Goal: Transaction & Acquisition: Purchase product/service

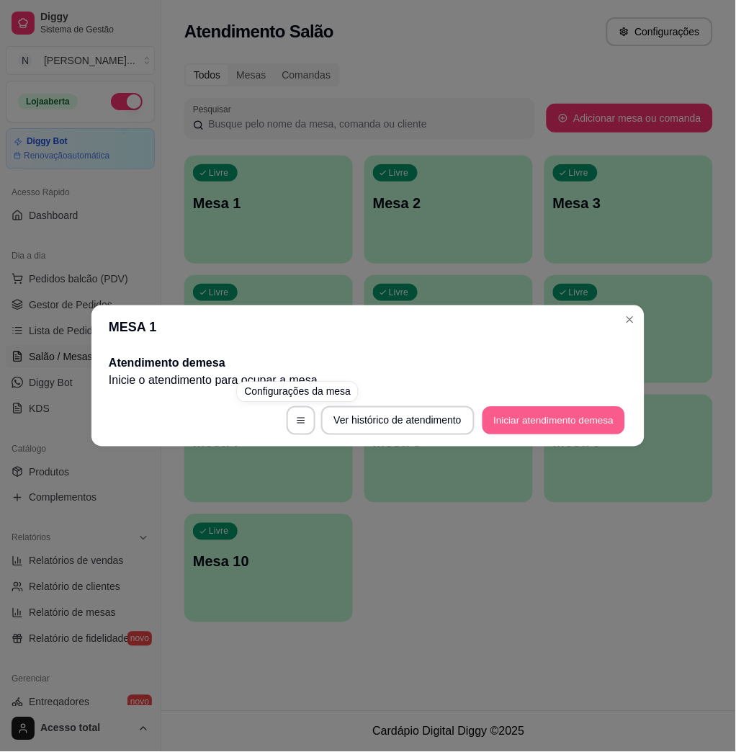
click at [563, 419] on button "Iniciar atendimento de mesa" at bounding box center [554, 421] width 143 height 28
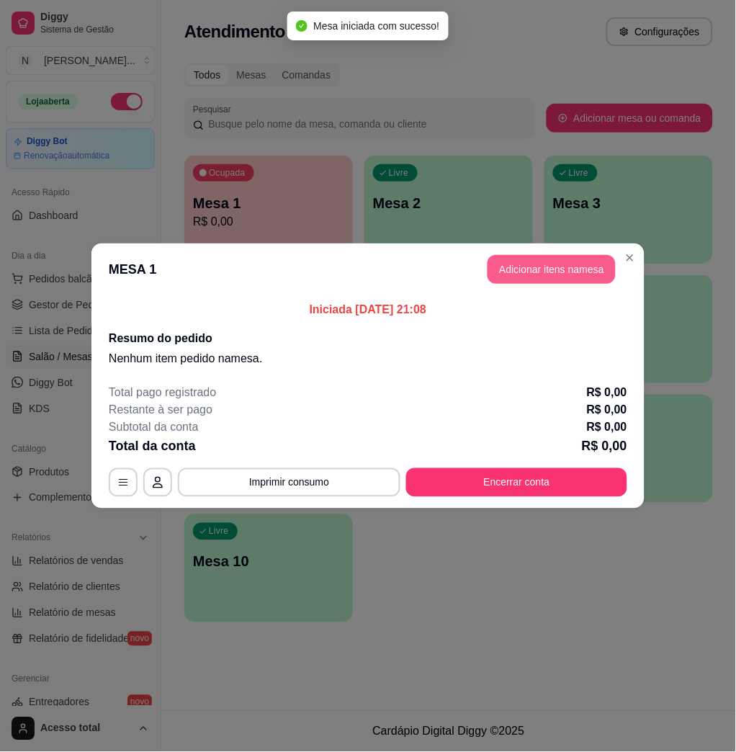
click at [565, 262] on button "Adicionar itens na mesa" at bounding box center [552, 269] width 128 height 29
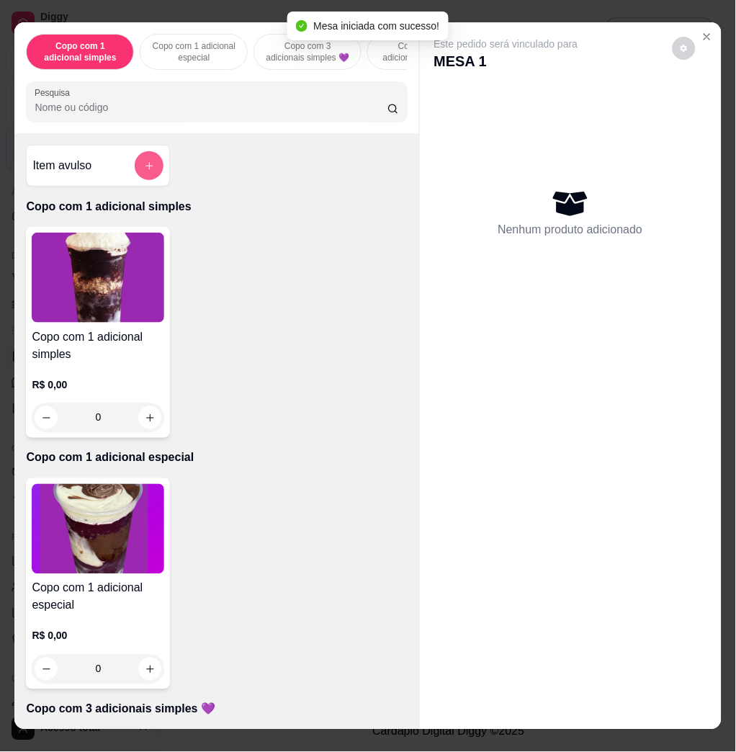
click at [136, 180] on button "add-separate-item" at bounding box center [149, 165] width 29 height 29
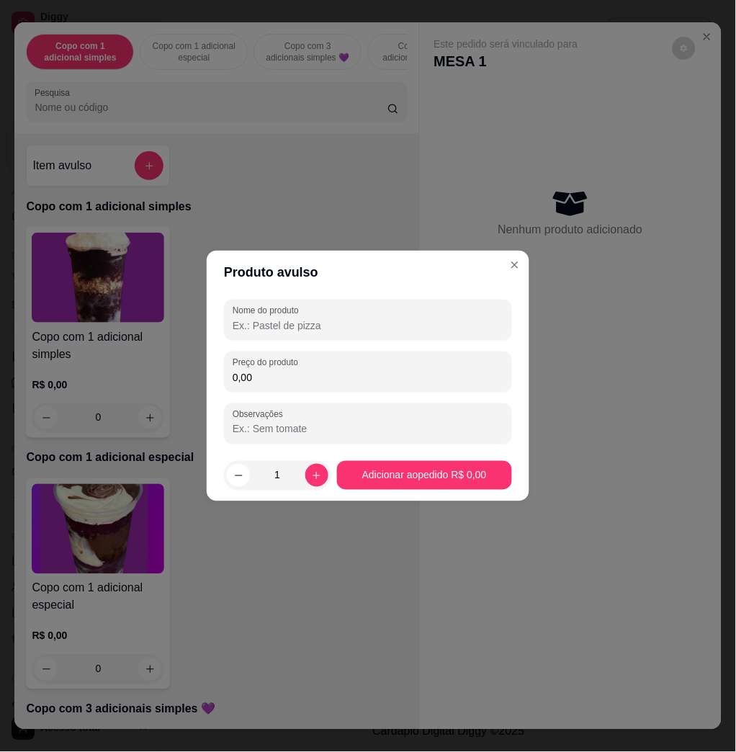
click at [321, 383] on input "0,00" at bounding box center [368, 377] width 271 height 14
type input "15,84"
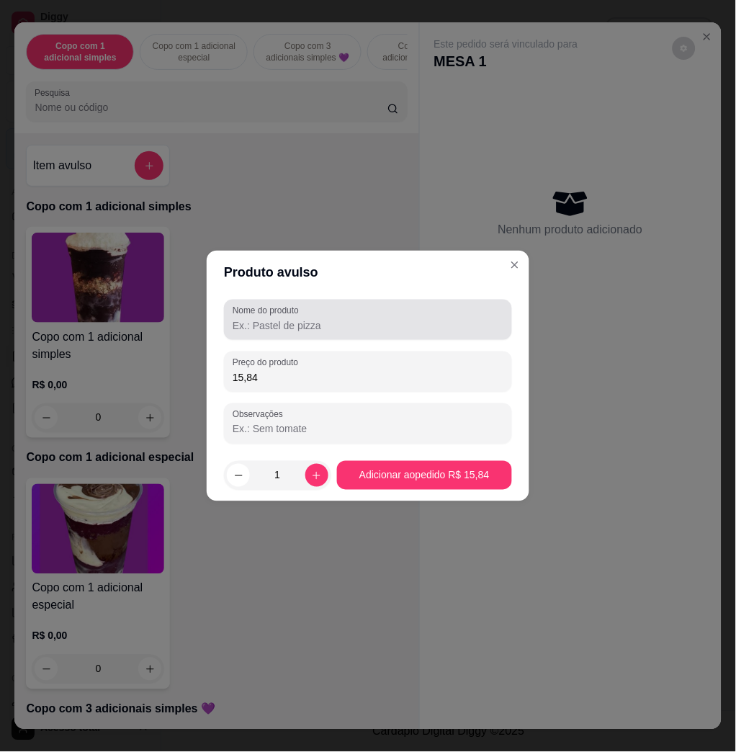
click at [367, 316] on div at bounding box center [368, 320] width 271 height 29
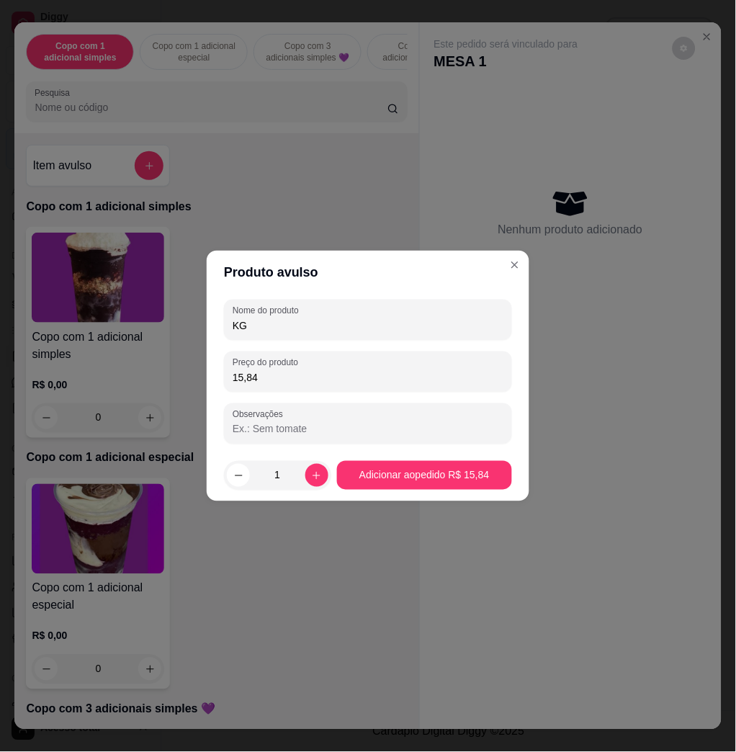
type input "KG"
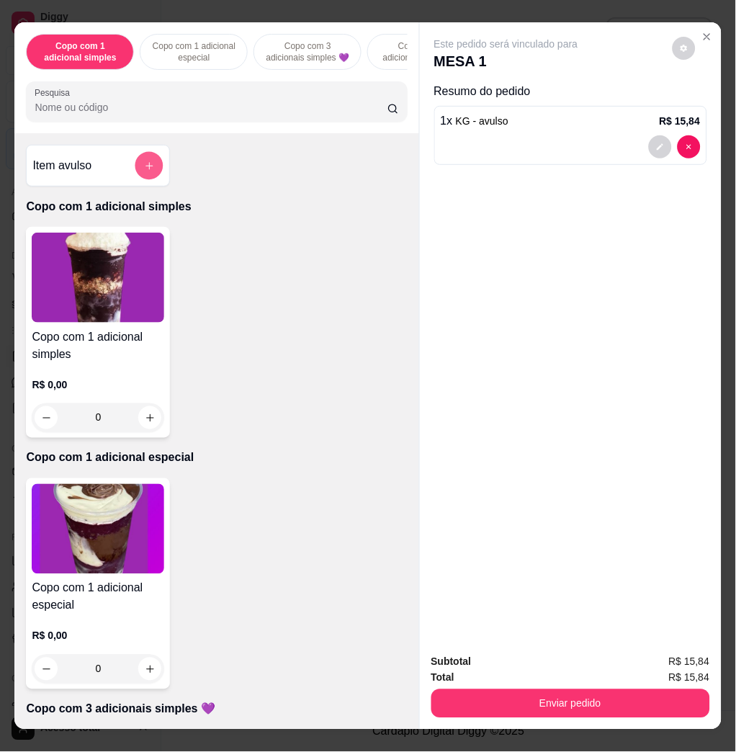
click at [154, 169] on button "add-separate-item" at bounding box center [149, 166] width 28 height 28
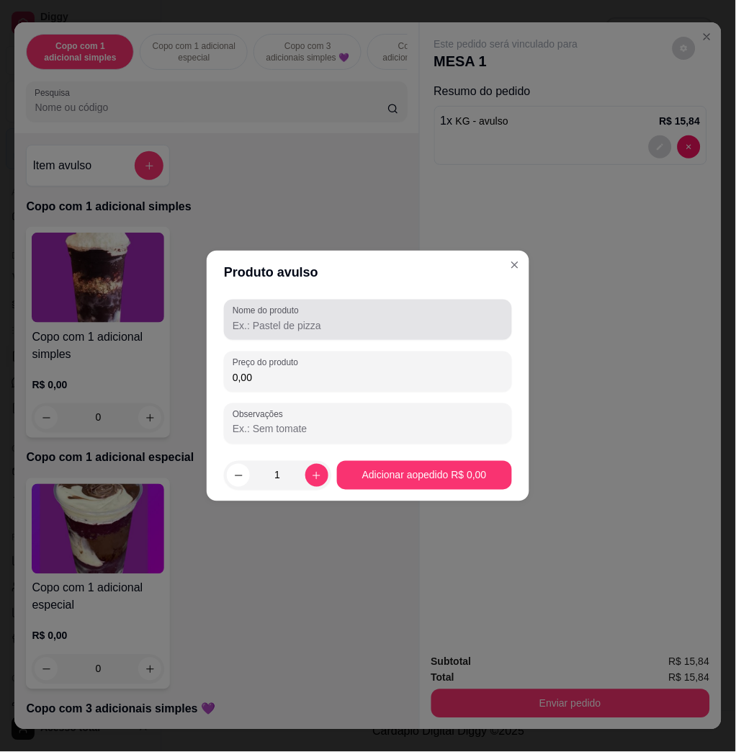
click at [296, 313] on label "Nome do produto" at bounding box center [268, 311] width 71 height 12
click at [296, 318] on input "Nome do produto" at bounding box center [368, 325] width 271 height 14
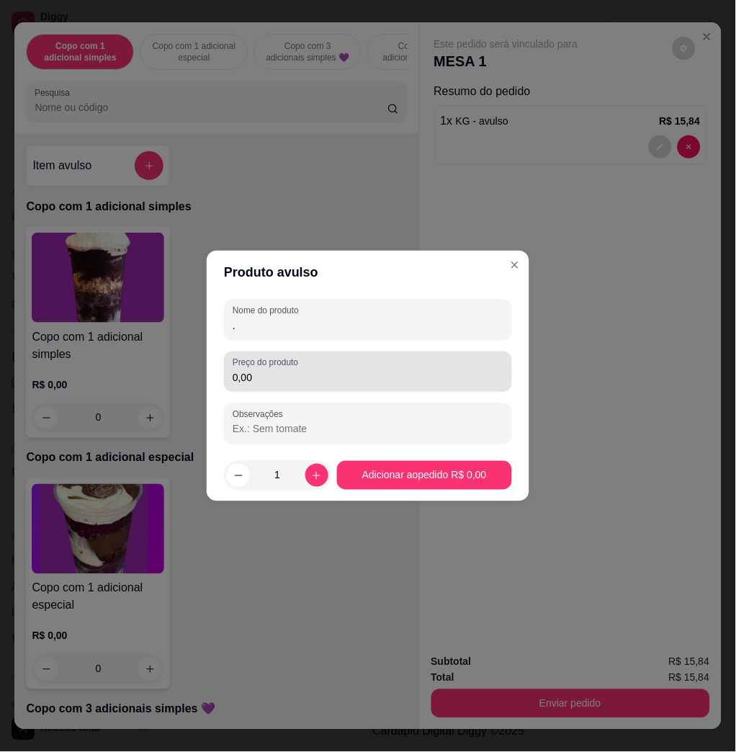
type input "."
click at [377, 389] on div "Preço do produto 0,00" at bounding box center [368, 372] width 288 height 40
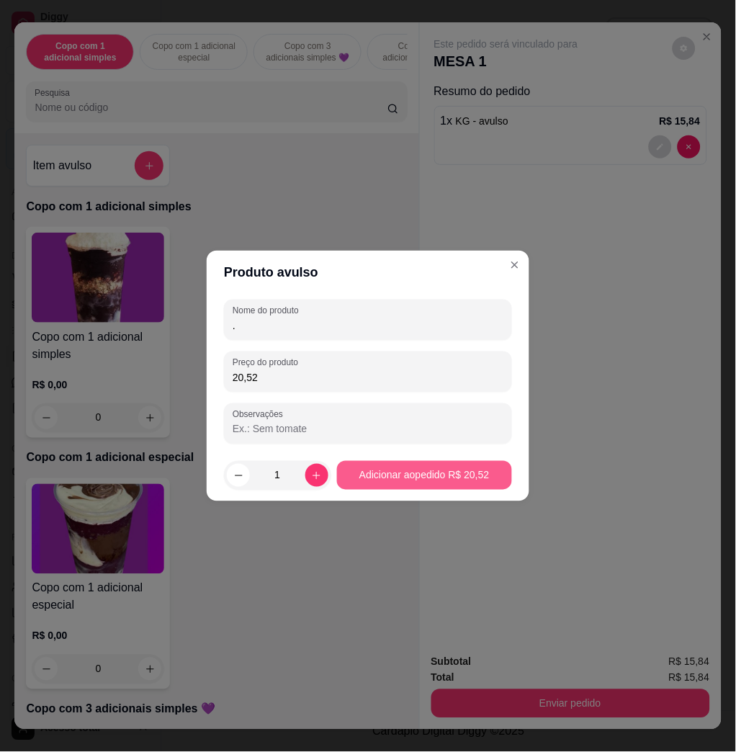
type input "20,52"
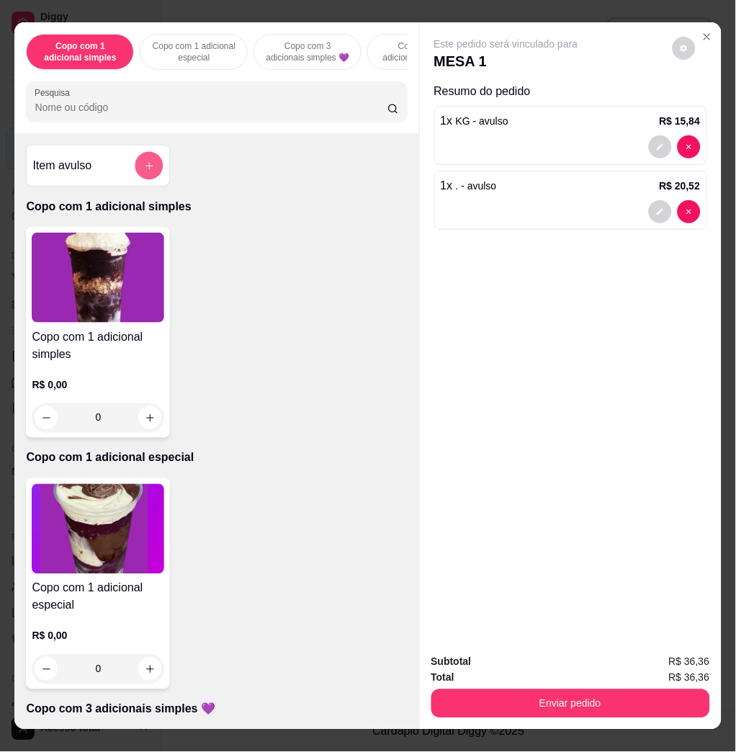
click at [136, 180] on button "add-separate-item" at bounding box center [149, 166] width 28 height 28
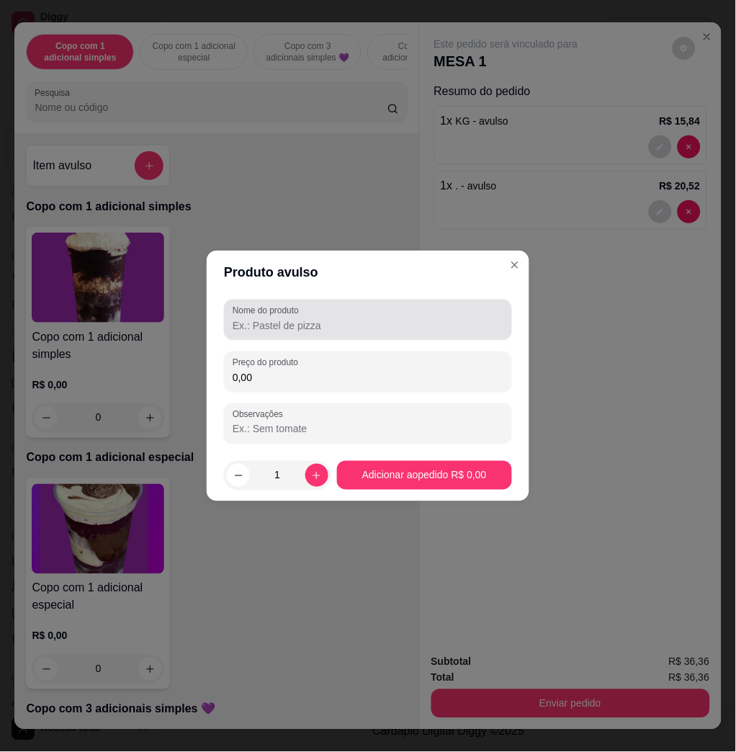
click at [337, 317] on div at bounding box center [368, 320] width 271 height 29
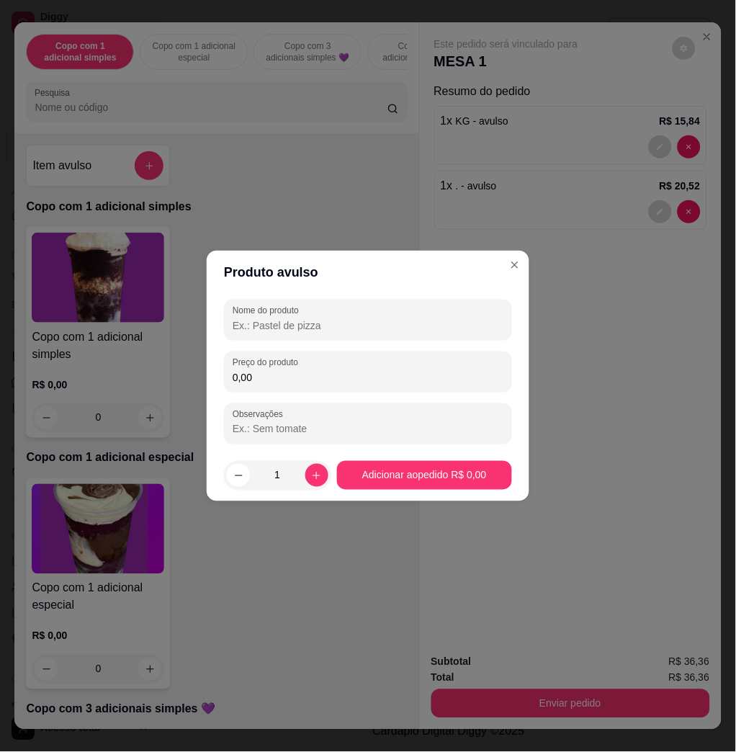
type input "."
drag, startPoint x: 342, startPoint y: 319, endPoint x: 14, endPoint y: 359, distance: 330.2
click at [14, 359] on div "Produto avulso Nome do produto . Preço do produto 0,00 Observações 1 Adicionar …" at bounding box center [368, 376] width 736 height 752
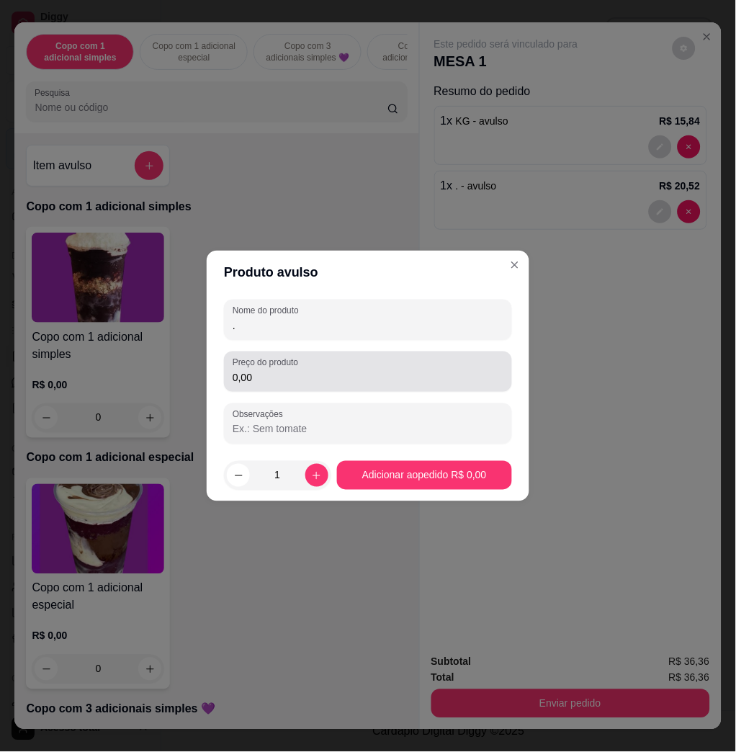
type input "."
click at [262, 373] on input "0,00" at bounding box center [368, 377] width 271 height 14
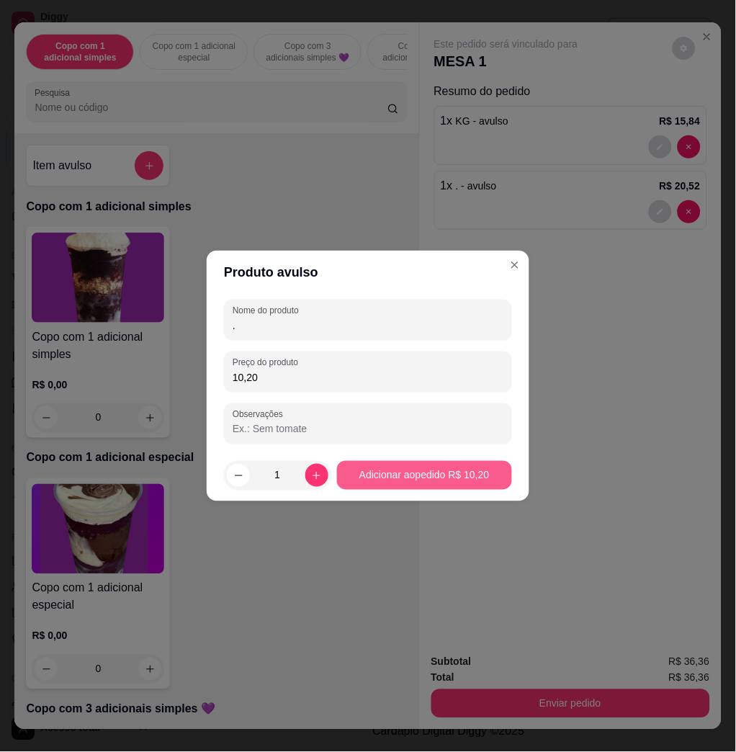
type input "10,20"
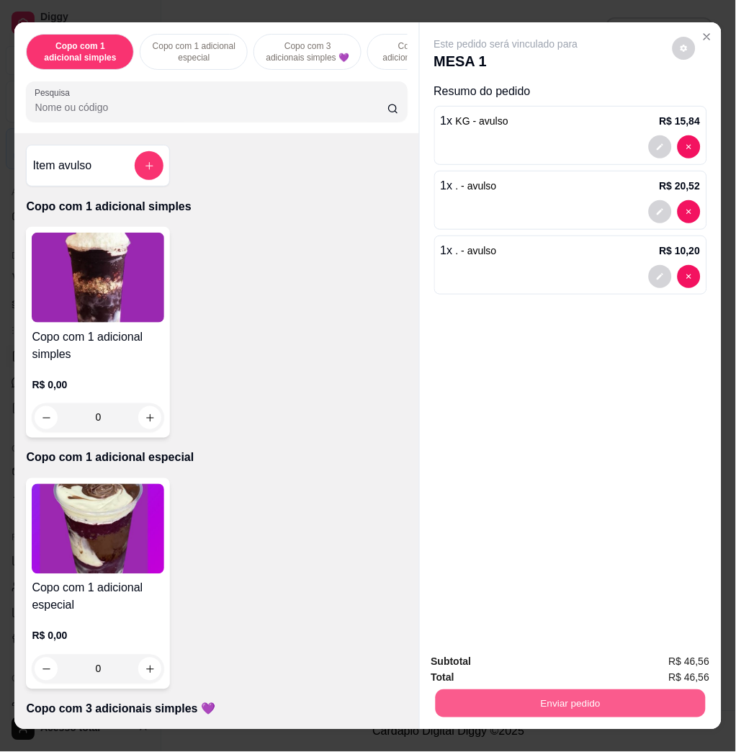
click at [608, 699] on button "Enviar pedido" at bounding box center [570, 704] width 270 height 28
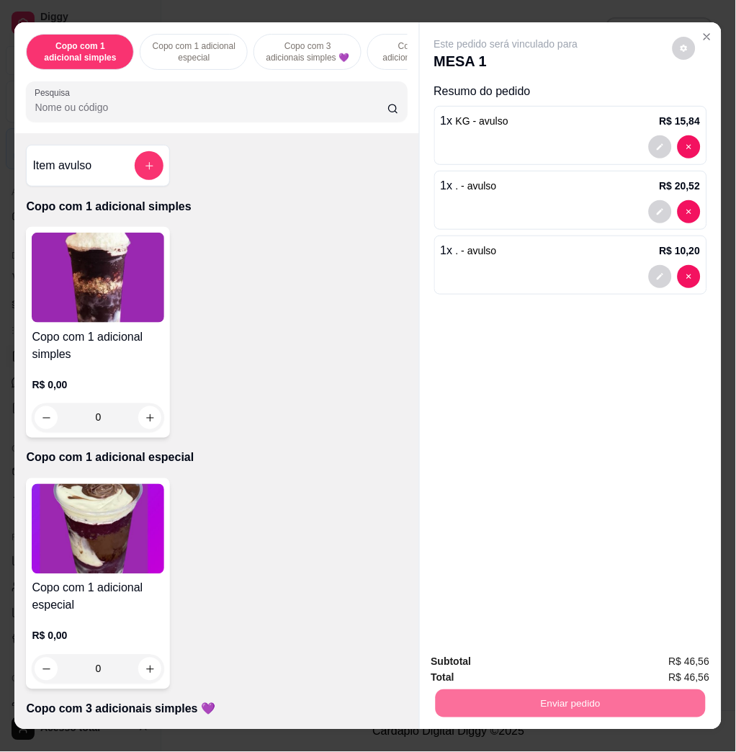
click at [478, 662] on button "Não registrar e enviar pedido" at bounding box center [522, 661] width 146 height 27
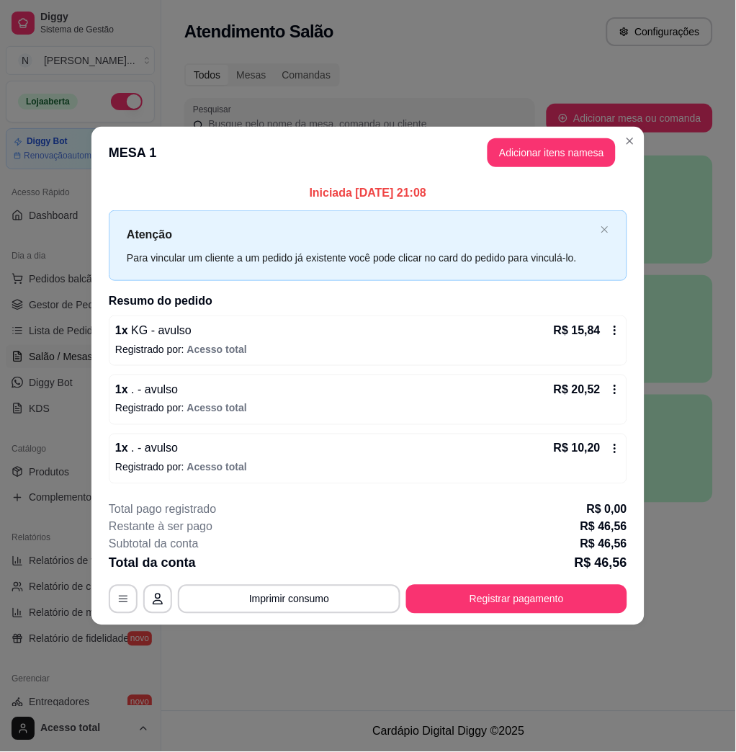
drag, startPoint x: 623, startPoint y: 618, endPoint x: 605, endPoint y: 594, distance: 29.8
click at [605, 597] on footer "**********" at bounding box center [368, 557] width 553 height 135
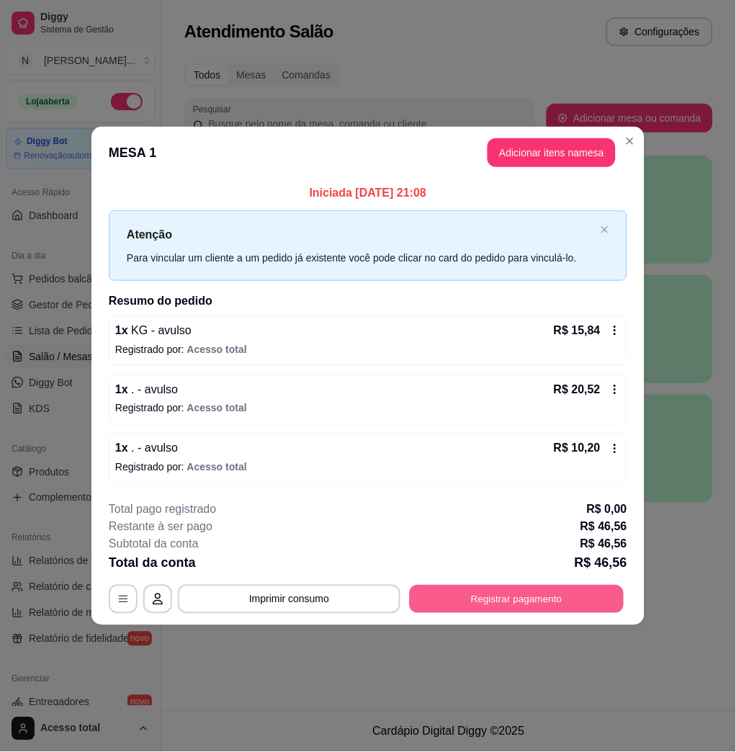
click at [605, 594] on button "Registrar pagamento" at bounding box center [517, 599] width 215 height 28
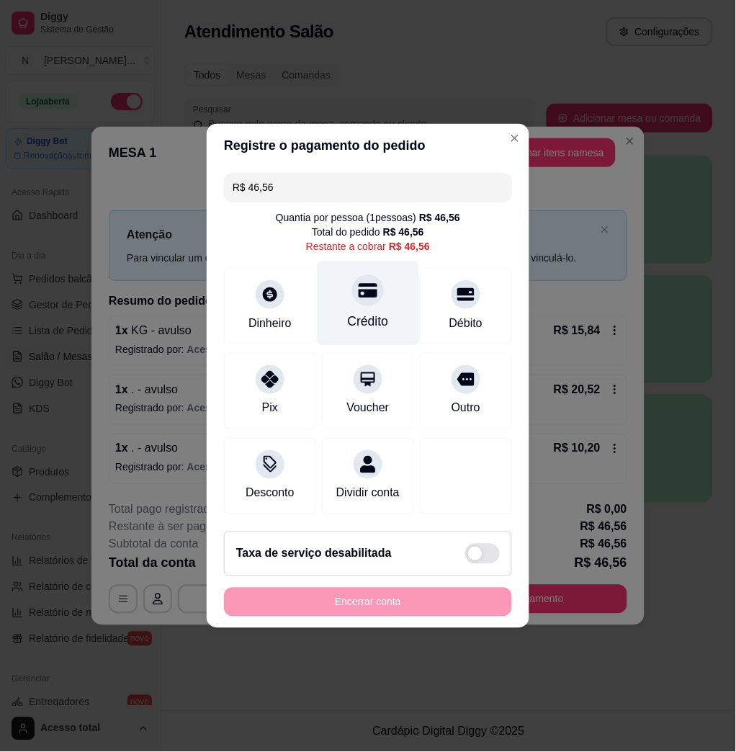
click at [352, 301] on div "Crédito" at bounding box center [369, 304] width 102 height 84
type input "R$ 0,00"
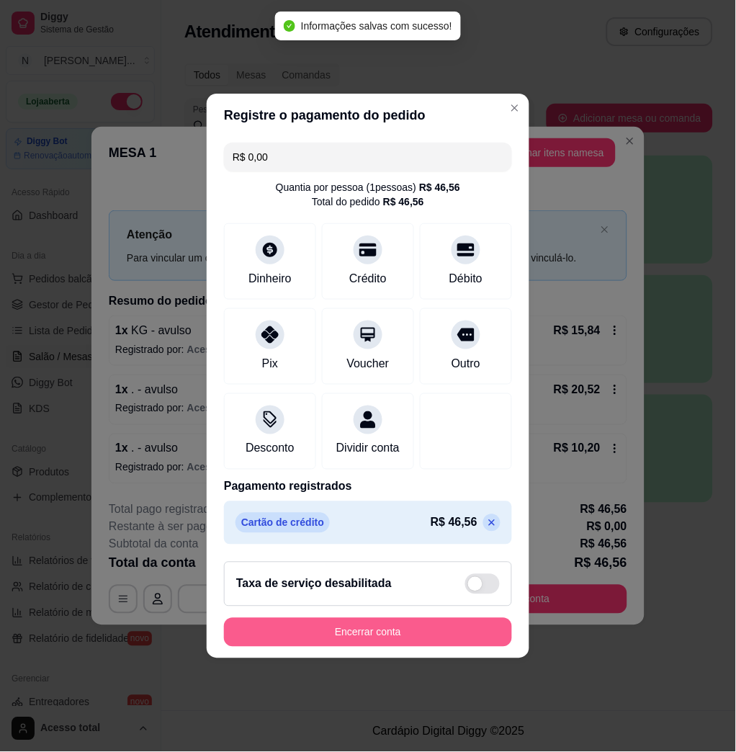
click at [444, 633] on button "Encerrar conta" at bounding box center [368, 632] width 288 height 29
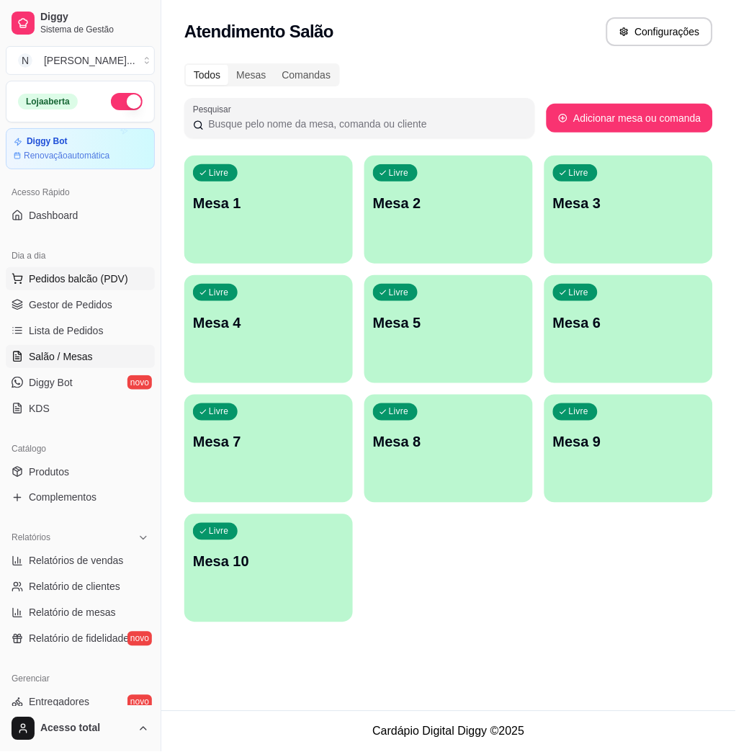
click at [110, 277] on span "Pedidos balcão (PDV)" at bounding box center [78, 279] width 99 height 14
click at [249, 115] on input "Pesquisa" at bounding box center [211, 107] width 353 height 14
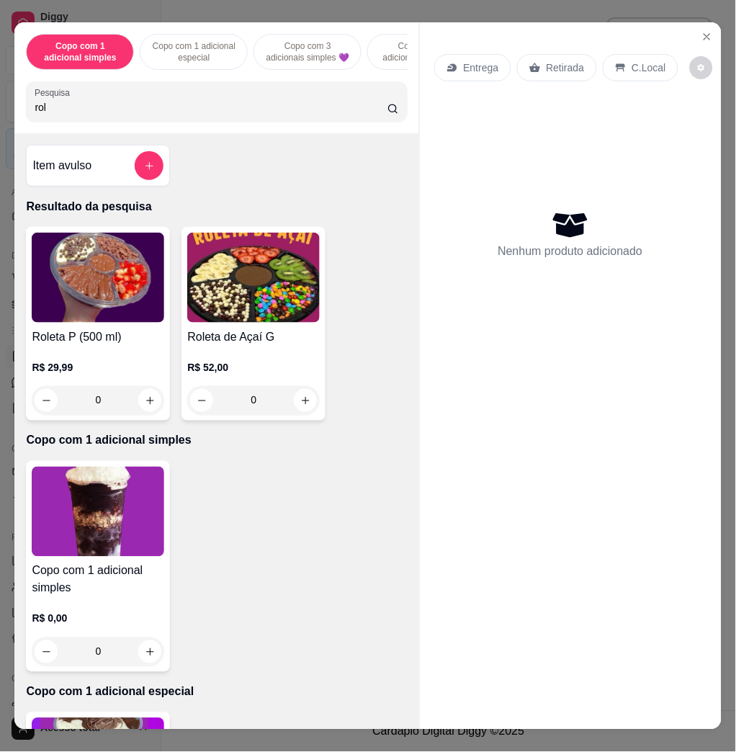
type input "rol"
click at [66, 308] on img at bounding box center [98, 278] width 133 height 90
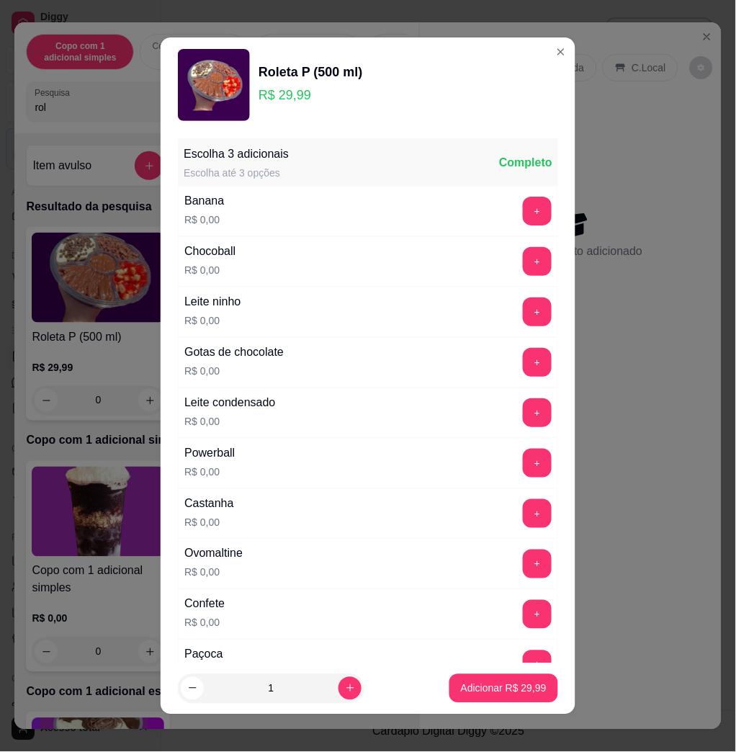
scroll to position [96, 0]
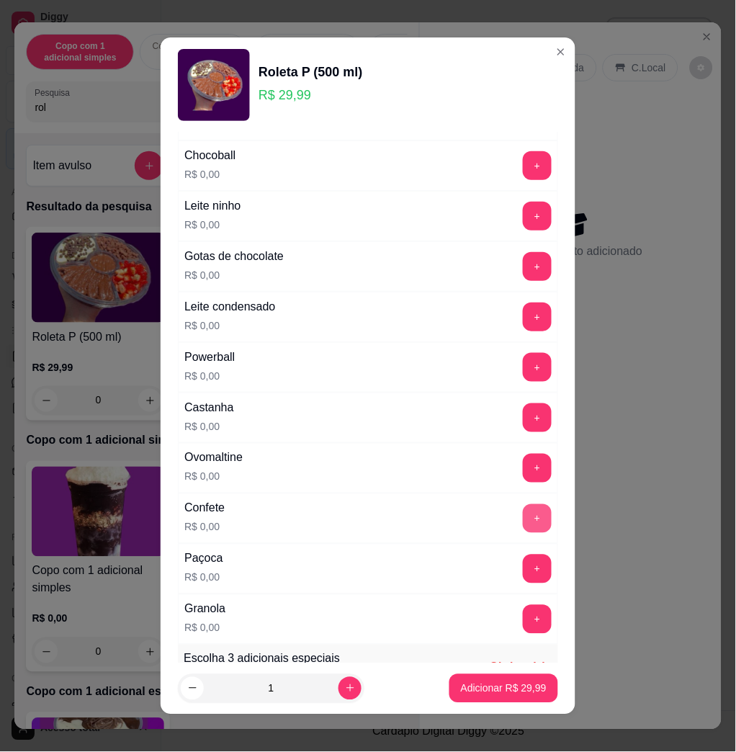
click at [523, 527] on button "+" at bounding box center [537, 518] width 29 height 29
click at [524, 213] on button "+" at bounding box center [538, 216] width 28 height 28
click at [523, 473] on button "+" at bounding box center [537, 468] width 29 height 29
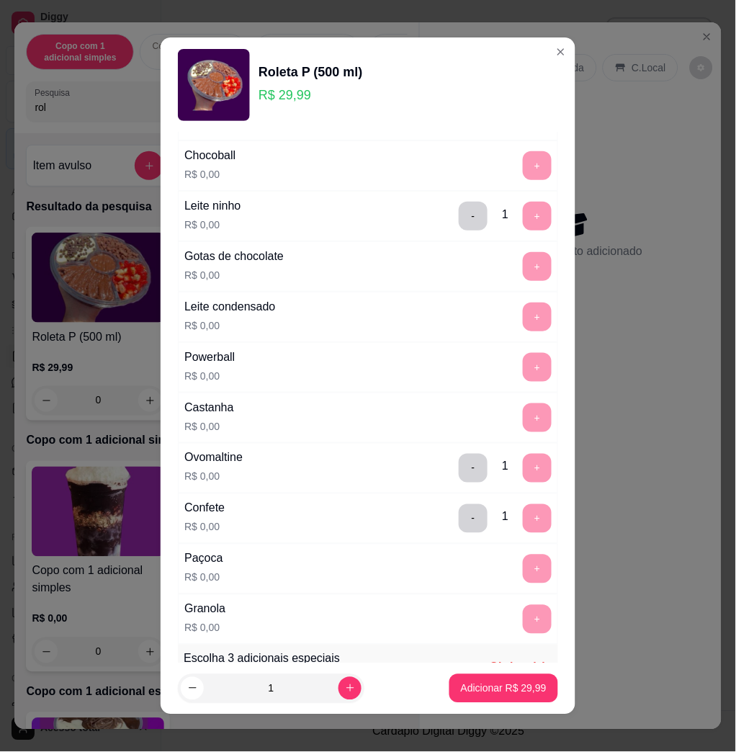
scroll to position [8, 0]
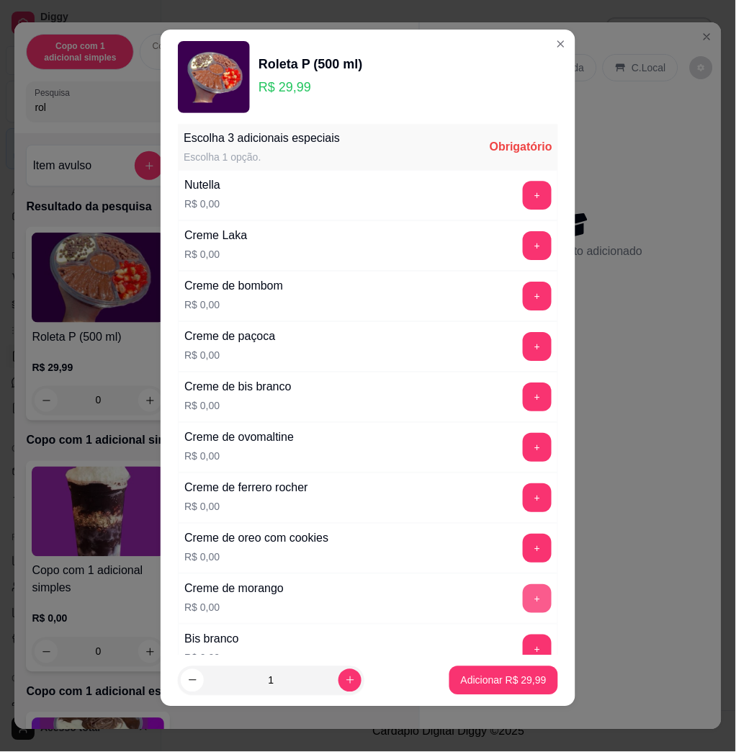
click at [523, 597] on button "+" at bounding box center [537, 598] width 29 height 29
click at [523, 200] on button "+" at bounding box center [537, 195] width 29 height 29
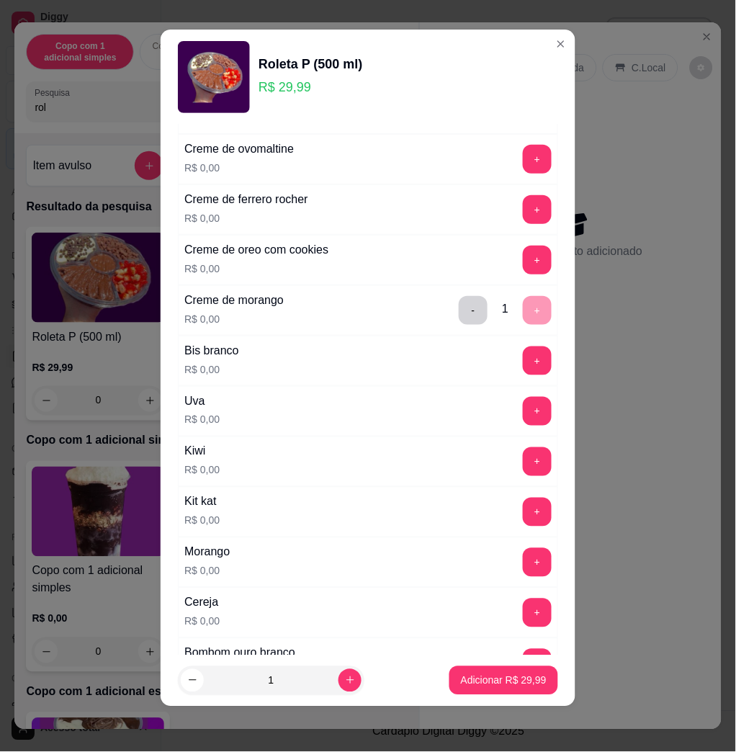
scroll to position [1089, 0]
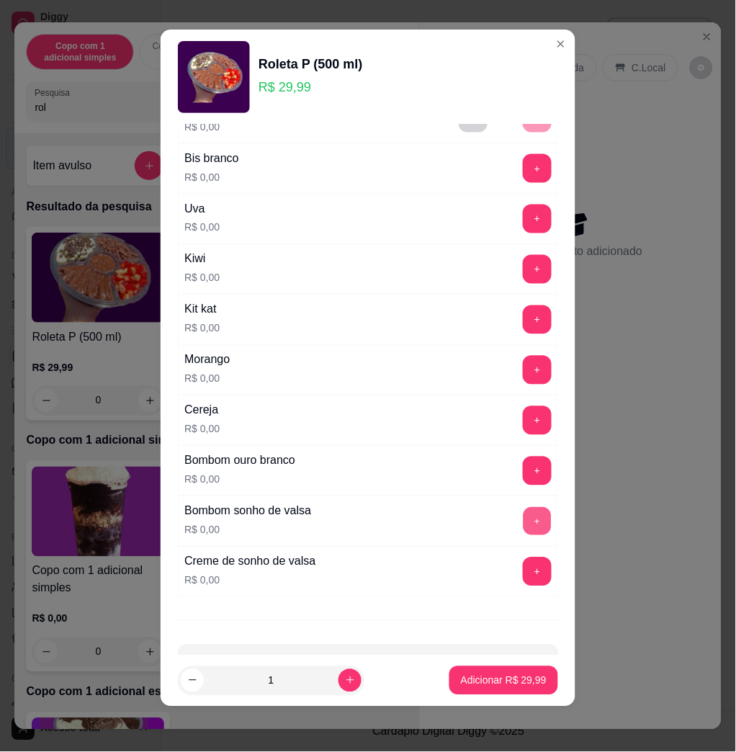
click at [524, 517] on button "+" at bounding box center [538, 522] width 28 height 28
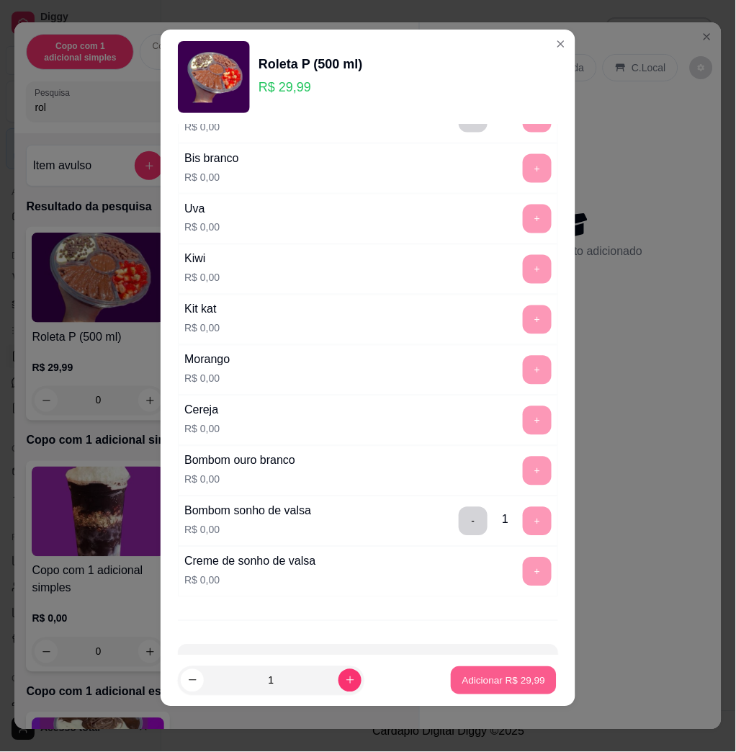
click at [523, 674] on p "Adicionar R$ 29,99" at bounding box center [505, 681] width 84 height 14
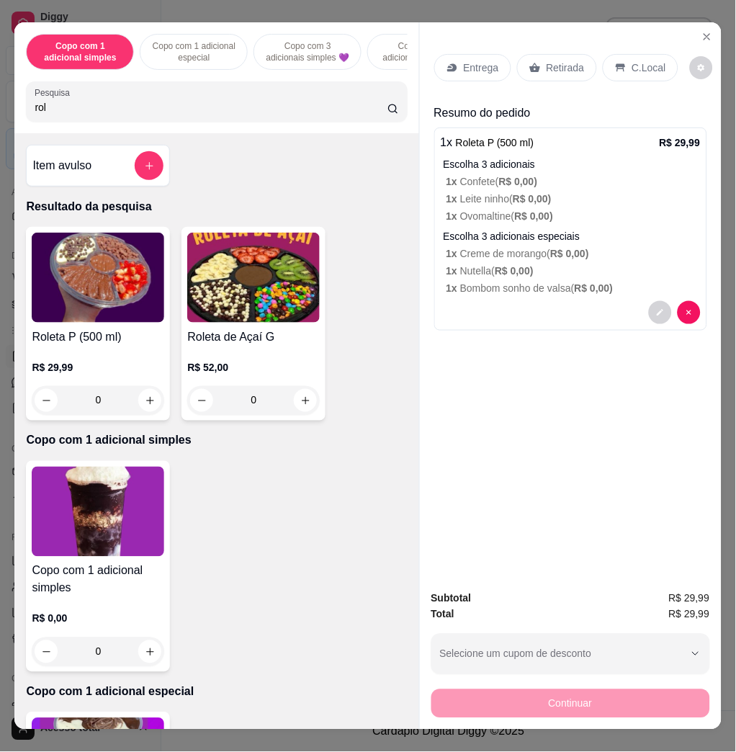
click at [489, 66] on p "Entrega" at bounding box center [481, 68] width 35 height 14
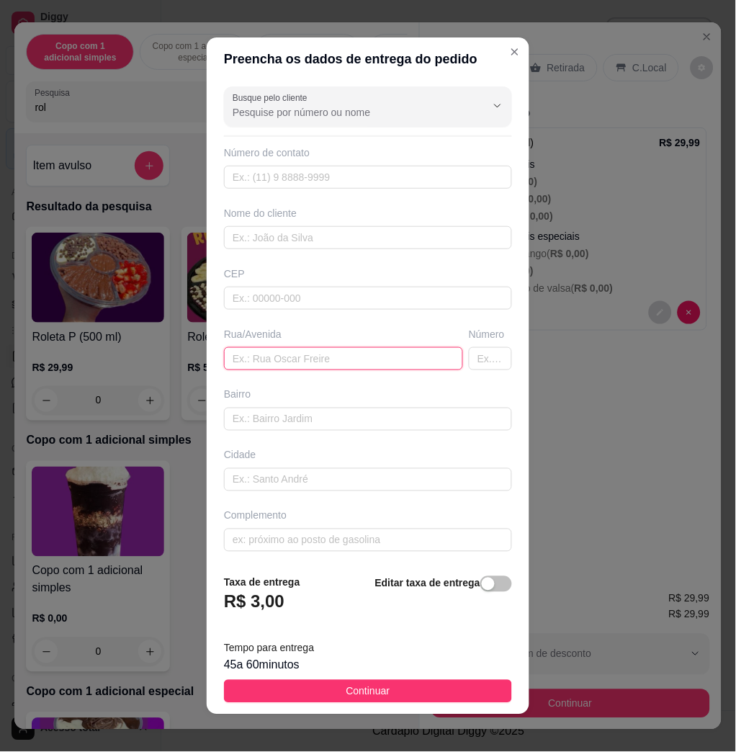
click at [316, 356] on input "text" at bounding box center [343, 358] width 239 height 23
drag, startPoint x: 343, startPoint y: 357, endPoint x: 331, endPoint y: 356, distance: 11.6
click at [343, 357] on input "text" at bounding box center [343, 358] width 239 height 23
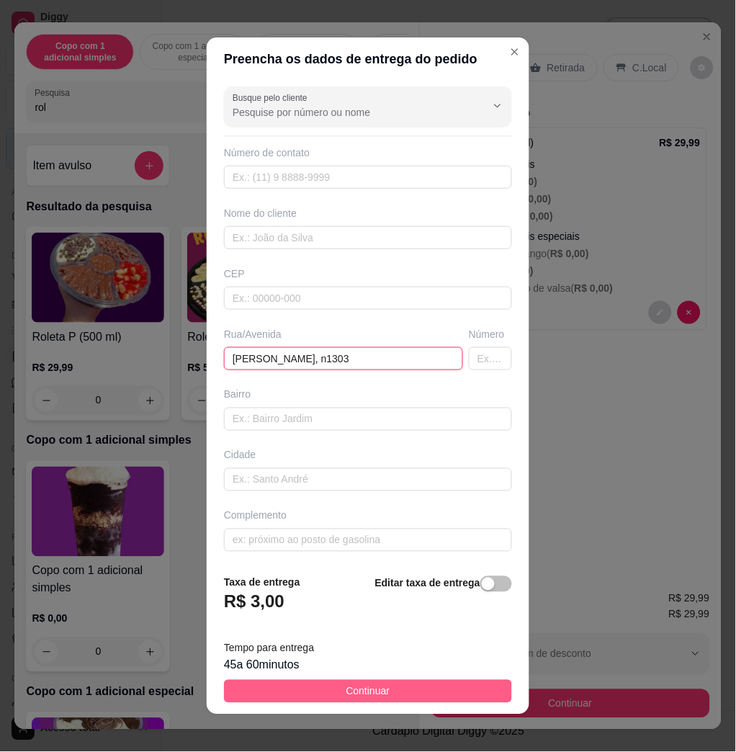
type input "[PERSON_NAME], n1303"
click at [441, 692] on button "Continuar" at bounding box center [368, 691] width 288 height 23
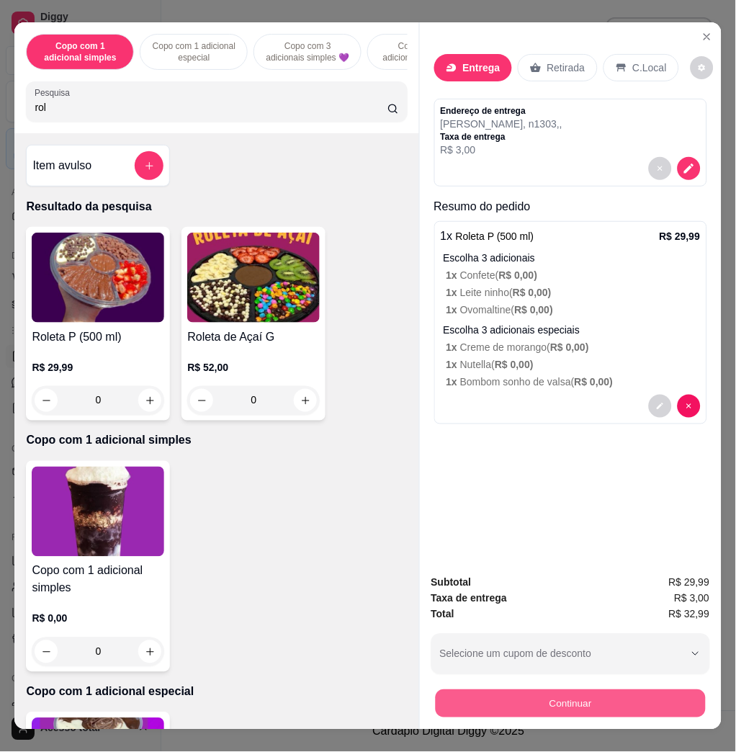
click at [450, 690] on button "Continuar" at bounding box center [570, 704] width 270 height 28
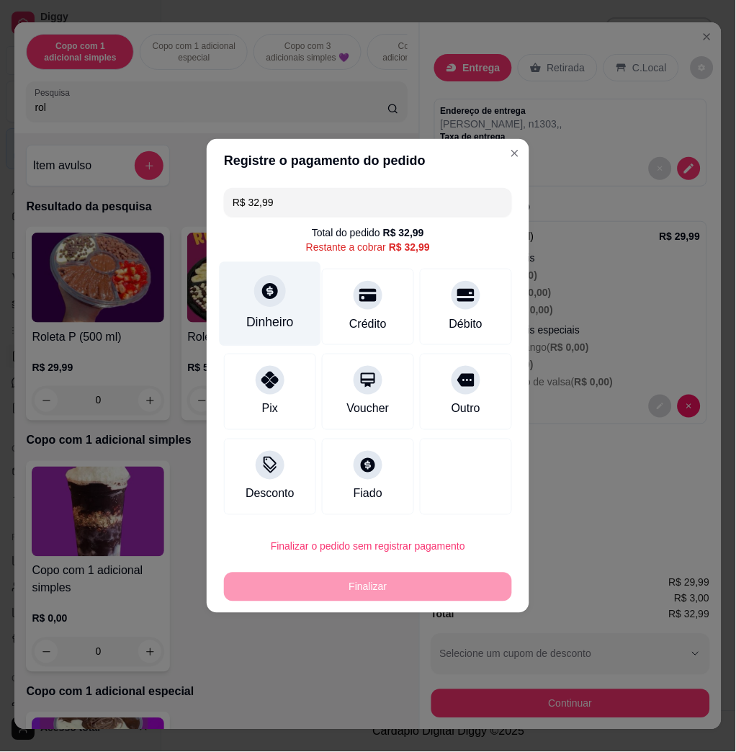
click at [283, 304] on div "Dinheiro" at bounding box center [271, 304] width 102 height 84
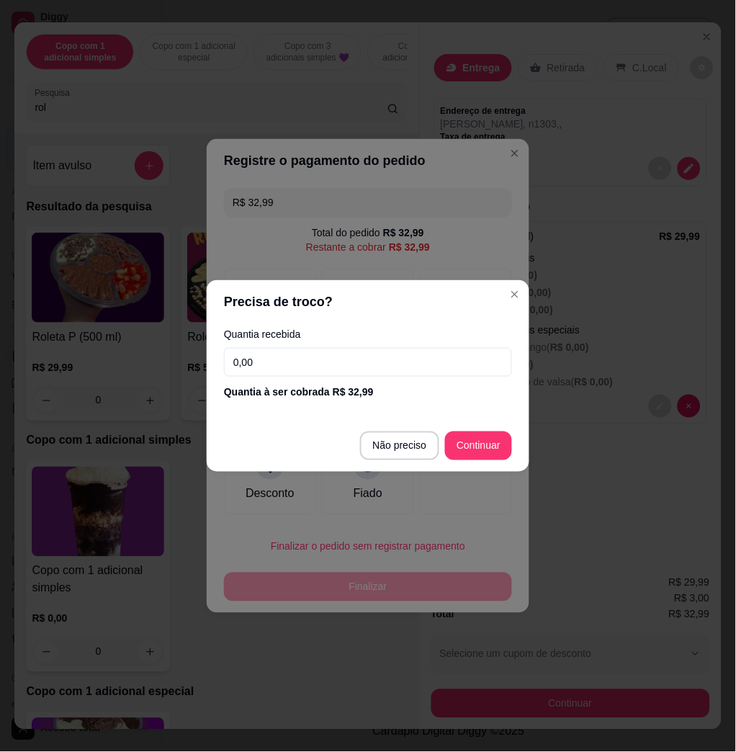
click at [280, 354] on input "0,00" at bounding box center [368, 362] width 288 height 29
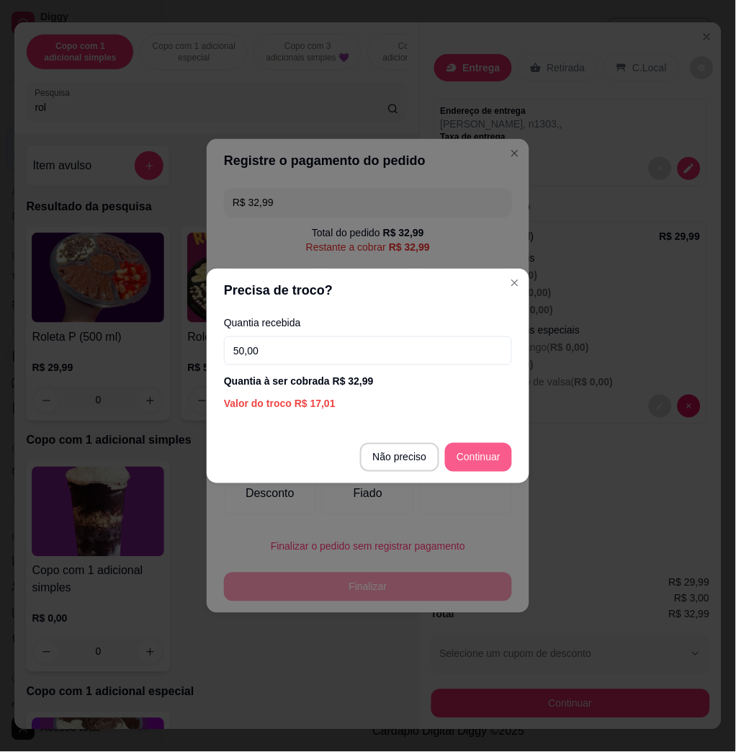
type input "50,00"
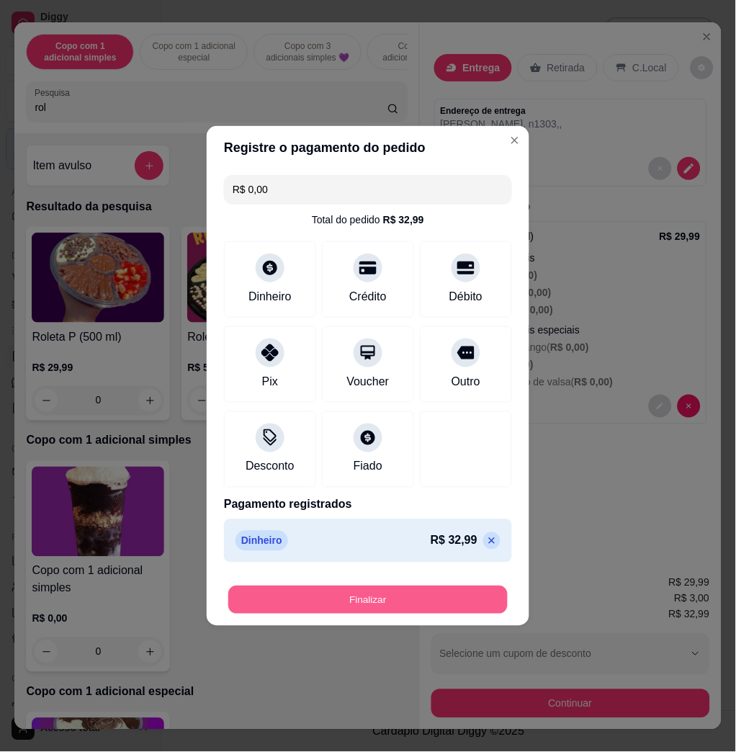
click at [445, 595] on button "Finalizar" at bounding box center [368, 601] width 280 height 28
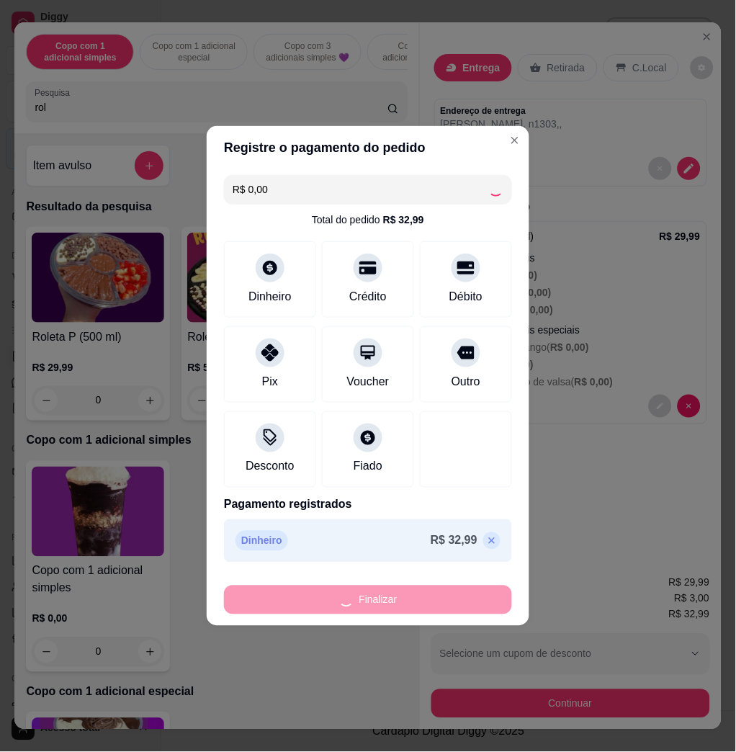
type input "-R$ 32,99"
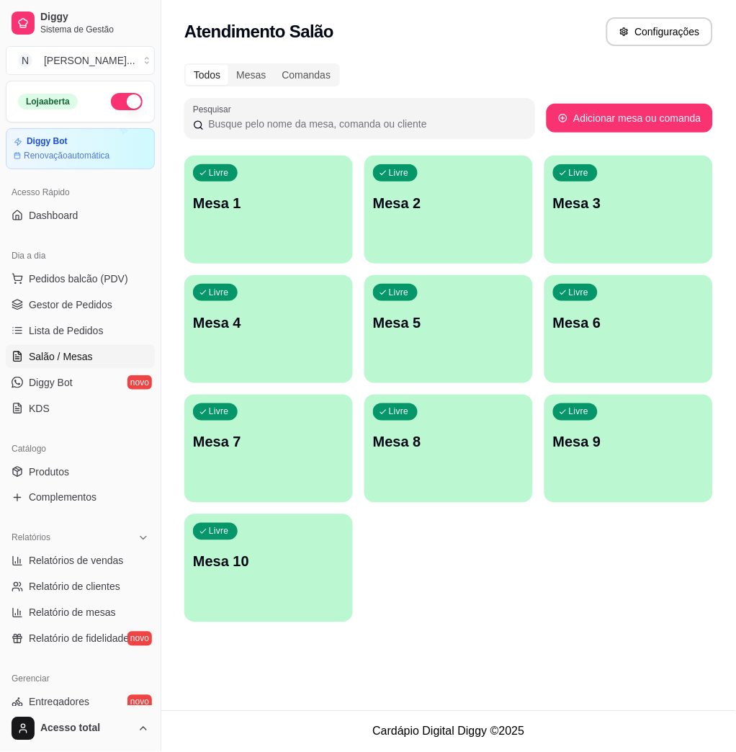
click at [269, 261] on div "button" at bounding box center [268, 254] width 169 height 17
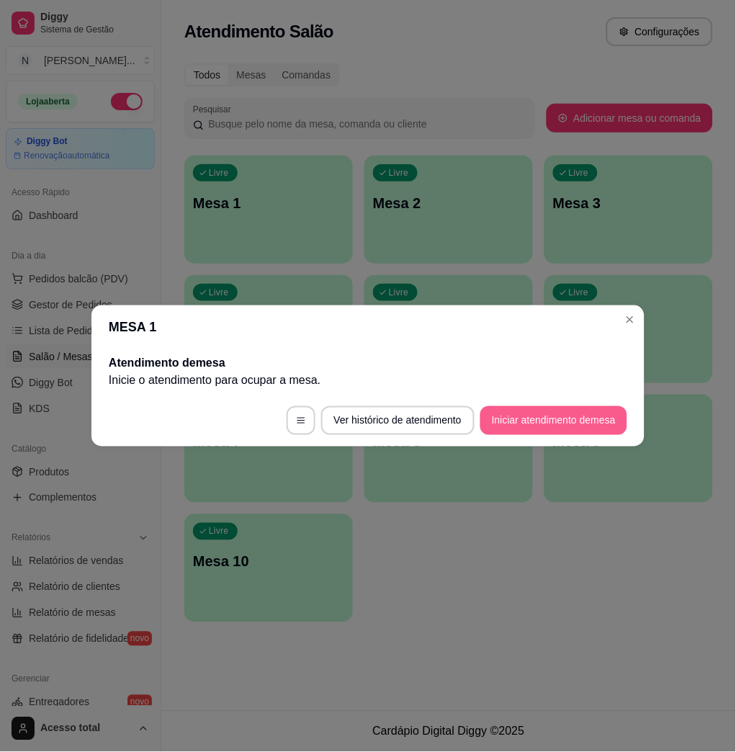
click at [579, 419] on button "Iniciar atendimento de mesa" at bounding box center [554, 420] width 147 height 29
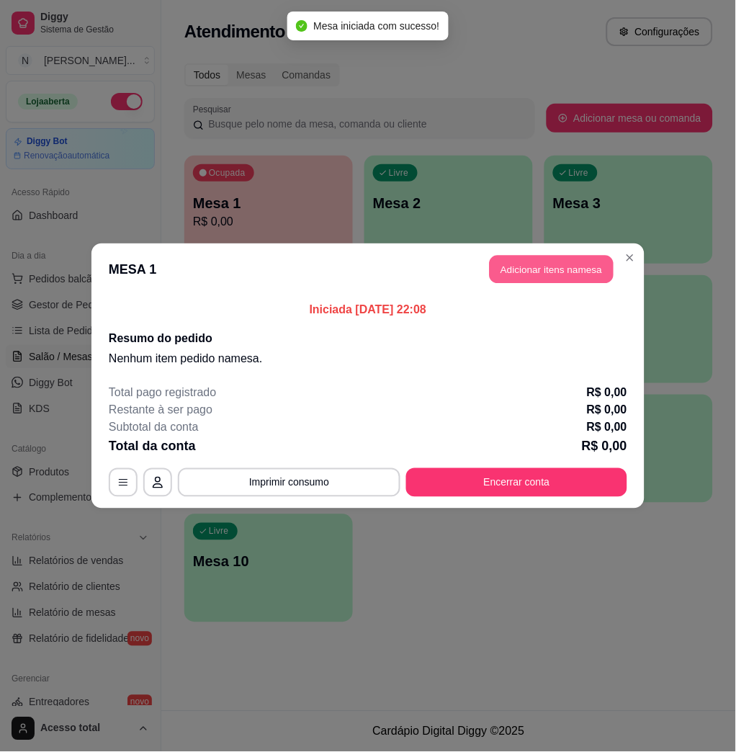
click at [568, 268] on button "Adicionar itens na mesa" at bounding box center [552, 270] width 124 height 28
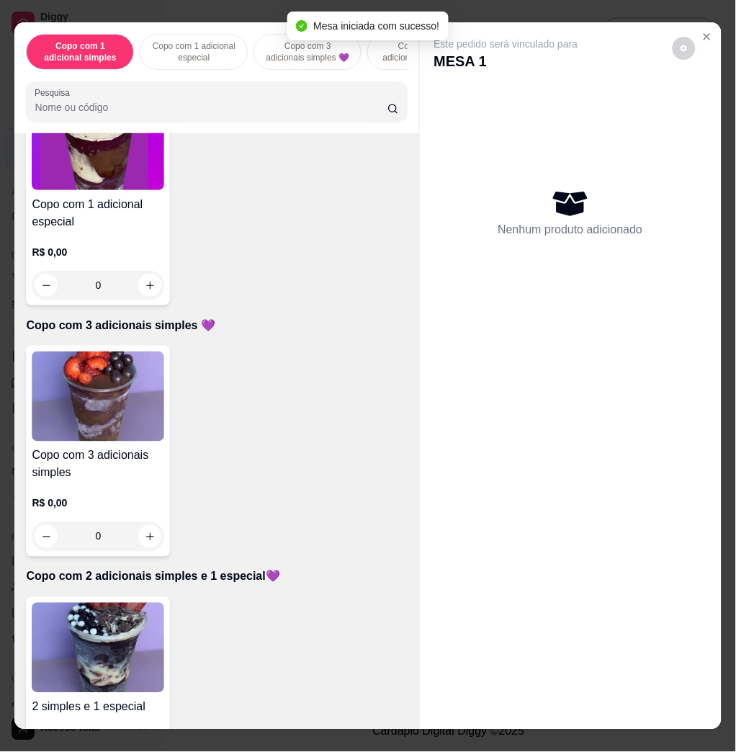
scroll to position [576, 0]
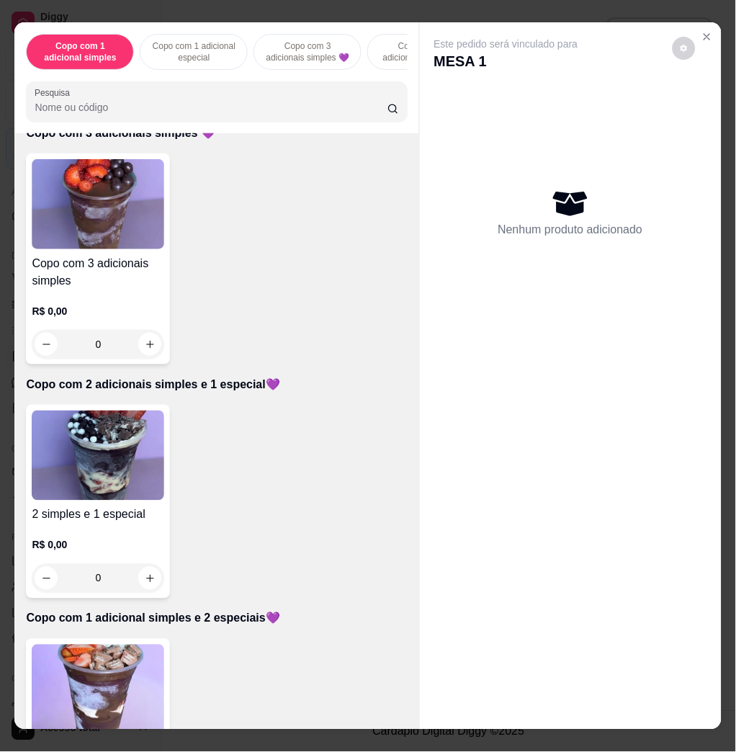
click at [115, 478] on img at bounding box center [98, 456] width 133 height 90
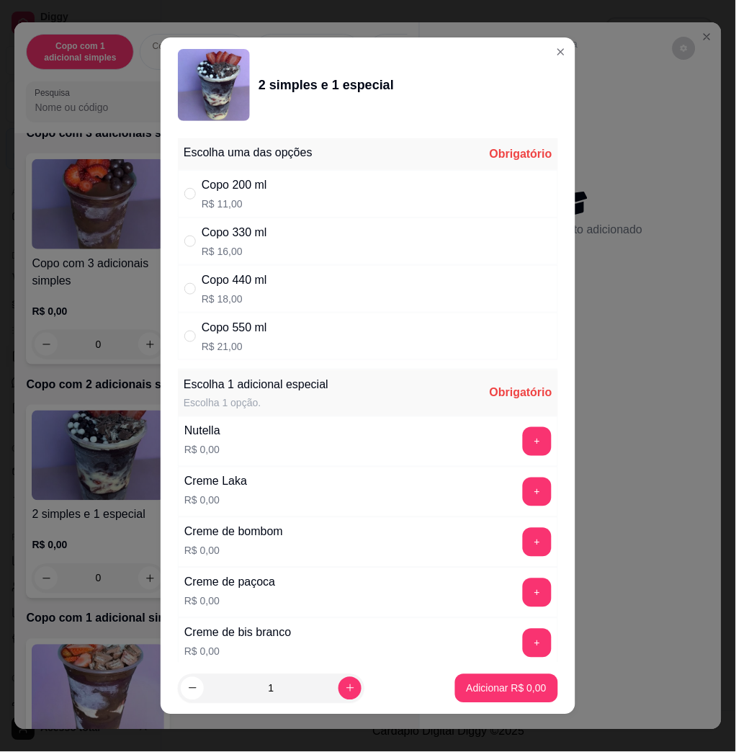
click at [326, 231] on div "Copo 330 ml R$ 16,00" at bounding box center [368, 242] width 380 height 48
radio input "true"
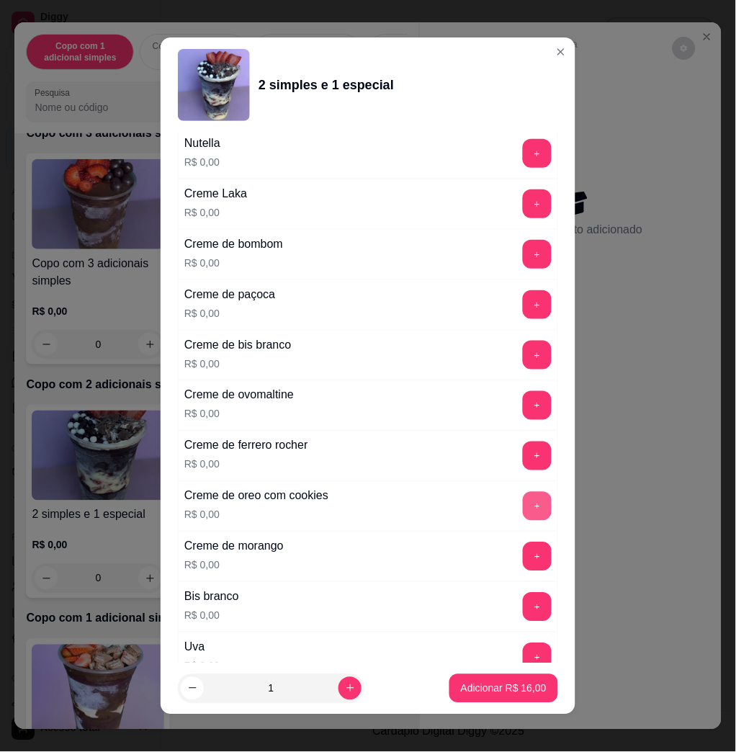
click at [523, 502] on button "+" at bounding box center [537, 506] width 29 height 29
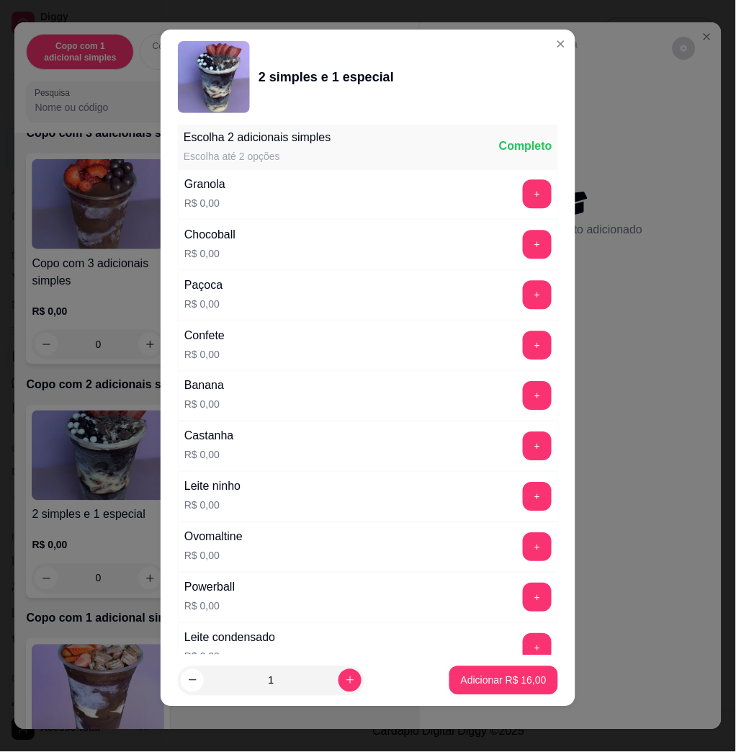
scroll to position [1340, 0]
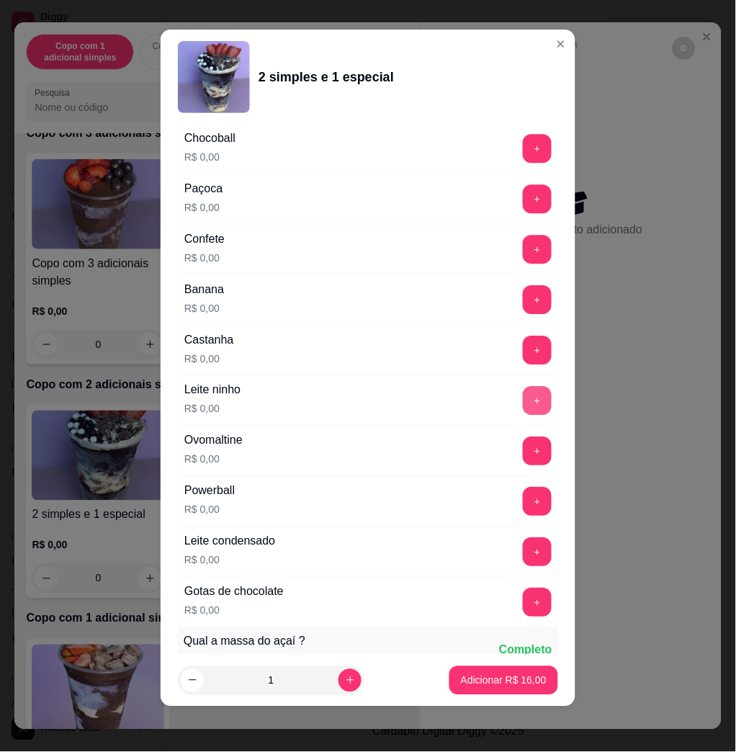
click at [523, 403] on button "+" at bounding box center [537, 400] width 29 height 29
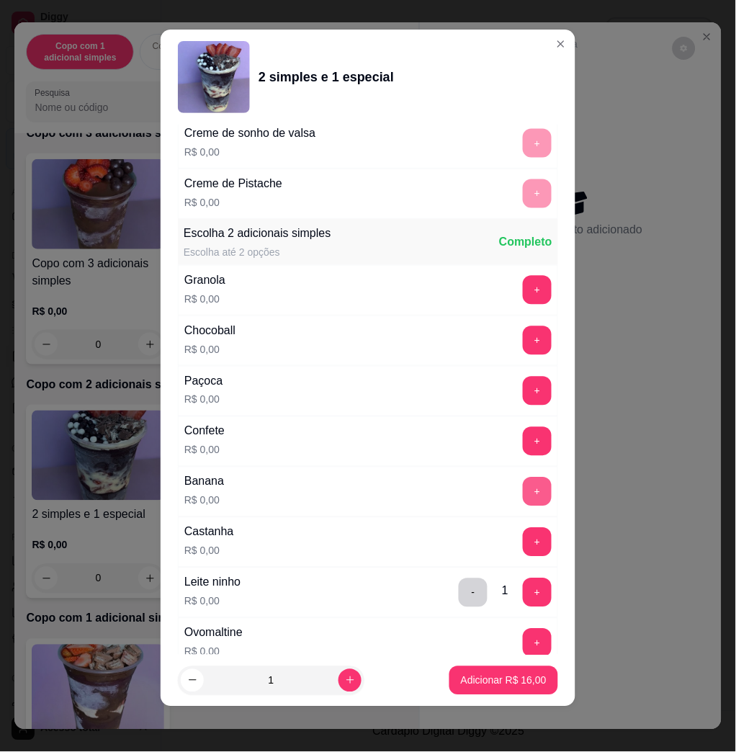
click at [523, 491] on button "+" at bounding box center [537, 492] width 29 height 29
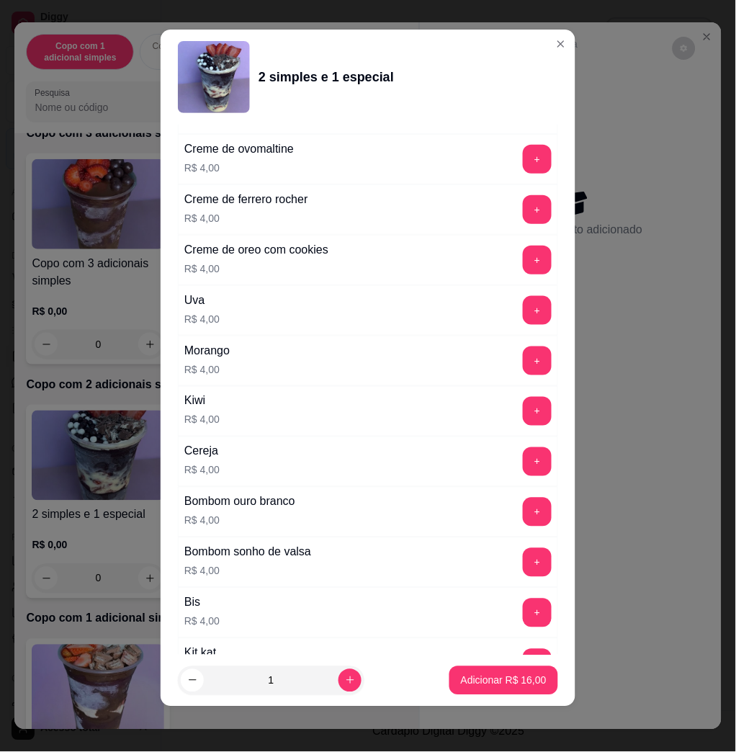
scroll to position [3537, 0]
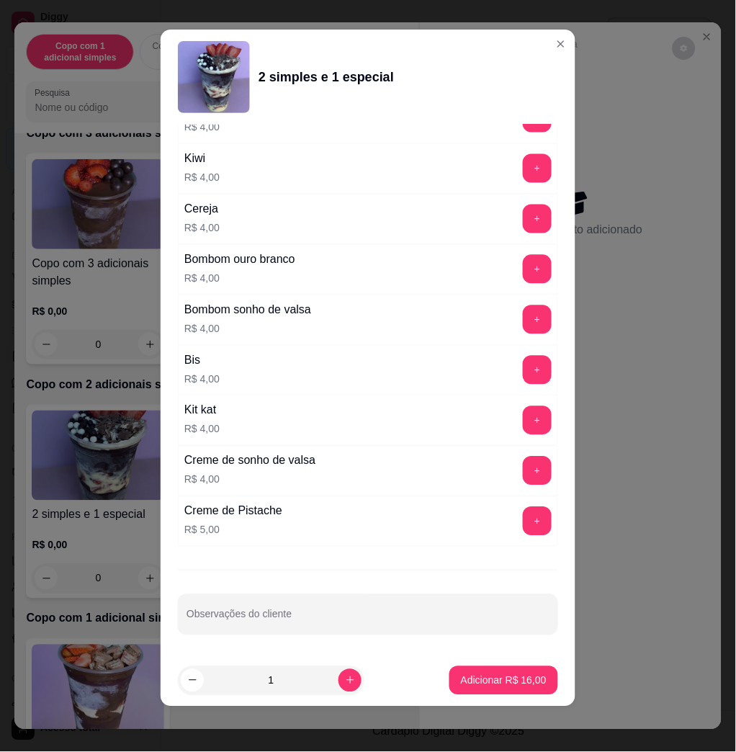
drag, startPoint x: 391, startPoint y: 636, endPoint x: 382, endPoint y: 631, distance: 9.7
click at [382, 632] on div "Escolha uma das opções Completo Copo 200 ml R$ 11,00 Copo 330 ml R$ 16,00 Copo …" at bounding box center [368, 390] width 415 height 530
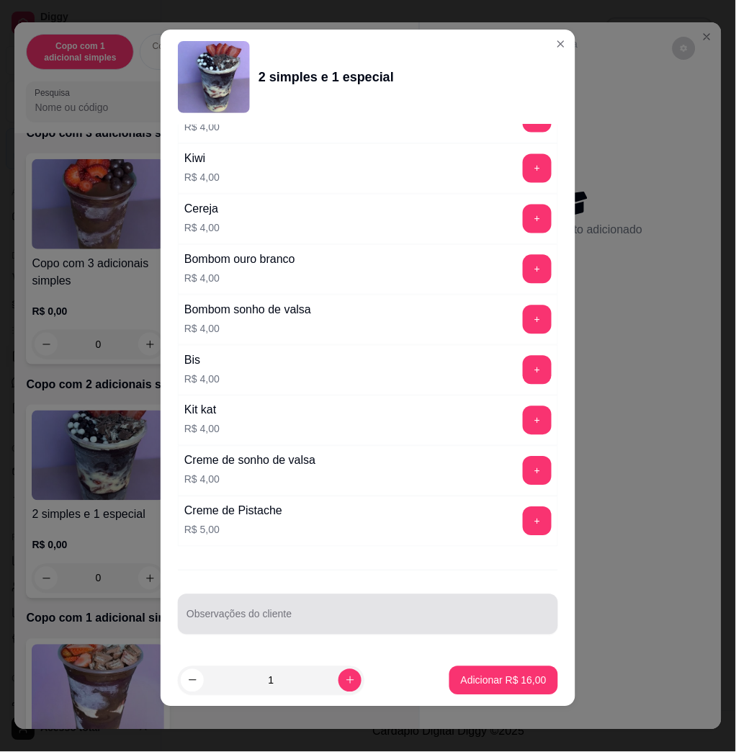
click at [384, 621] on input "Observações do cliente" at bounding box center [368, 620] width 363 height 14
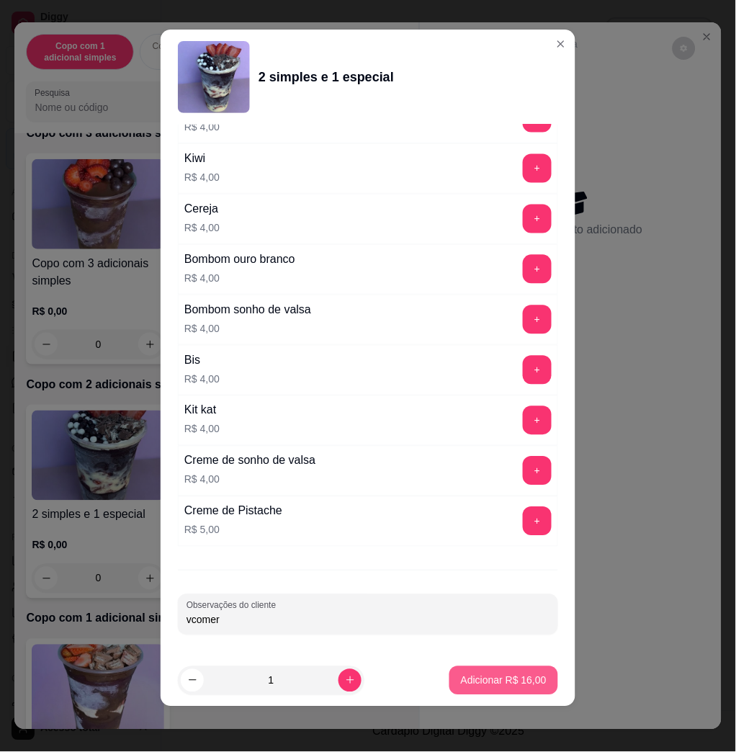
type input "vcomer"
click at [473, 679] on p "Adicionar R$ 16,00" at bounding box center [504, 681] width 86 height 14
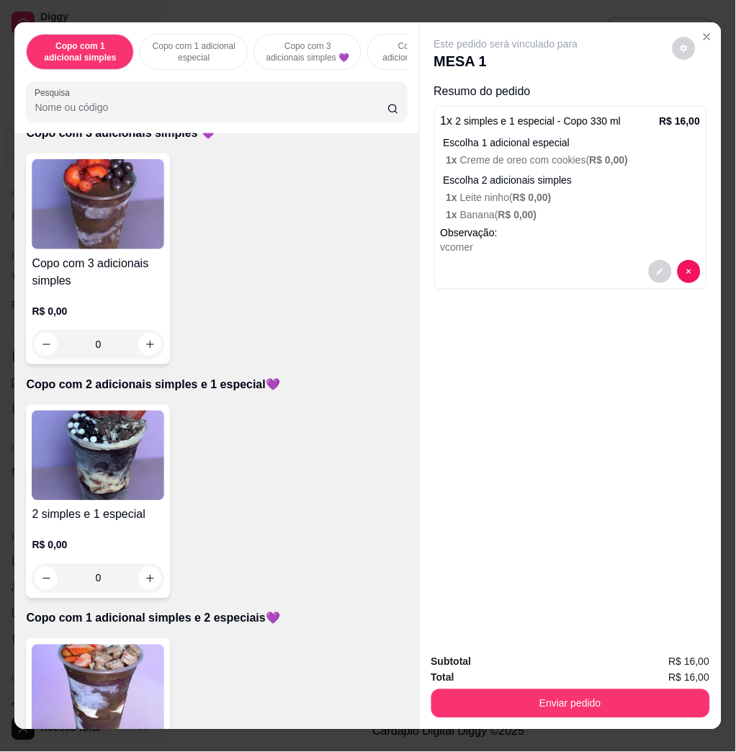
click at [538, 670] on div "Total R$ 16,00" at bounding box center [571, 678] width 279 height 16
click at [543, 690] on button "Enviar pedido" at bounding box center [571, 704] width 279 height 29
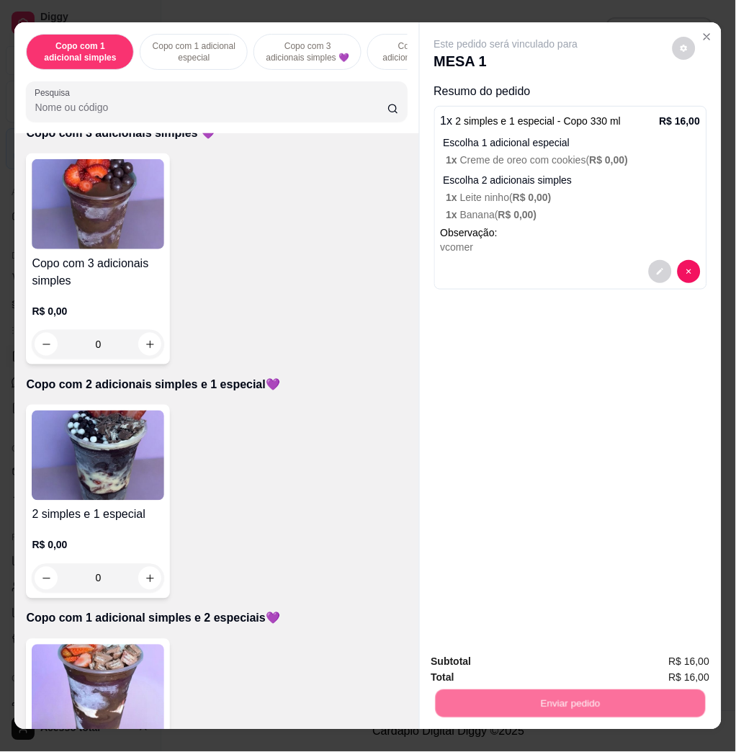
click at [555, 672] on button "Não registrar e enviar pedido" at bounding box center [522, 661] width 146 height 27
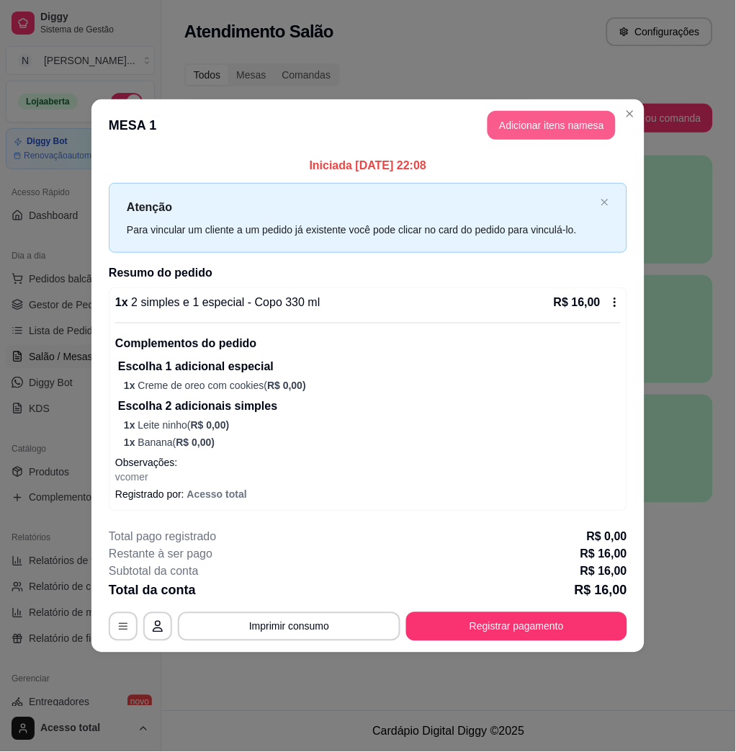
click at [529, 132] on button "Adicionar itens na mesa" at bounding box center [552, 125] width 128 height 29
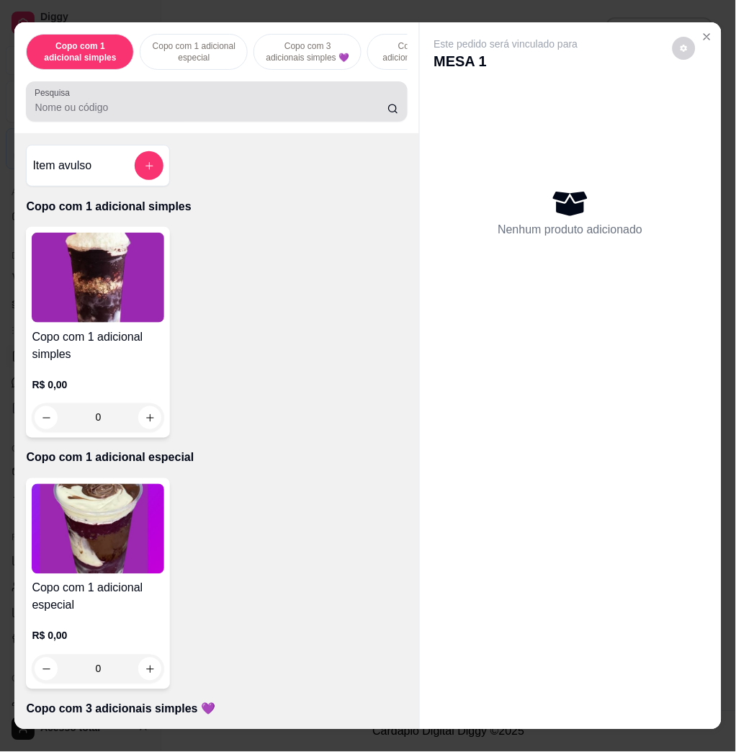
click at [186, 122] on div "Pesquisa" at bounding box center [216, 101] width 381 height 40
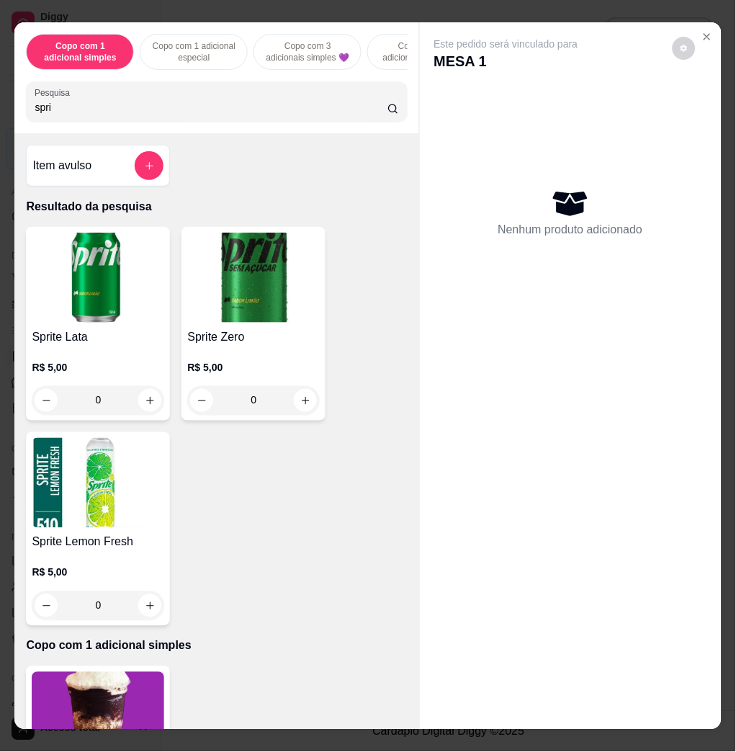
type input "spri"
click at [120, 282] on img at bounding box center [98, 278] width 133 height 90
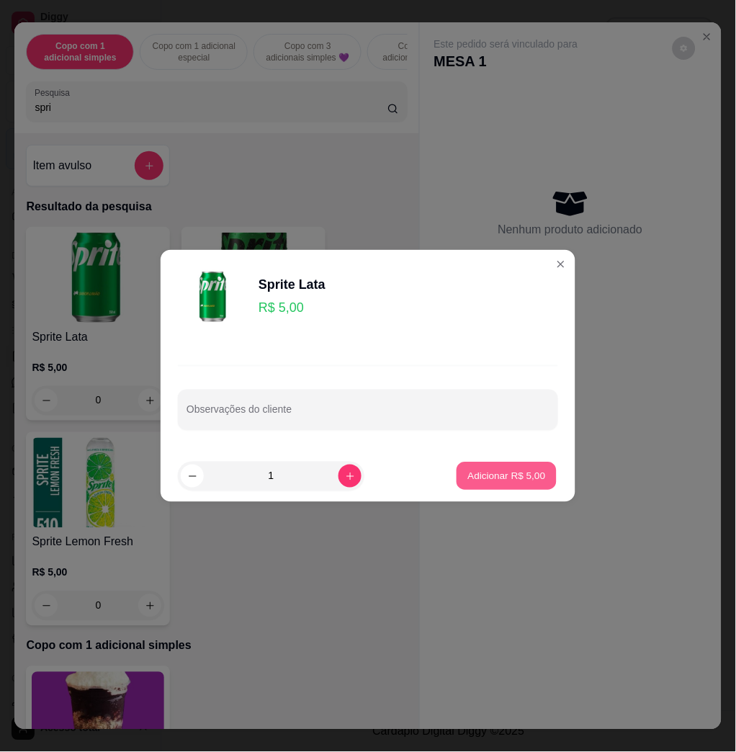
click at [490, 477] on p "Adicionar R$ 5,00" at bounding box center [507, 476] width 78 height 14
type input "1"
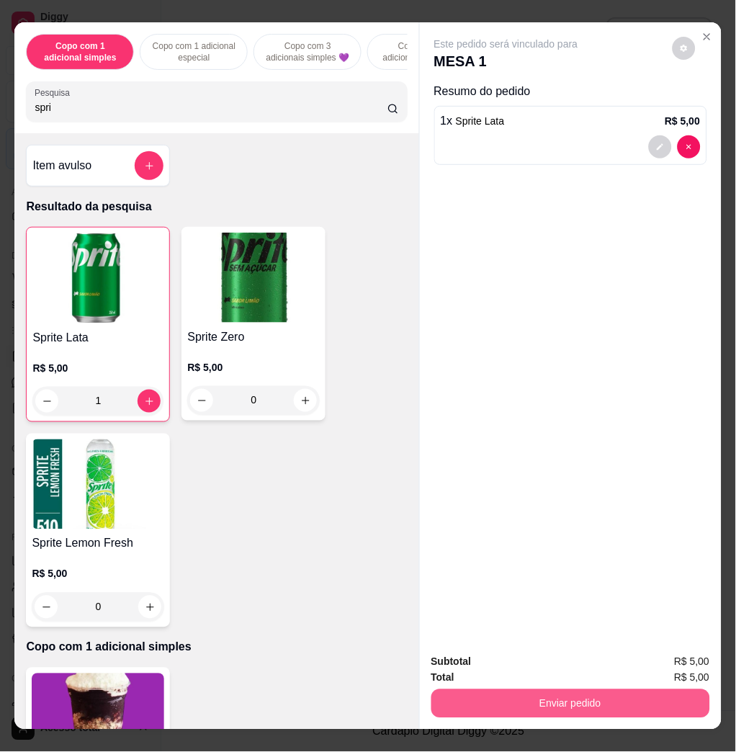
click at [523, 690] on button "Enviar pedido" at bounding box center [571, 704] width 279 height 29
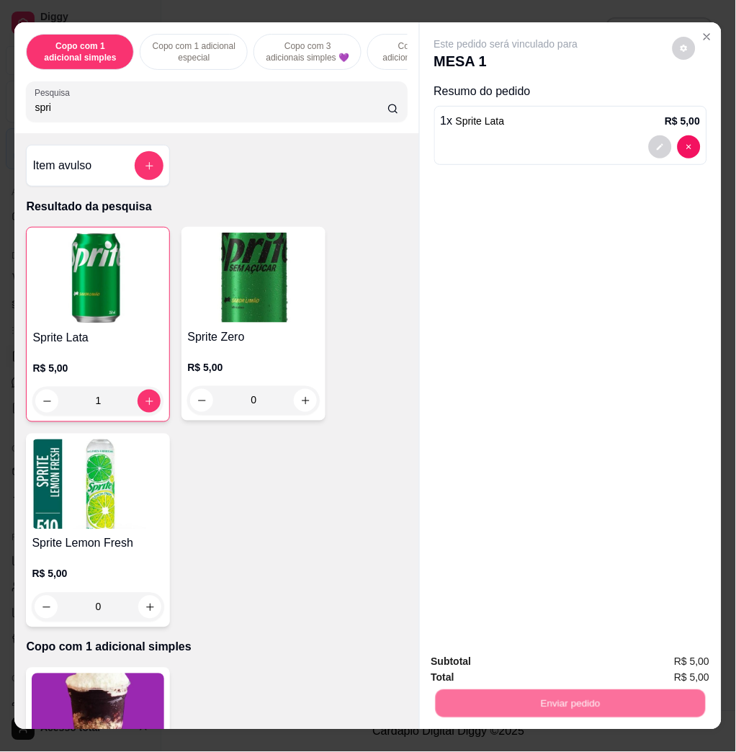
click at [515, 651] on button "Não registrar e enviar pedido" at bounding box center [522, 661] width 150 height 27
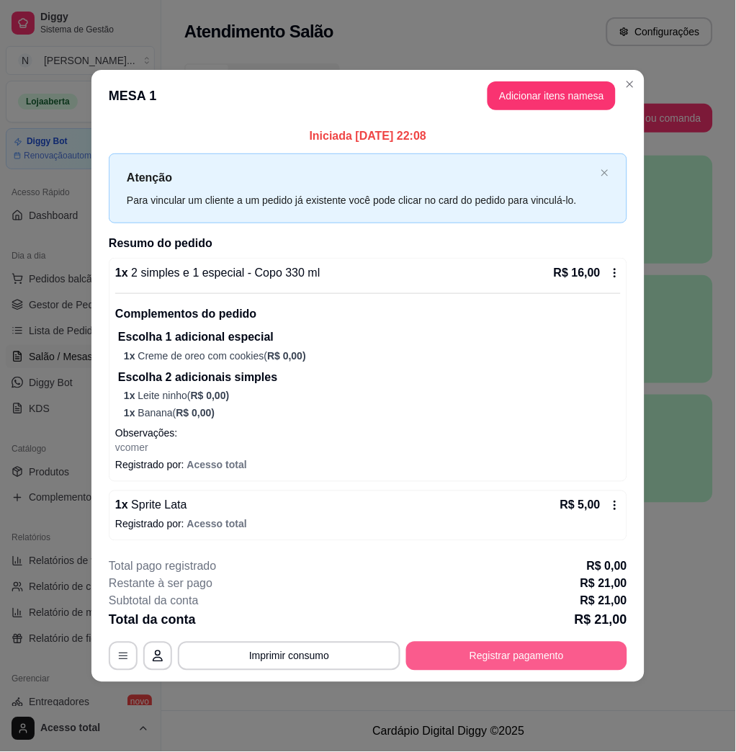
click at [571, 661] on button "Registrar pagamento" at bounding box center [516, 656] width 221 height 29
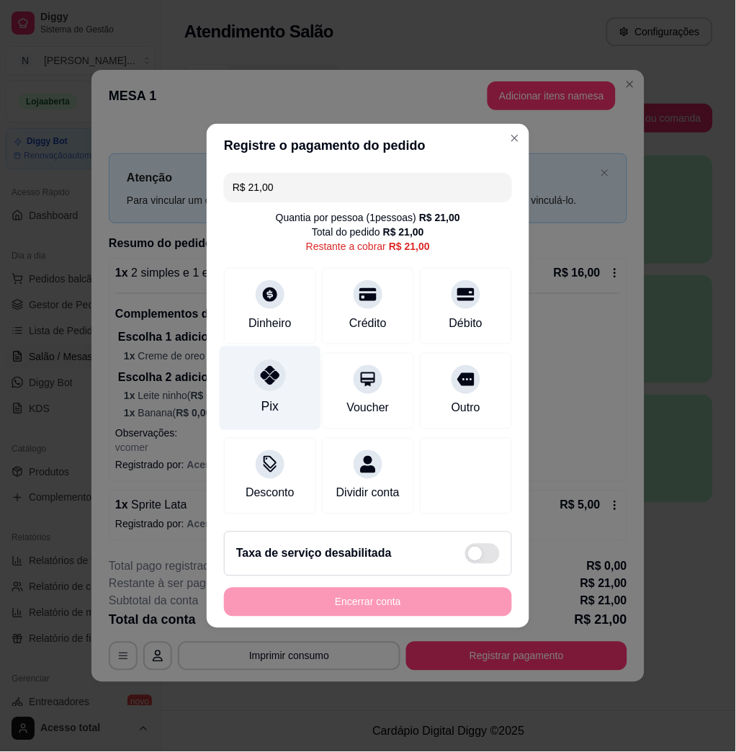
click at [254, 404] on div "Pix" at bounding box center [271, 389] width 102 height 84
type input "R$ 0,00"
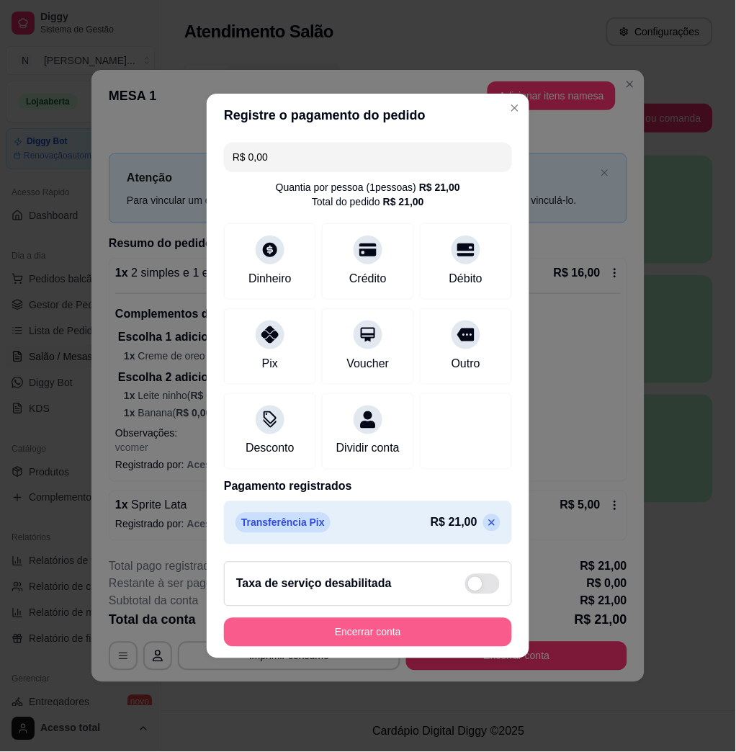
click at [388, 642] on button "Encerrar conta" at bounding box center [368, 632] width 288 height 29
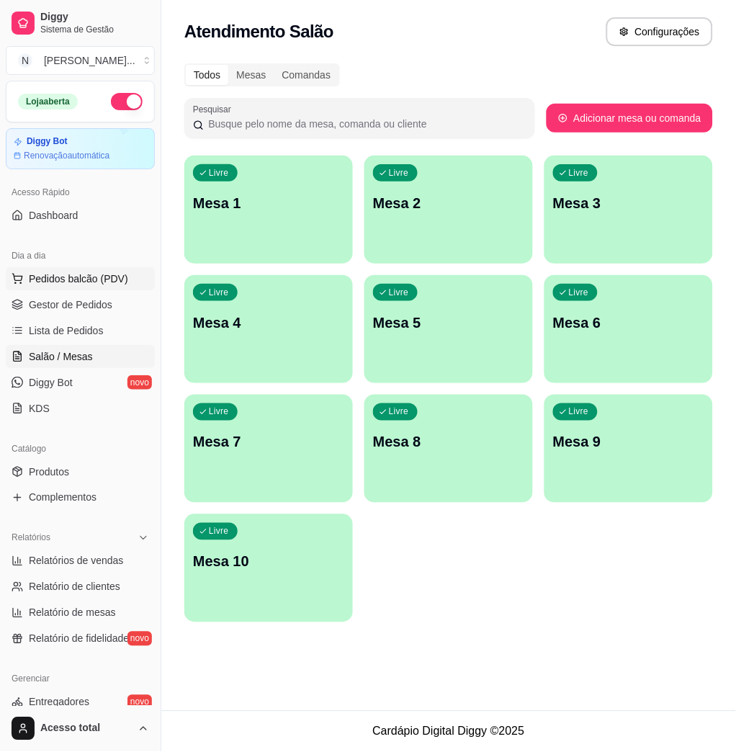
click at [90, 267] on button "Pedidos balcão (PDV)" at bounding box center [80, 278] width 149 height 23
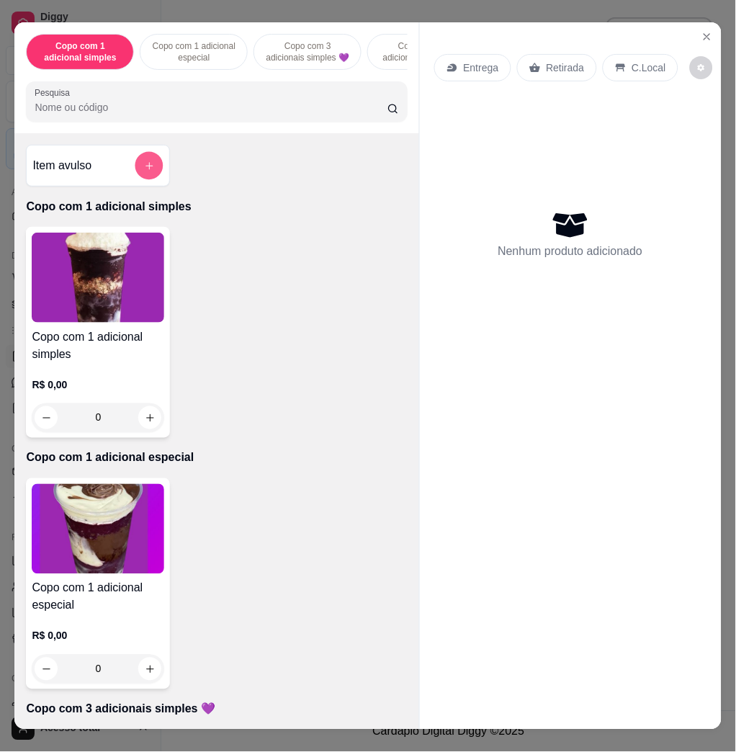
click at [153, 174] on button "add-separate-item" at bounding box center [149, 166] width 28 height 28
click at [301, 354] on div "Preço do produto 0,00" at bounding box center [368, 372] width 288 height 40
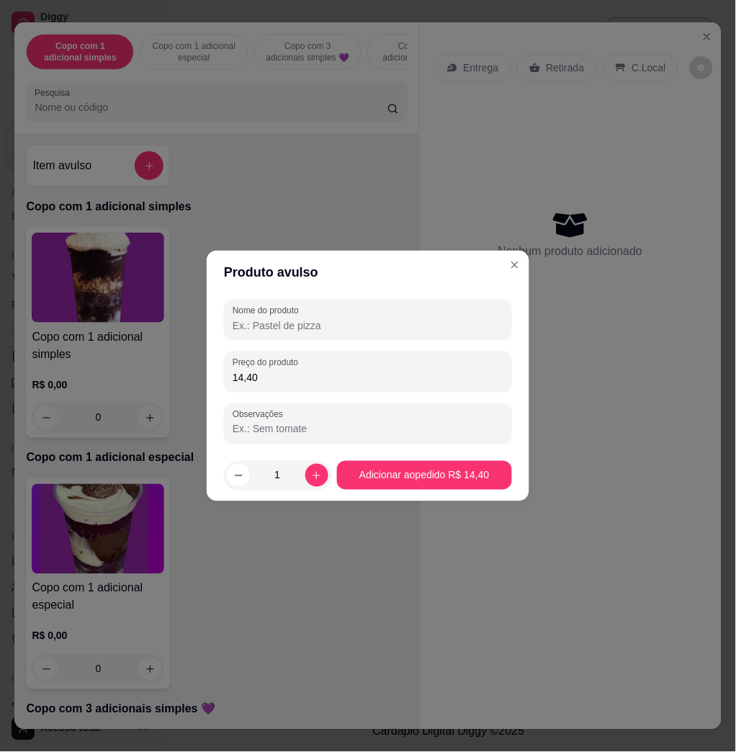
type input "14,40"
click at [367, 333] on div at bounding box center [368, 320] width 271 height 29
type input "kg"
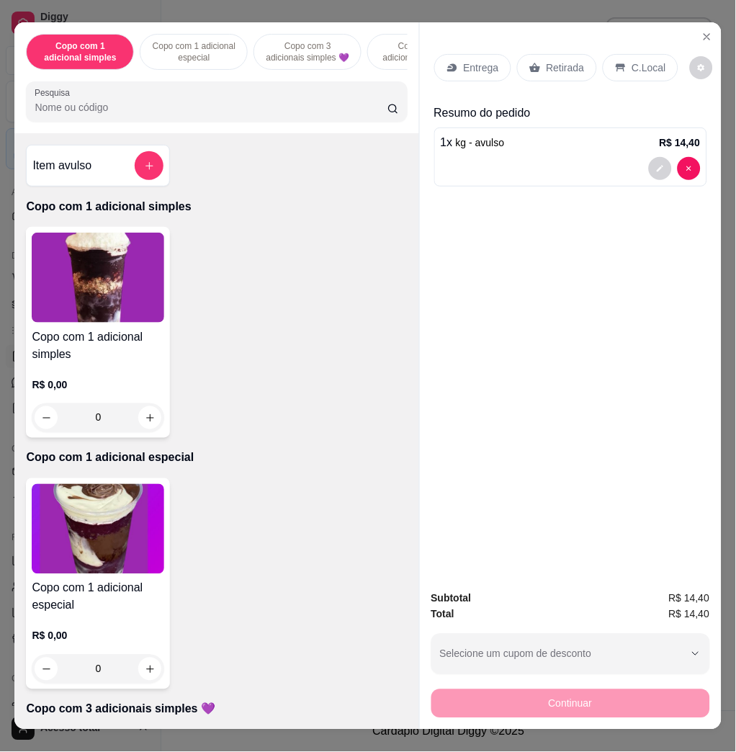
click at [633, 61] on p "C.Local" at bounding box center [650, 68] width 34 height 14
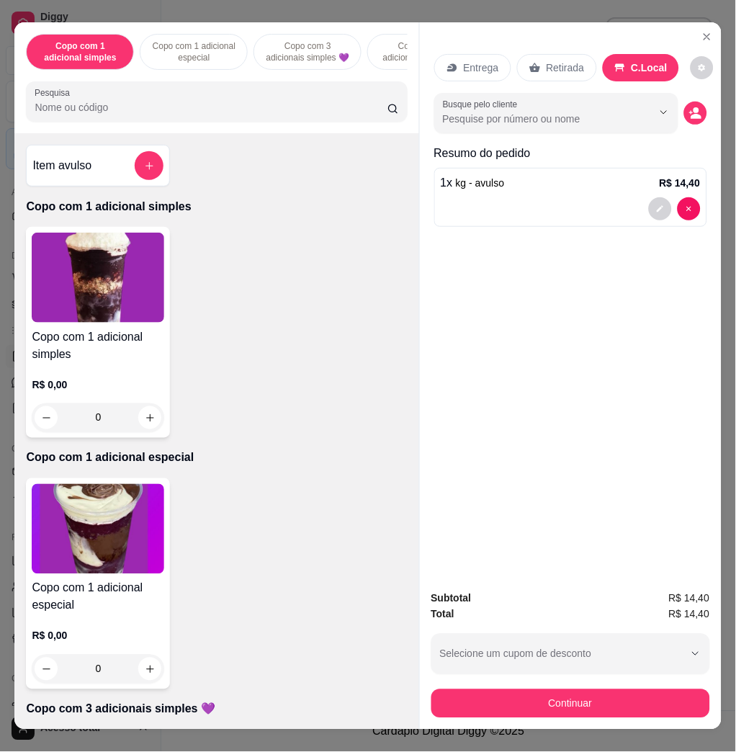
click at [542, 710] on button "Continuar" at bounding box center [571, 704] width 279 height 29
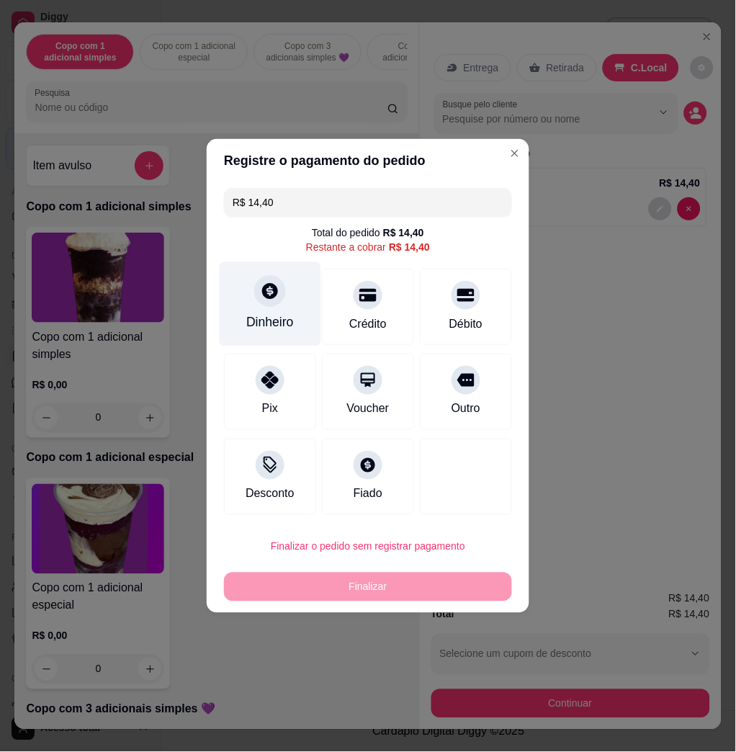
click at [280, 323] on div "Dinheiro" at bounding box center [270, 322] width 48 height 19
click at [293, 363] on input "0,00" at bounding box center [368, 362] width 288 height 29
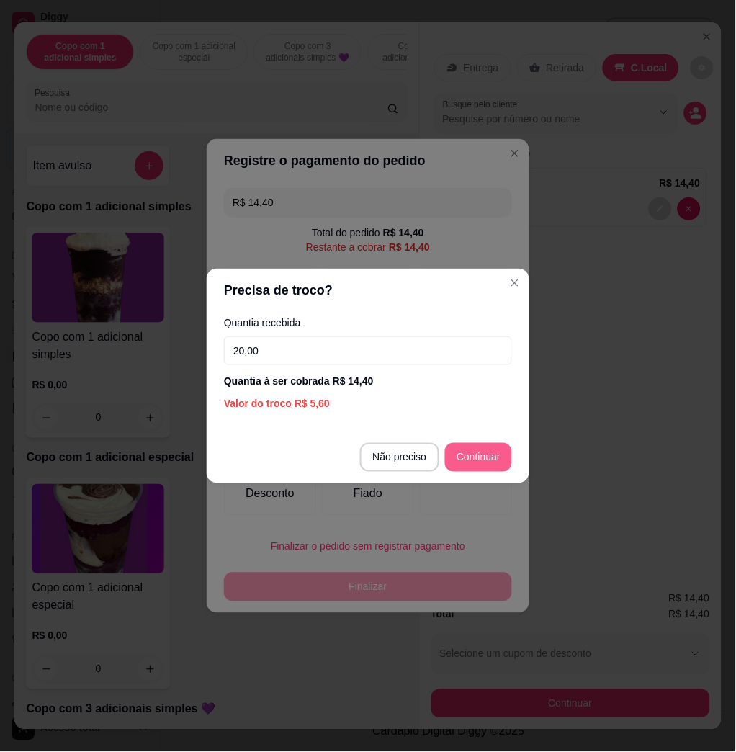
type input "20,00"
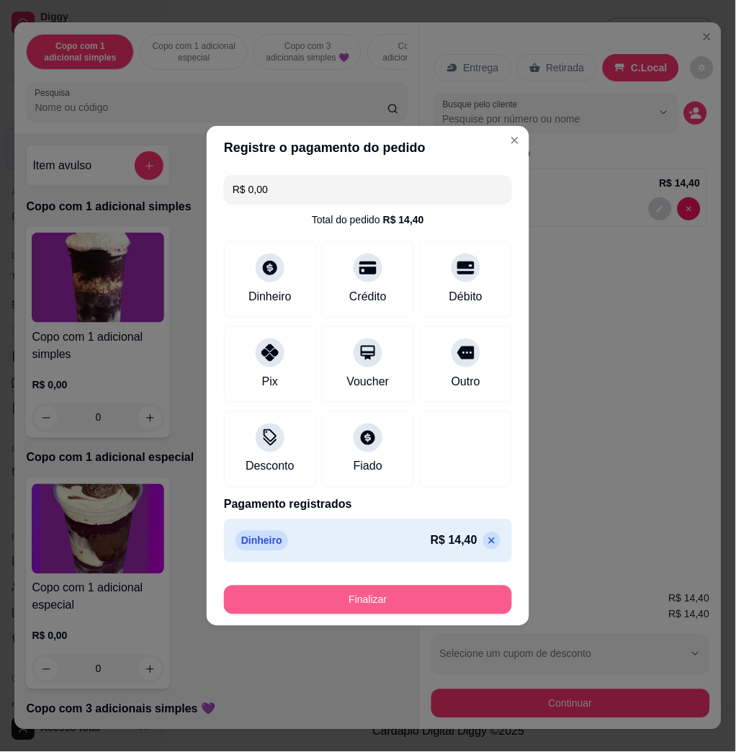
click at [483, 606] on button "Finalizar" at bounding box center [368, 600] width 288 height 29
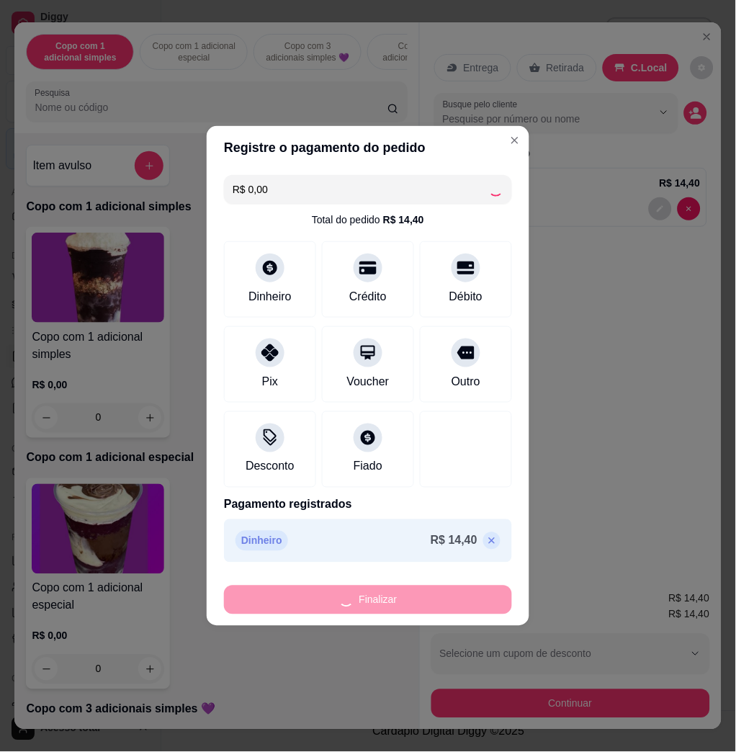
type input "-R$ 14,40"
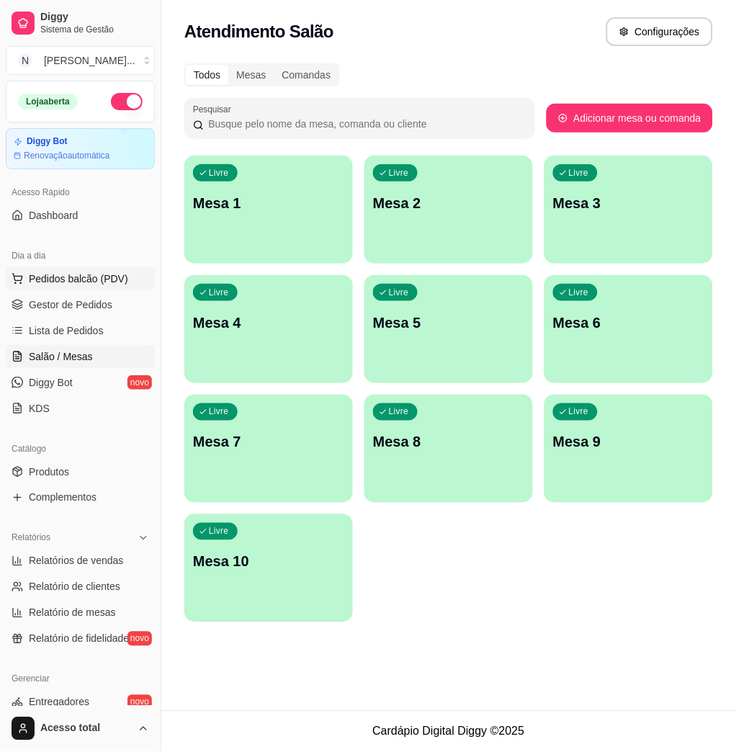
click at [87, 269] on button "Pedidos balcão (PDV)" at bounding box center [80, 278] width 149 height 23
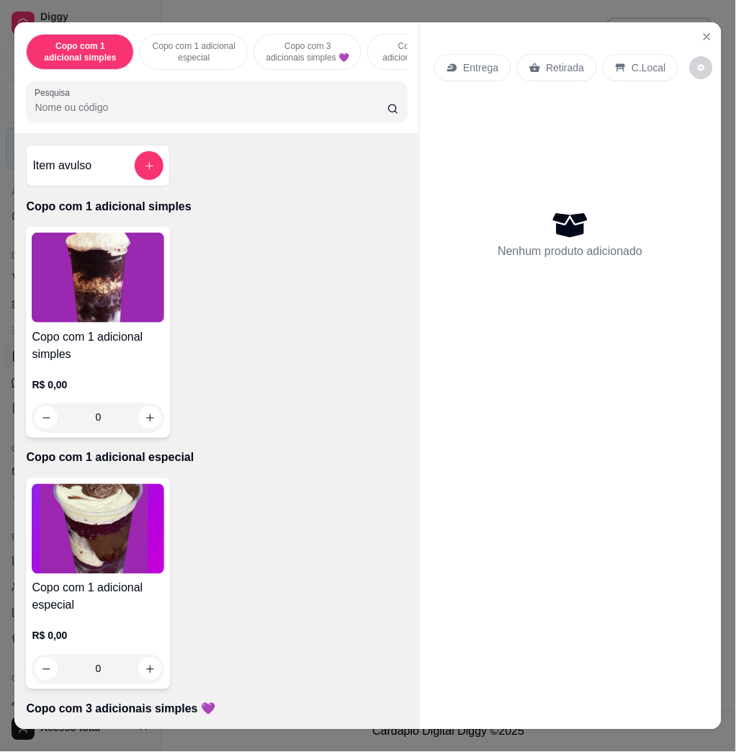
click at [119, 115] on input "Pesquisa" at bounding box center [211, 107] width 353 height 14
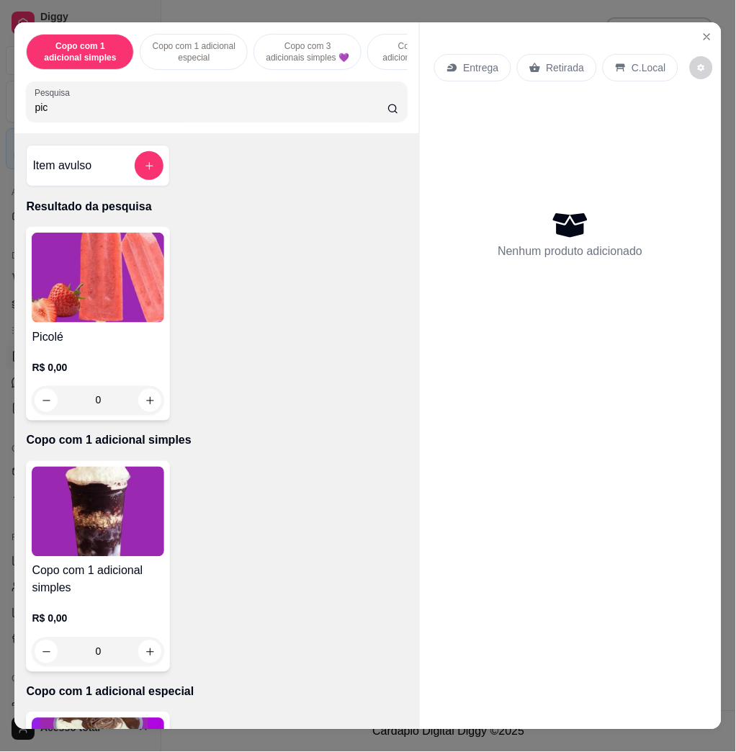
type input "pic"
click at [154, 323] on img at bounding box center [98, 278] width 133 height 90
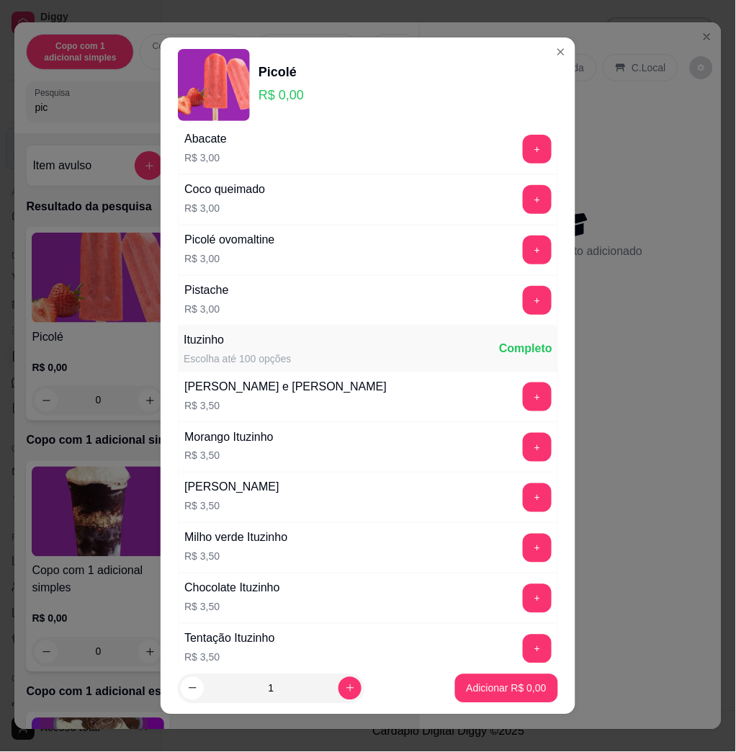
scroll to position [1249, 0]
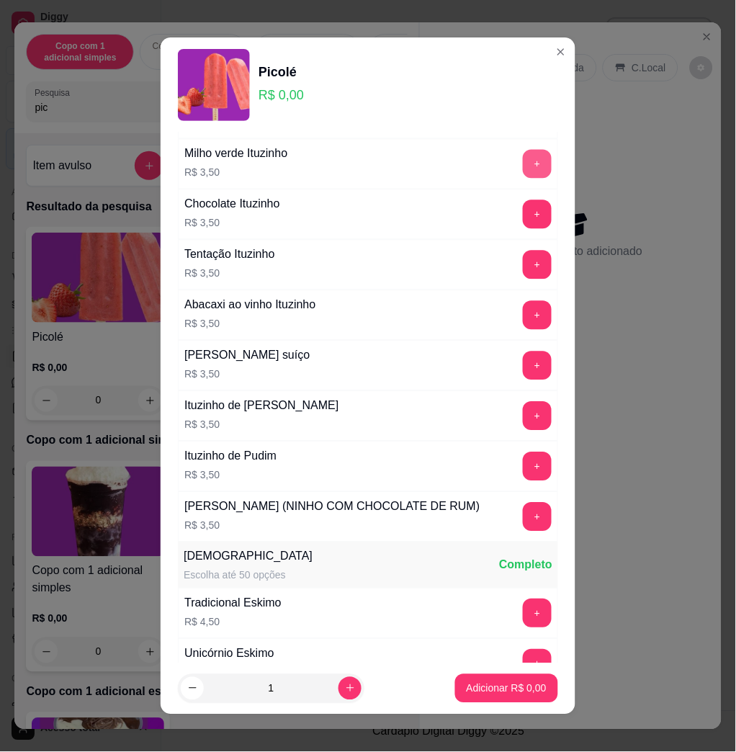
click at [523, 168] on button "+" at bounding box center [537, 164] width 29 height 29
click at [485, 697] on button "Adicionar R$ 3,50" at bounding box center [506, 688] width 103 height 29
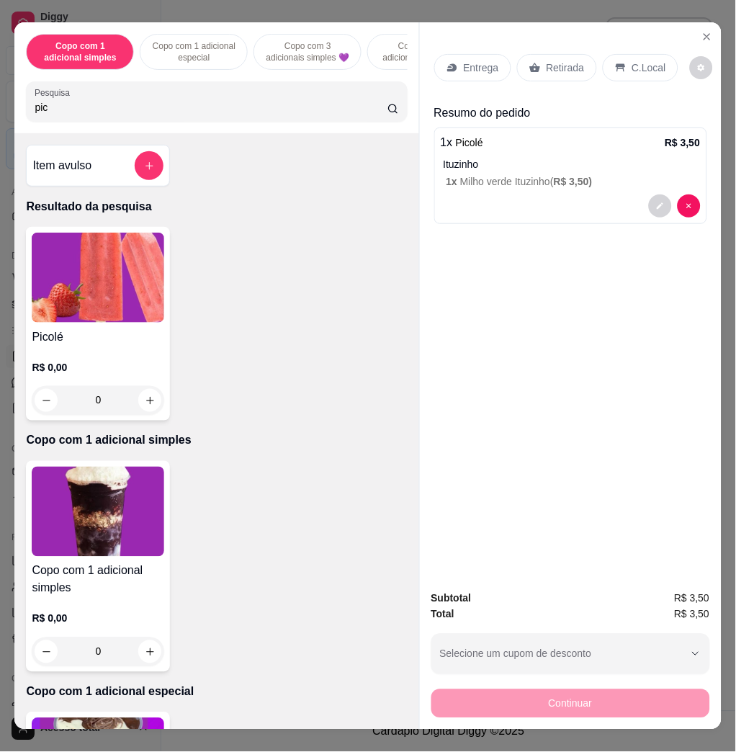
click at [303, 133] on div "Copo com 1 adicional simples Copo com 1 adicional especial Copo com 3 adicionai…" at bounding box center [216, 77] width 404 height 111
click at [303, 115] on input "pic" at bounding box center [211, 107] width 353 height 14
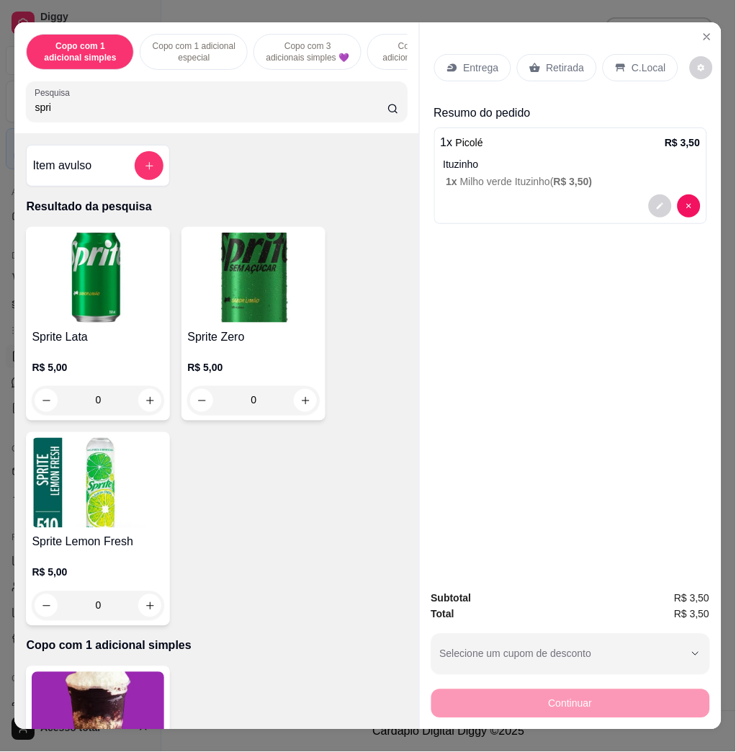
type input "spri"
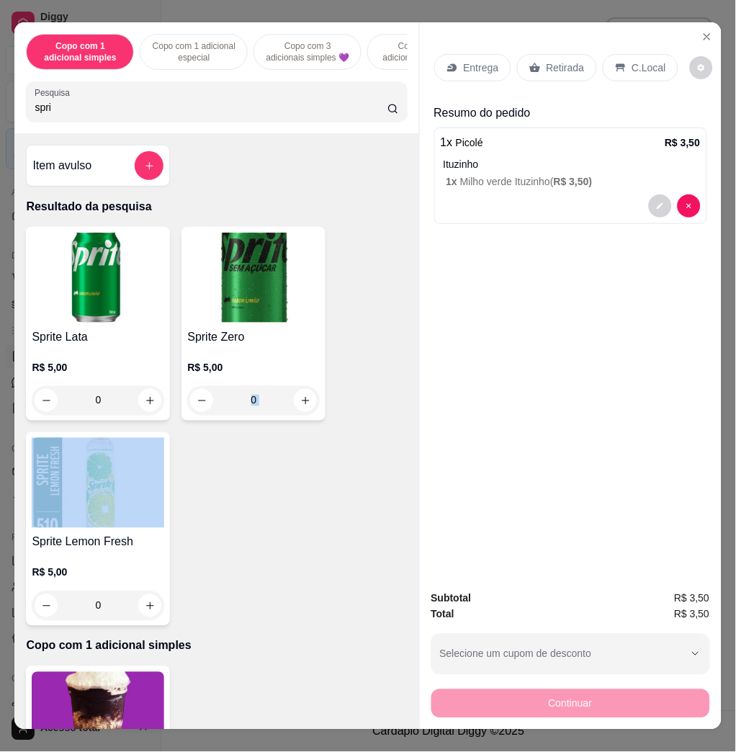
click at [244, 530] on div "Sprite Lata R$ 5,00 0 Sprite Zero R$ 5,00 0 Sprite Lemon Fresh R$ 5,00 0" at bounding box center [216, 426] width 381 height 399
click at [145, 612] on icon "increase-product-quantity" at bounding box center [150, 606] width 11 height 11
type input "1"
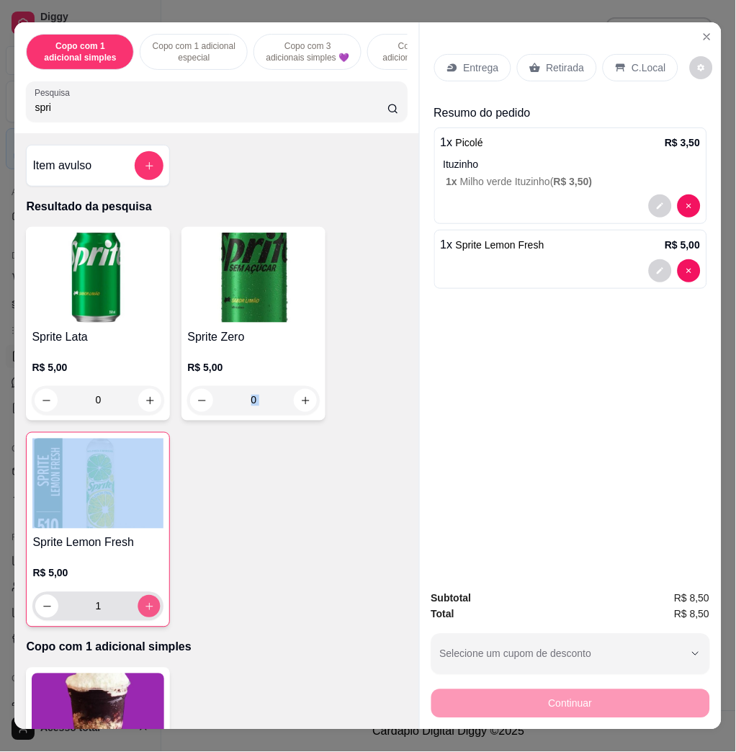
click at [144, 612] on icon "increase-product-quantity" at bounding box center [149, 607] width 11 height 11
type input "2"
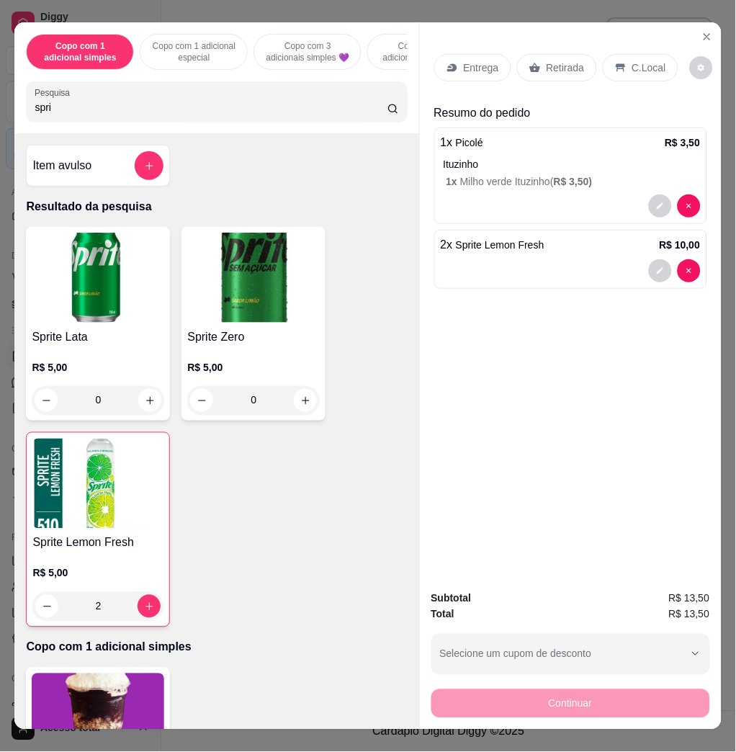
click at [644, 45] on div "Entrega Retirada C.Local" at bounding box center [570, 68] width 273 height 50
click at [631, 54] on div "C.Local" at bounding box center [641, 67] width 76 height 27
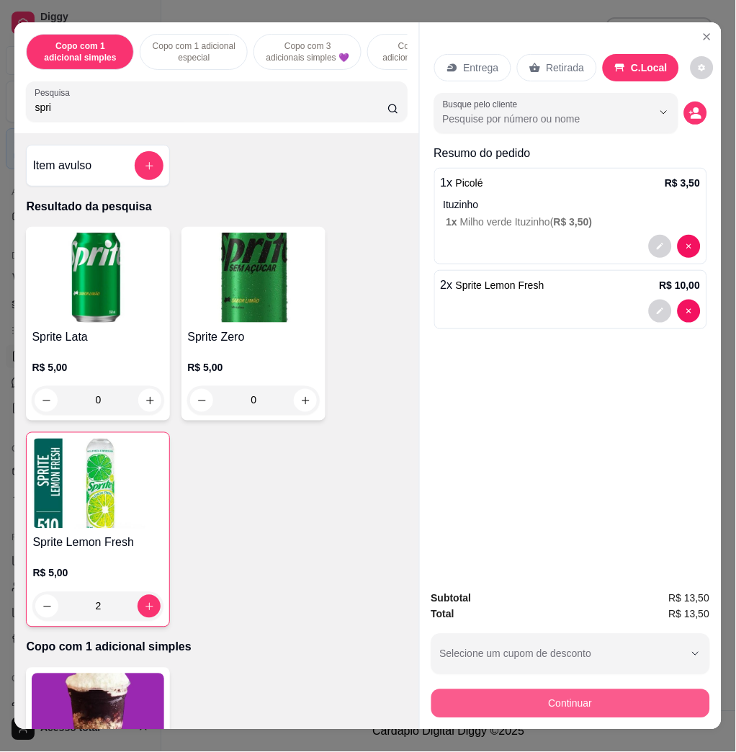
click at [648, 690] on button "Continuar" at bounding box center [571, 704] width 279 height 29
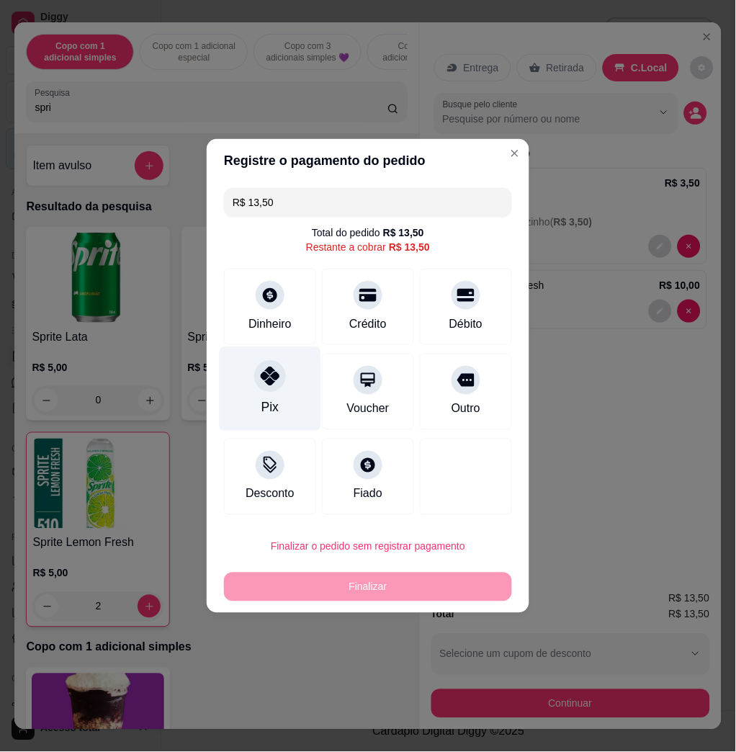
click at [279, 367] on div "Pix" at bounding box center [271, 389] width 102 height 84
type input "R$ 0,00"
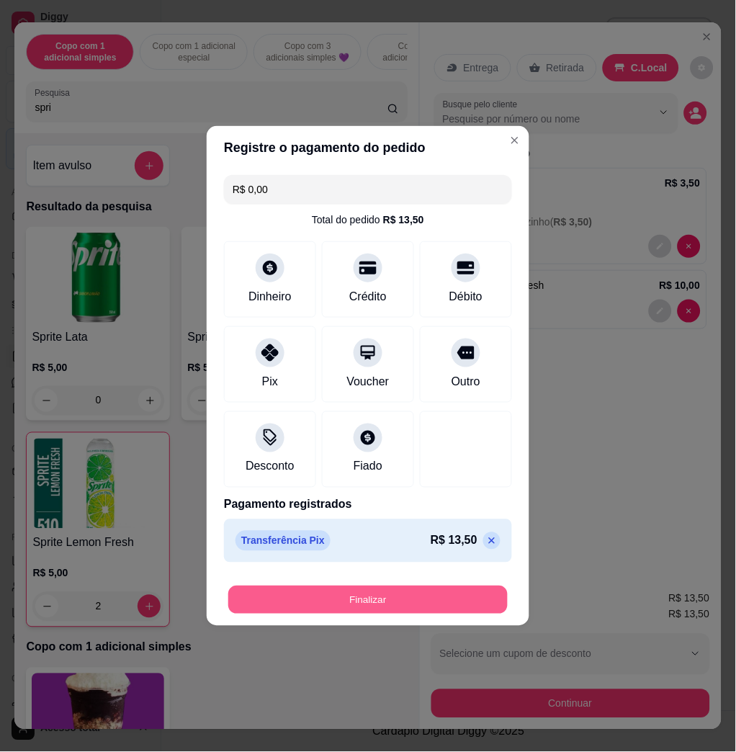
click at [404, 599] on button "Finalizar" at bounding box center [368, 601] width 280 height 28
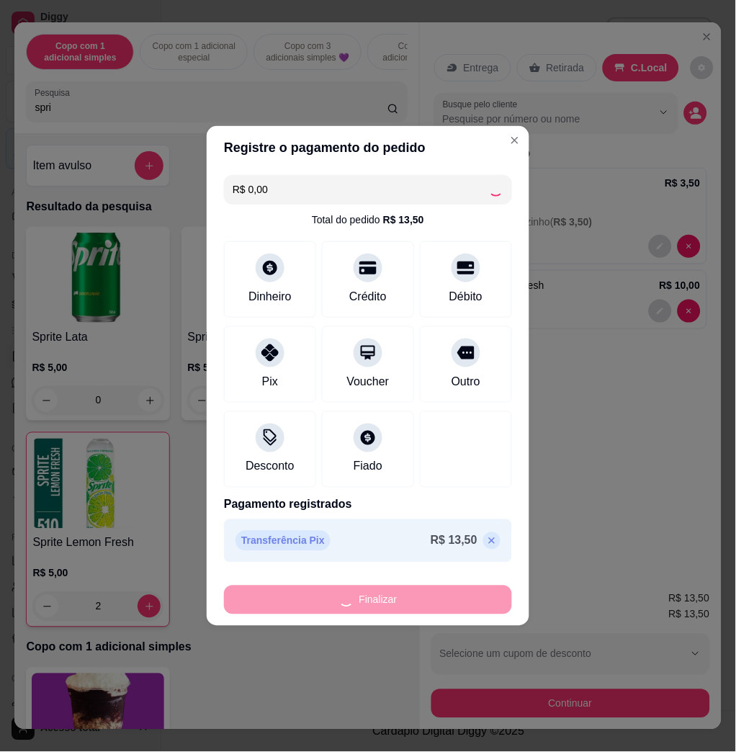
type input "0"
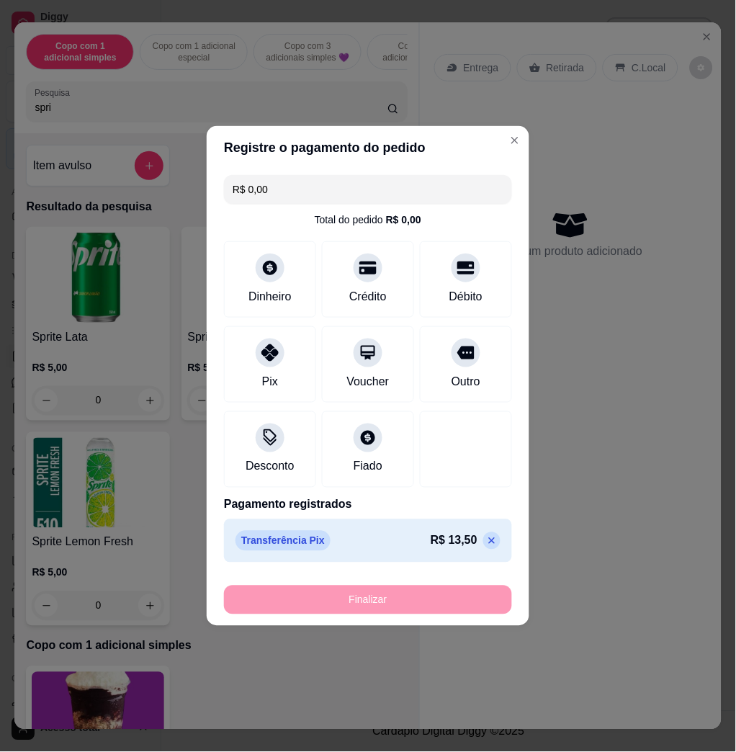
type input "-R$ 13,50"
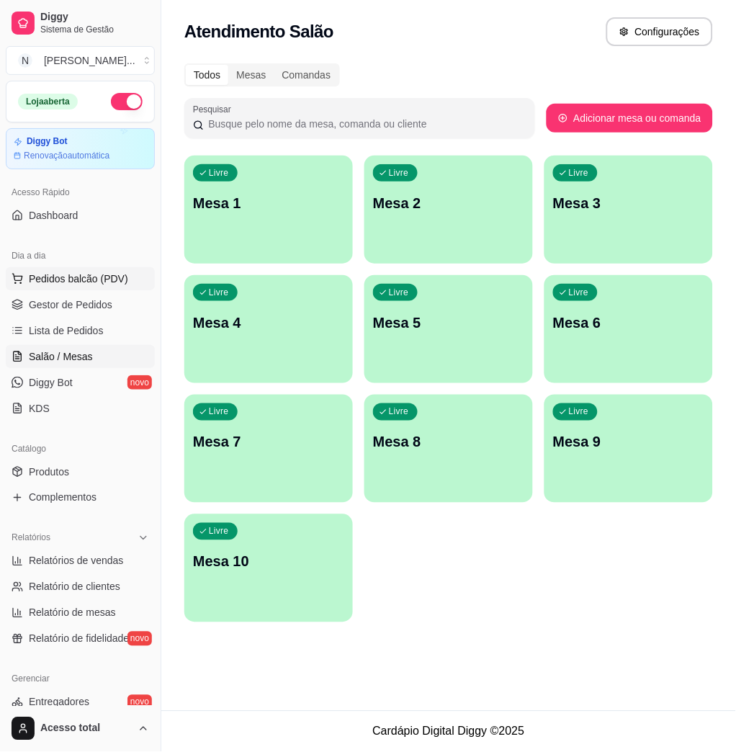
click at [123, 288] on button "Pedidos balcão (PDV)" at bounding box center [80, 278] width 149 height 23
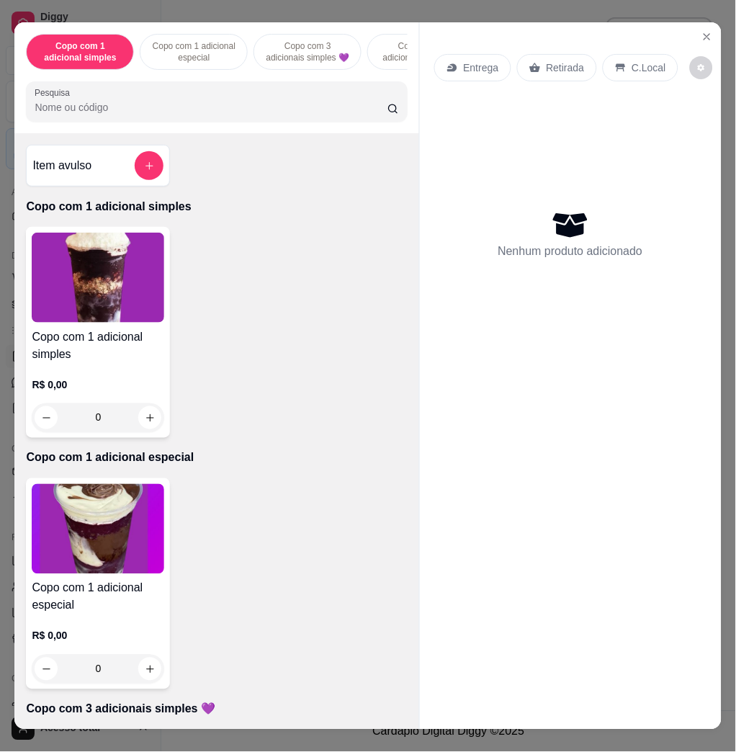
click at [102, 385] on p "R$ 0,00" at bounding box center [98, 385] width 133 height 14
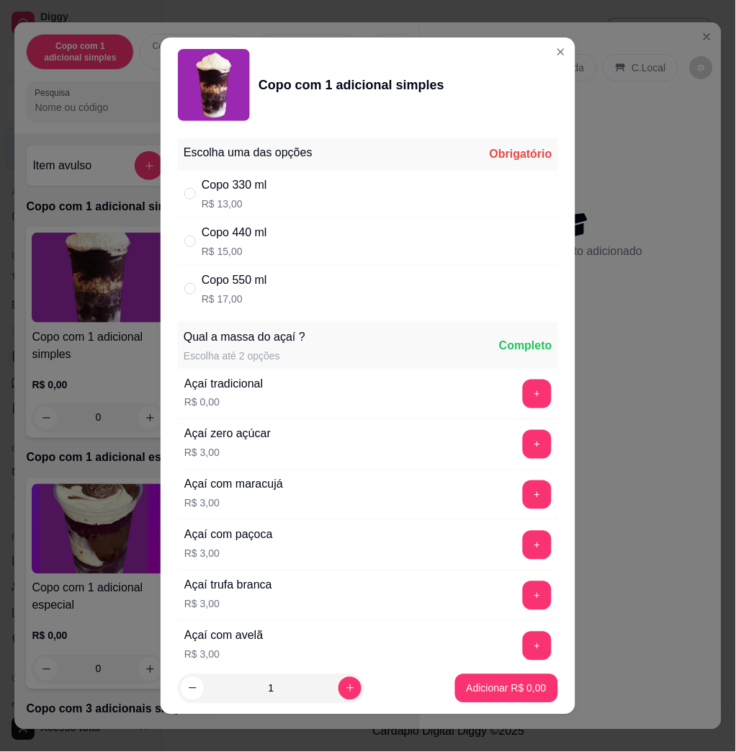
click at [251, 200] on p "R$ 13,00" at bounding box center [235, 204] width 66 height 14
radio input "true"
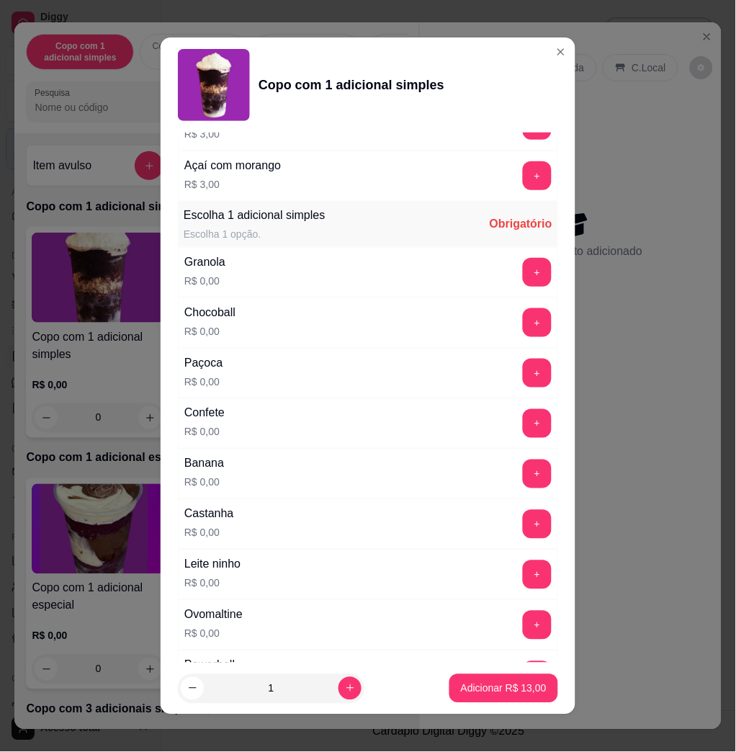
scroll to position [865, 0]
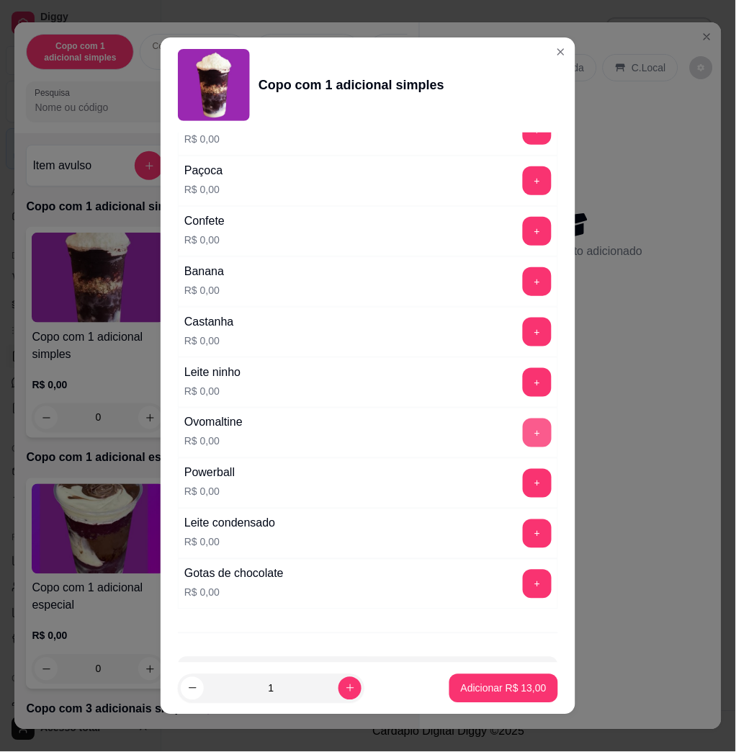
click at [523, 437] on button "+" at bounding box center [537, 433] width 29 height 29
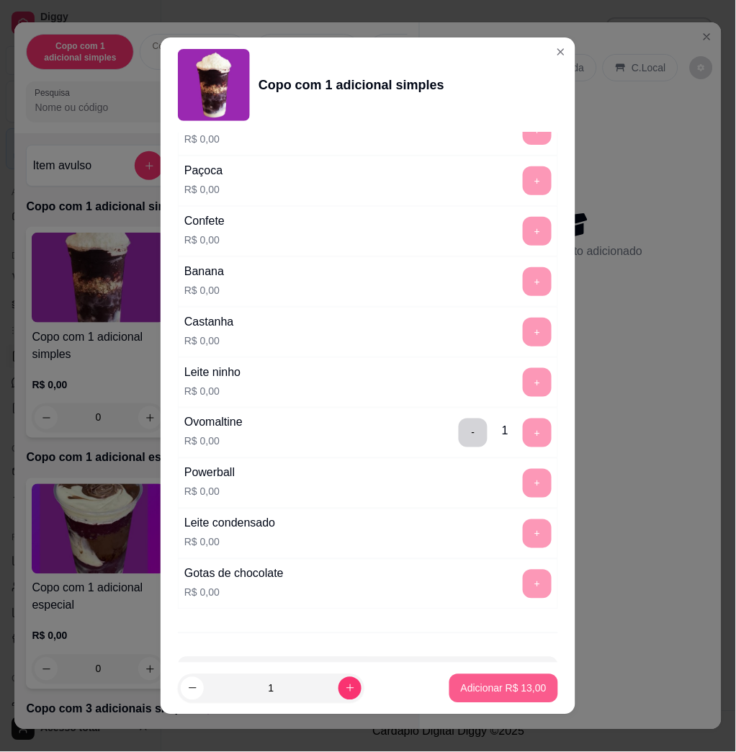
click at [463, 686] on p "Adicionar R$ 13,00" at bounding box center [504, 689] width 86 height 14
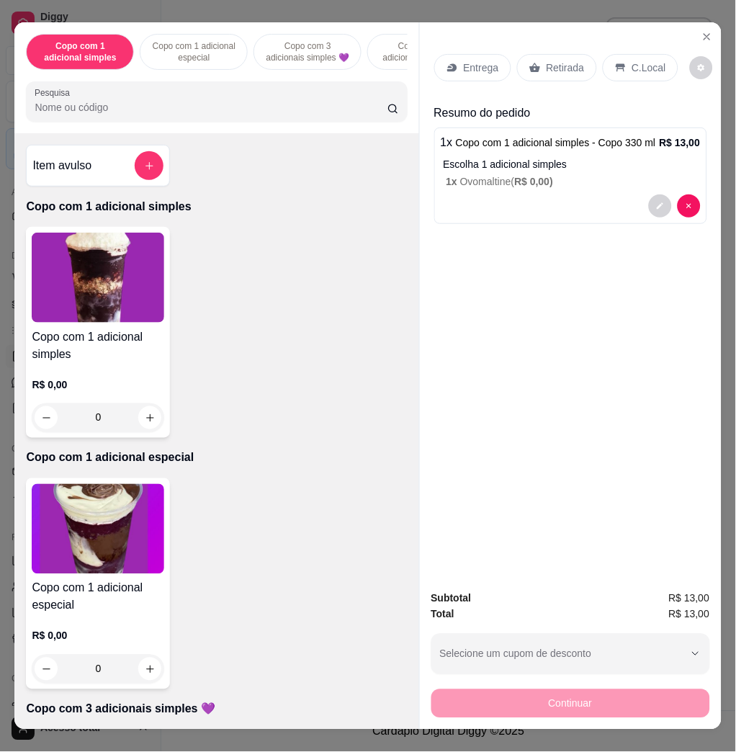
click at [499, 43] on div "Entrega Retirada C.Local" at bounding box center [570, 68] width 273 height 50
click at [474, 68] on div "Entrega" at bounding box center [472, 67] width 77 height 27
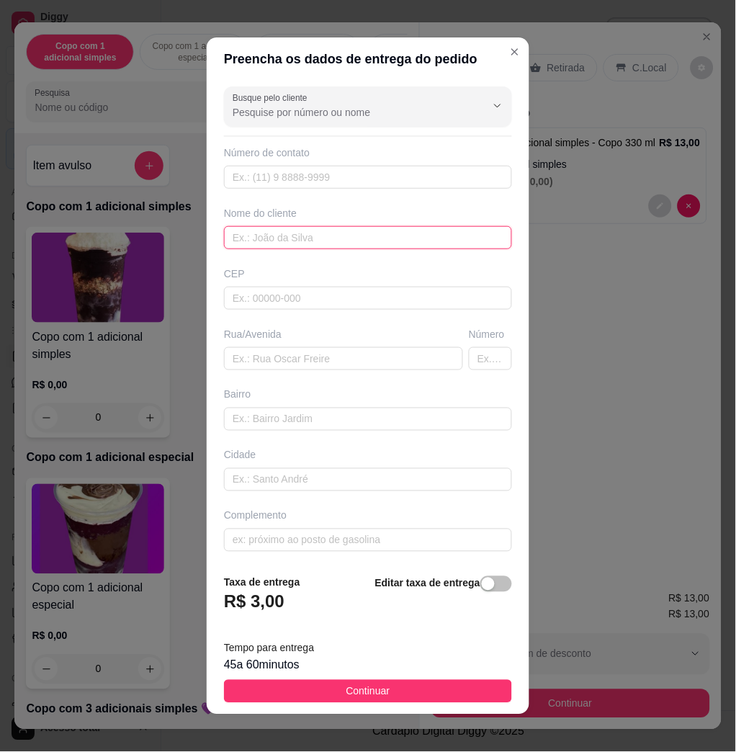
click at [269, 236] on input "text" at bounding box center [368, 237] width 288 height 23
type input "sabrini"
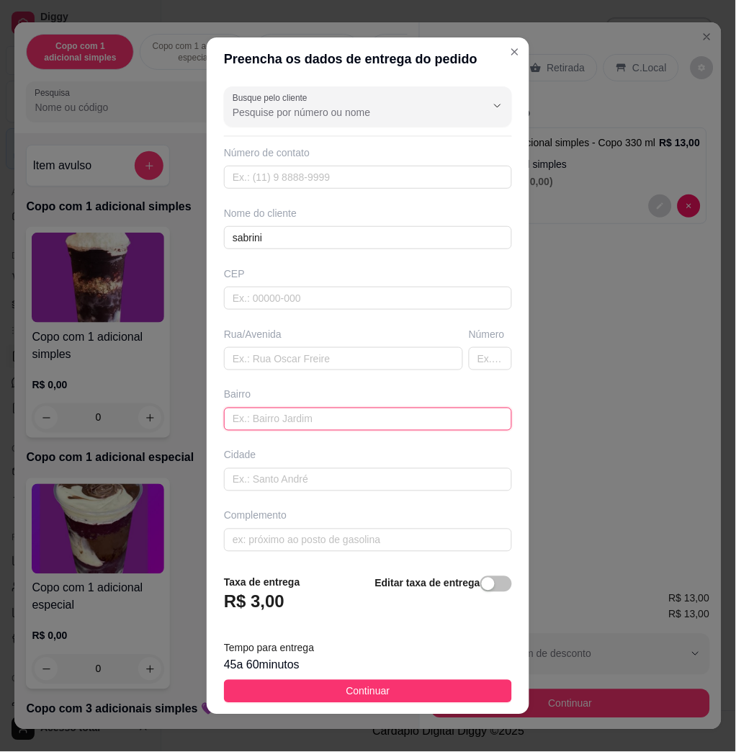
click at [329, 416] on input "text" at bounding box center [368, 419] width 288 height 23
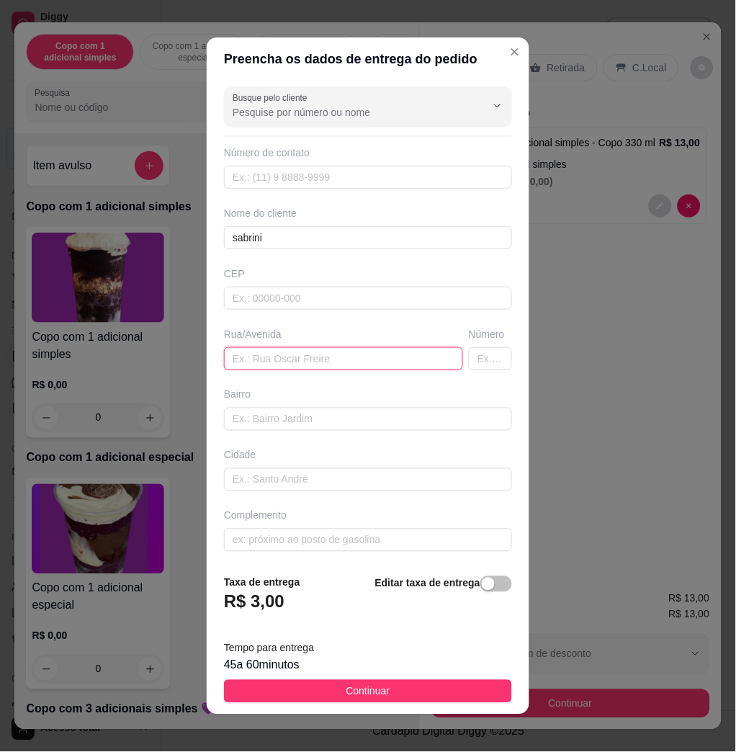
click at [326, 357] on input "text" at bounding box center [343, 358] width 239 height 23
click at [311, 355] on input "agrario brito neves340" at bounding box center [343, 358] width 239 height 23
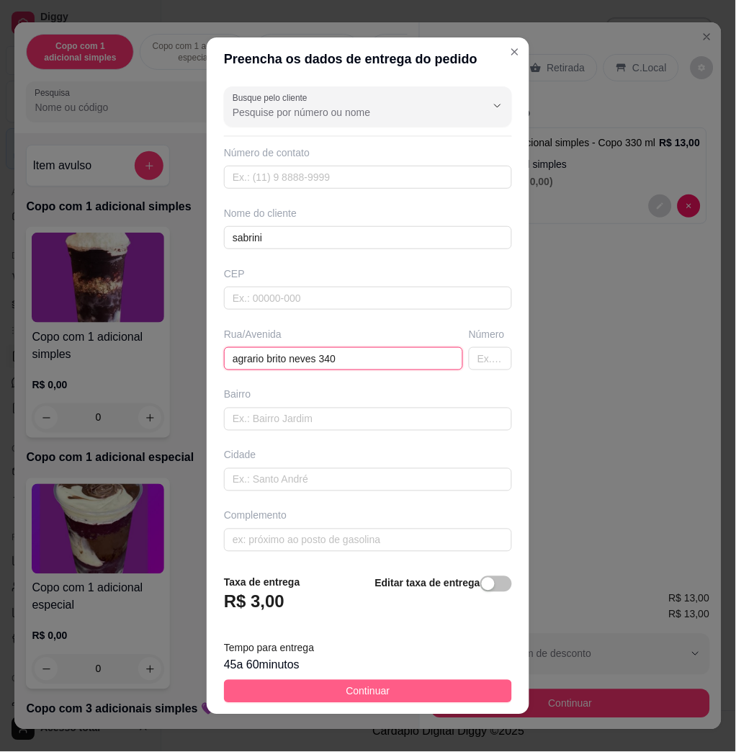
type input "agrario brito neves 340"
click at [347, 684] on span "Continuar" at bounding box center [369, 692] width 44 height 16
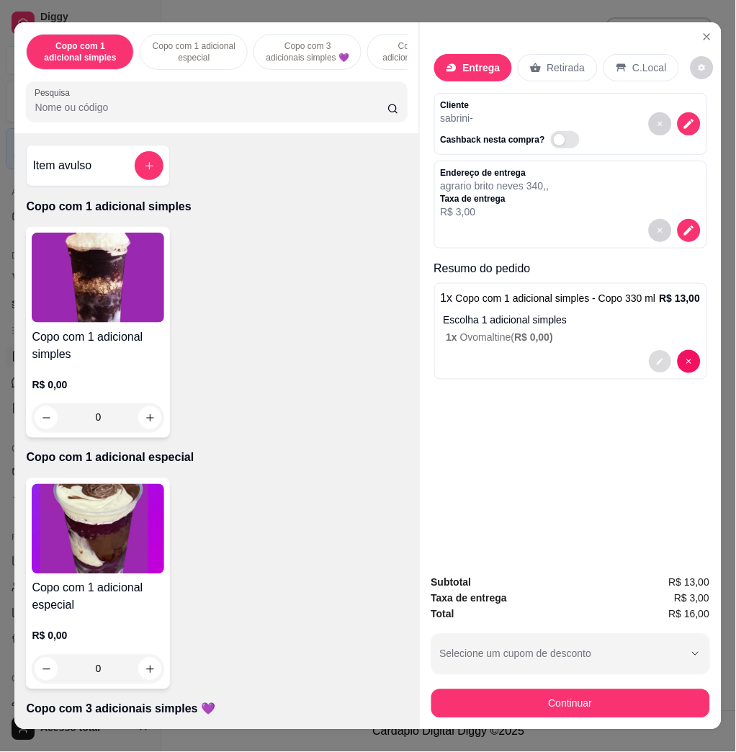
click at [649, 355] on button "decrease-product-quantity" at bounding box center [660, 362] width 22 height 22
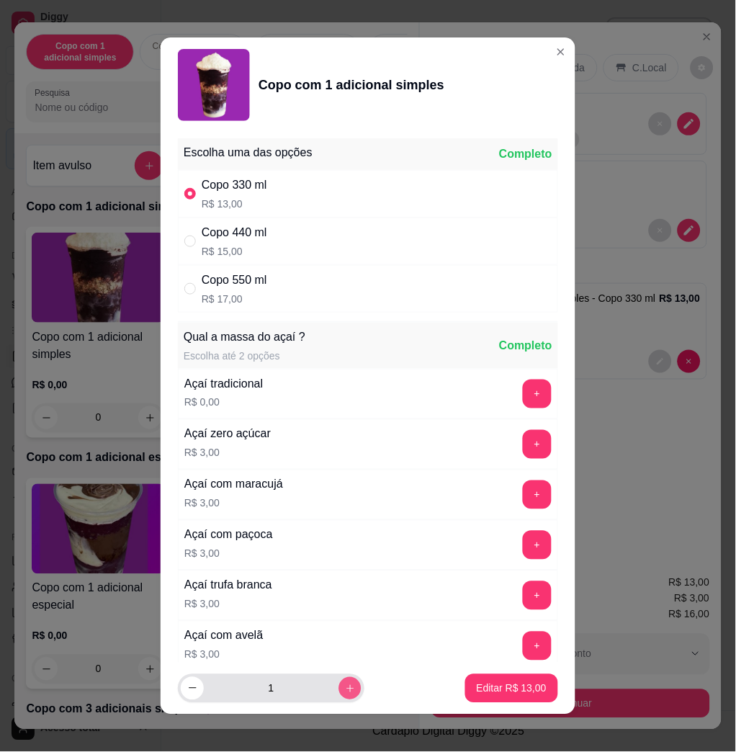
click at [339, 681] on button "increase-product-quantity" at bounding box center [350, 688] width 22 height 22
type input "2"
click at [491, 700] on button "Editar R$ 26,00" at bounding box center [511, 688] width 93 height 29
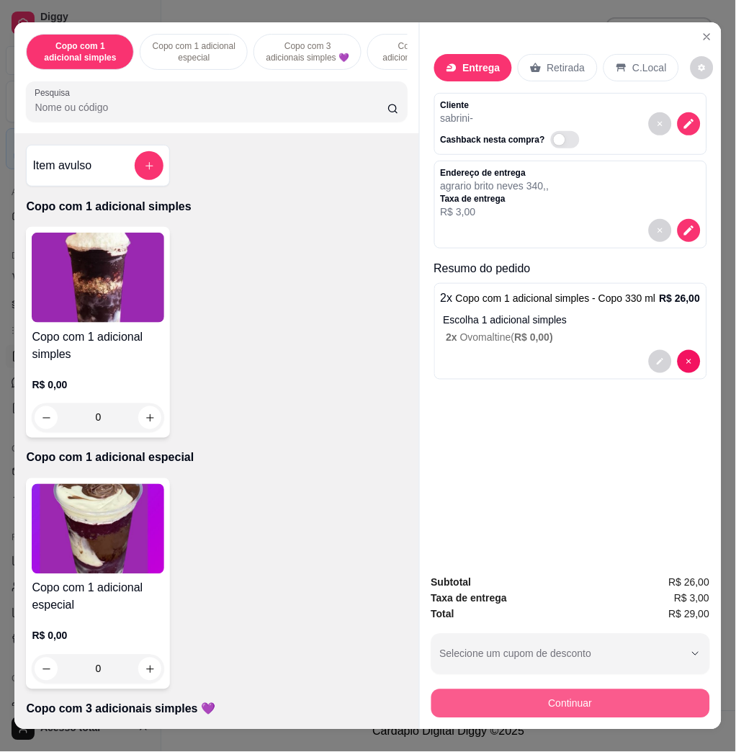
click at [594, 690] on button "Continuar" at bounding box center [571, 704] width 279 height 29
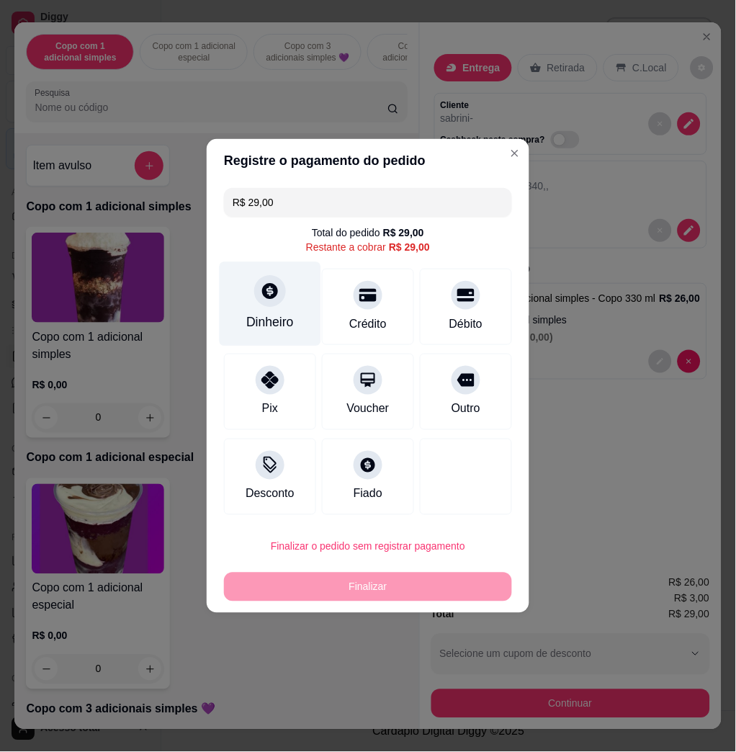
click at [275, 303] on div at bounding box center [270, 291] width 32 height 32
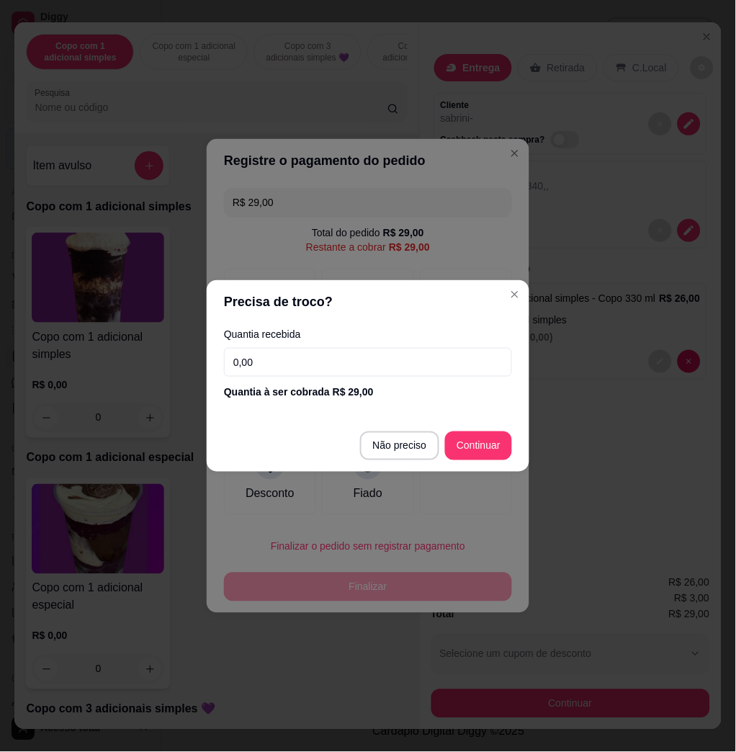
click at [379, 362] on input "0,00" at bounding box center [368, 362] width 288 height 29
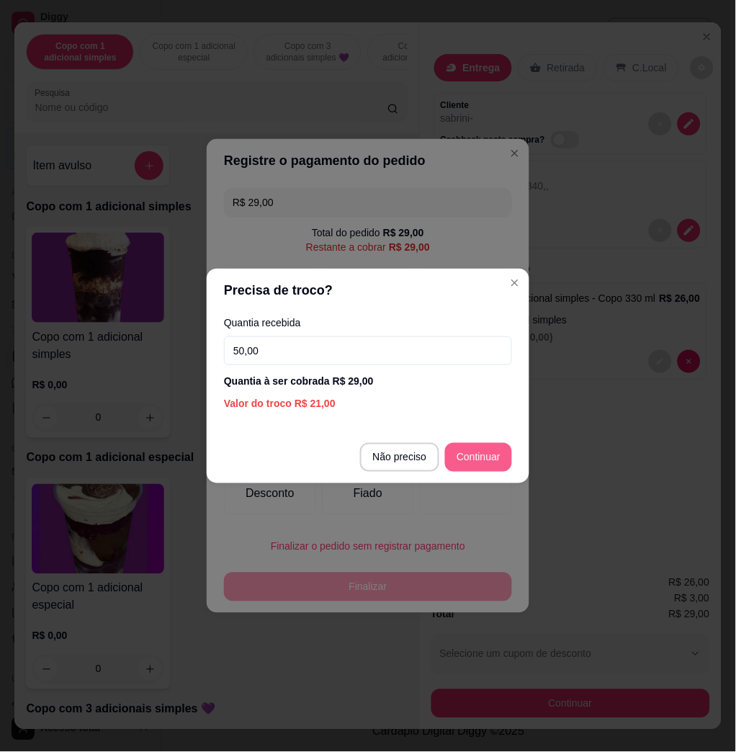
type input "50,00"
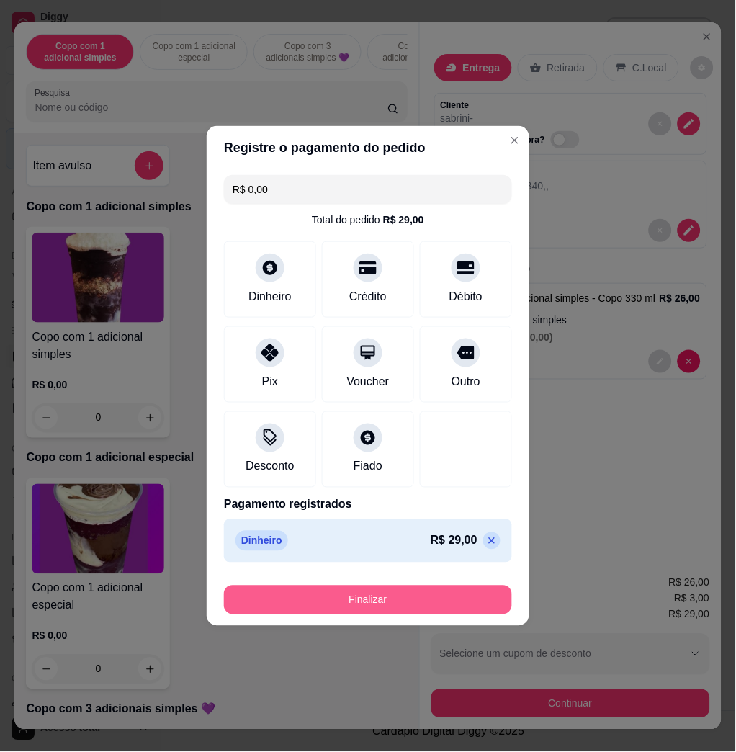
click at [447, 606] on button "Finalizar" at bounding box center [368, 600] width 288 height 29
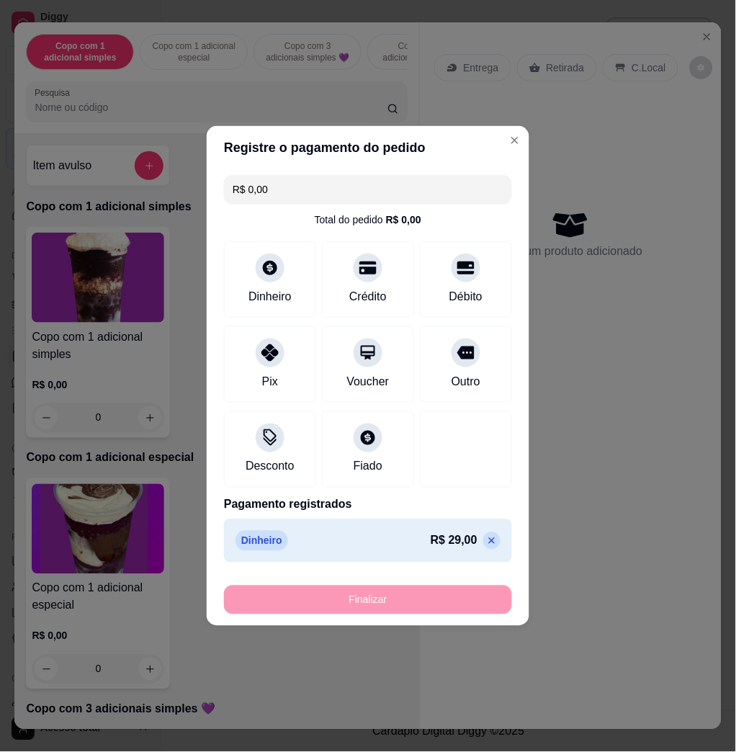
type input "-R$ 29,00"
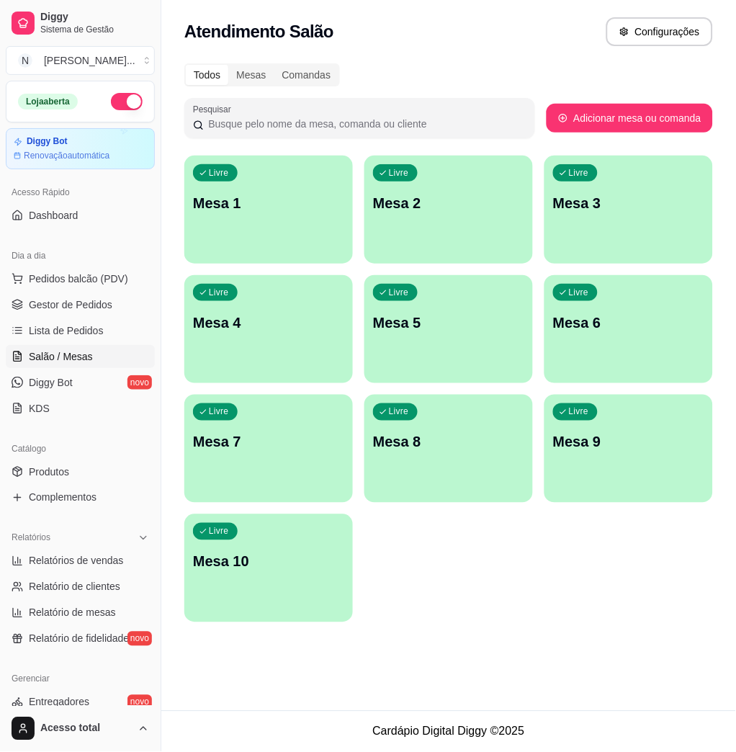
click at [736, 24] on div "Atendimento Salão Configurações" at bounding box center [448, 27] width 575 height 55
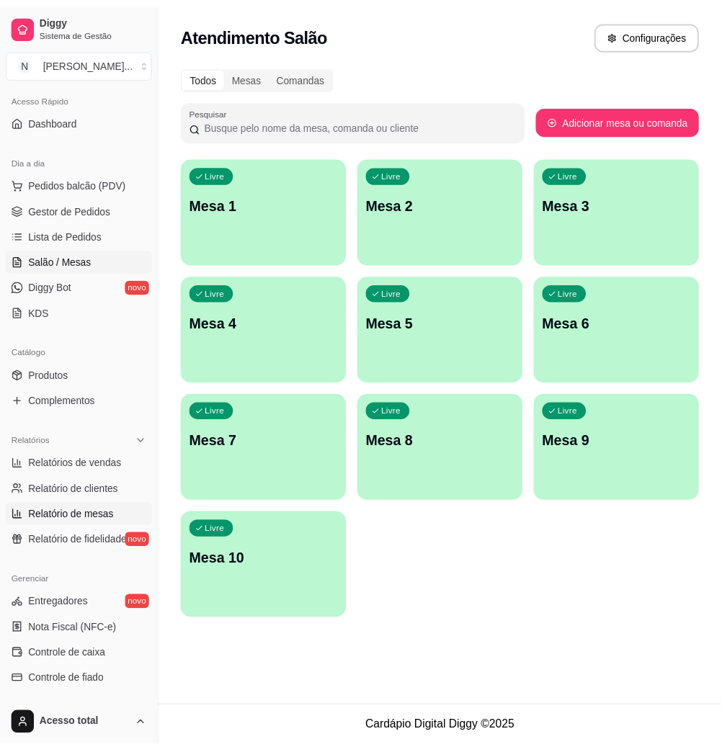
scroll to position [192, 0]
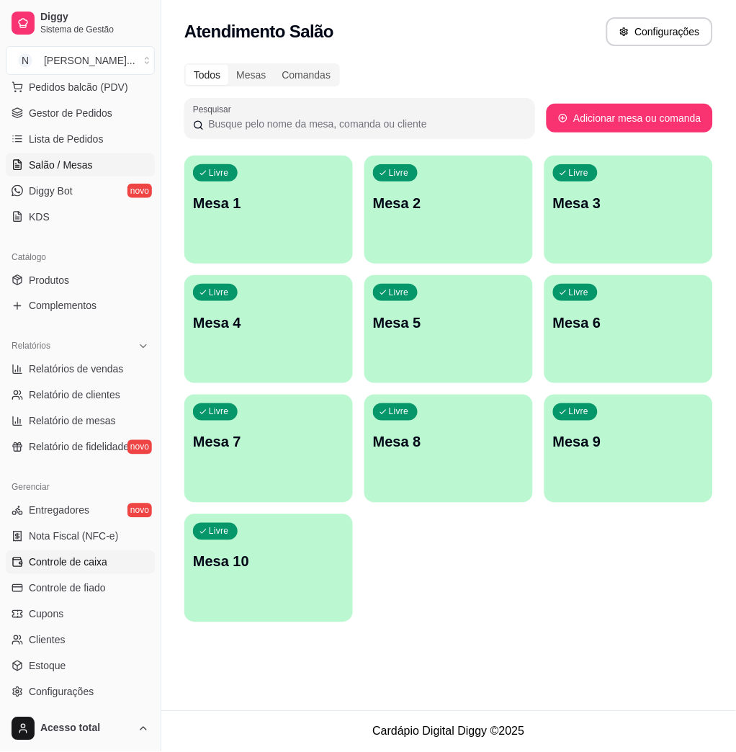
click at [96, 553] on link "Controle de caixa" at bounding box center [80, 562] width 149 height 23
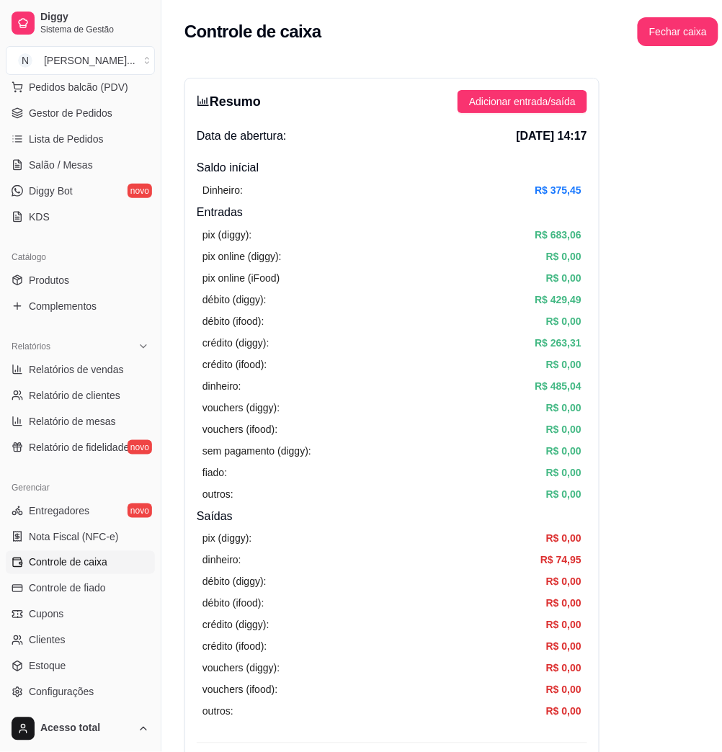
scroll to position [288, 0]
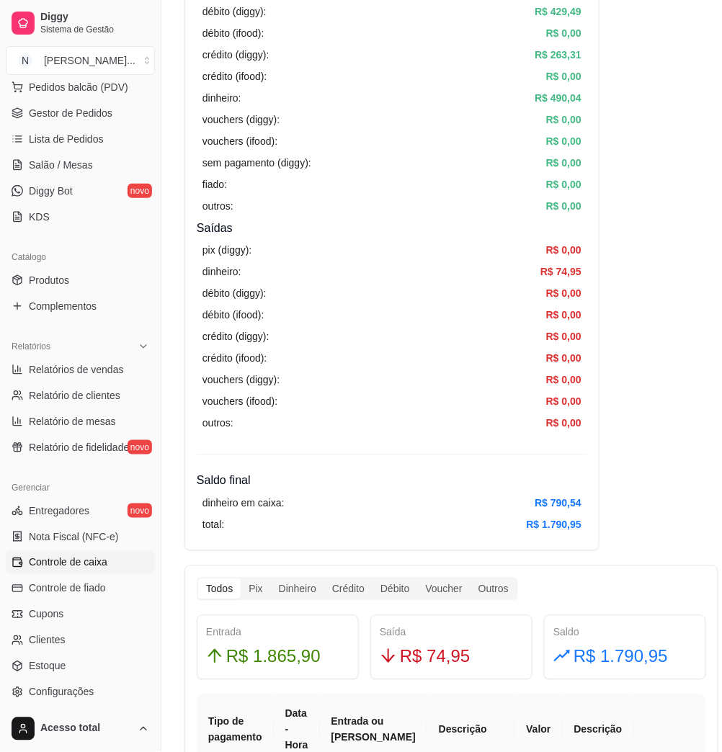
click at [104, 570] on link "Controle de caixa" at bounding box center [80, 562] width 149 height 23
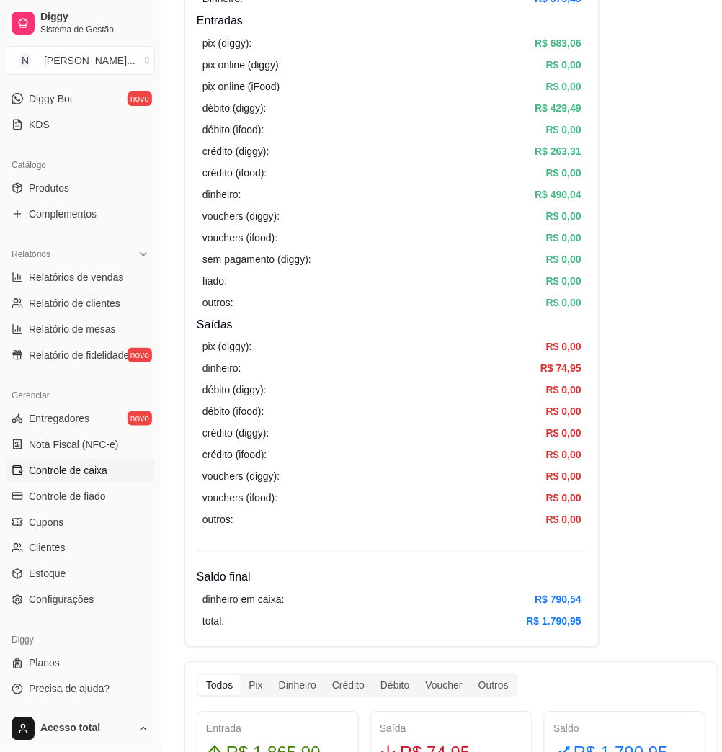
scroll to position [0, 0]
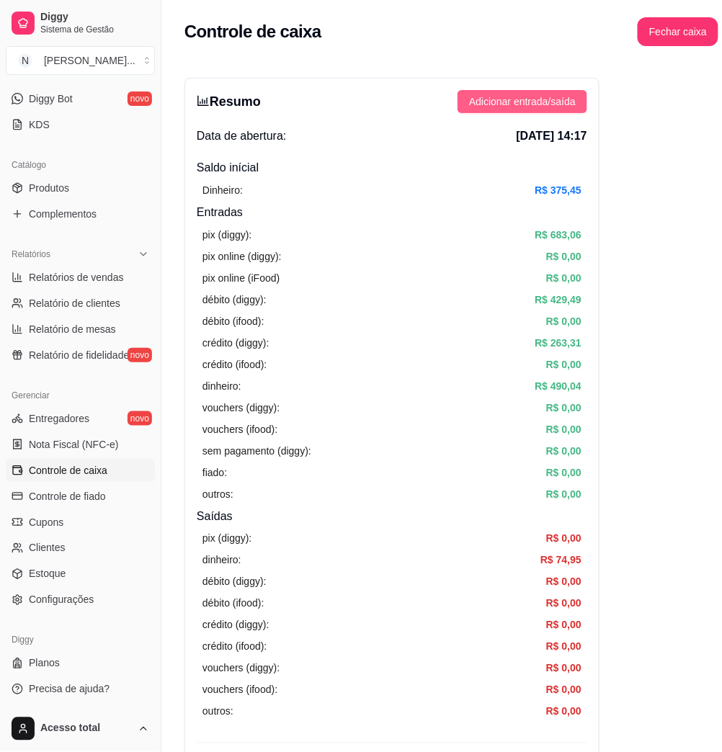
click at [570, 109] on span "Adicionar entrada/saída" at bounding box center [522, 102] width 107 height 16
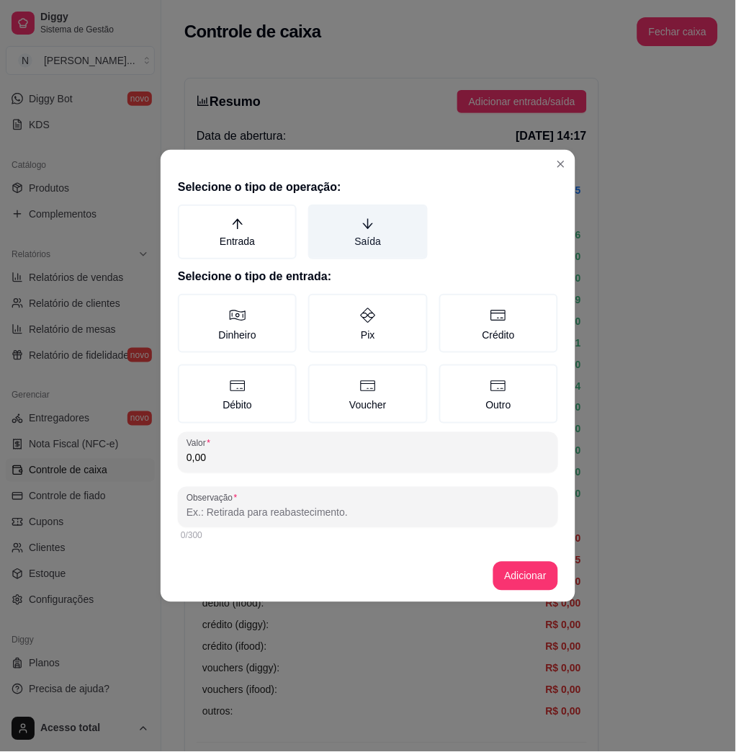
click at [371, 257] on label "Saída" at bounding box center [367, 232] width 119 height 55
click at [319, 215] on button "Saída" at bounding box center [314, 210] width 12 height 12
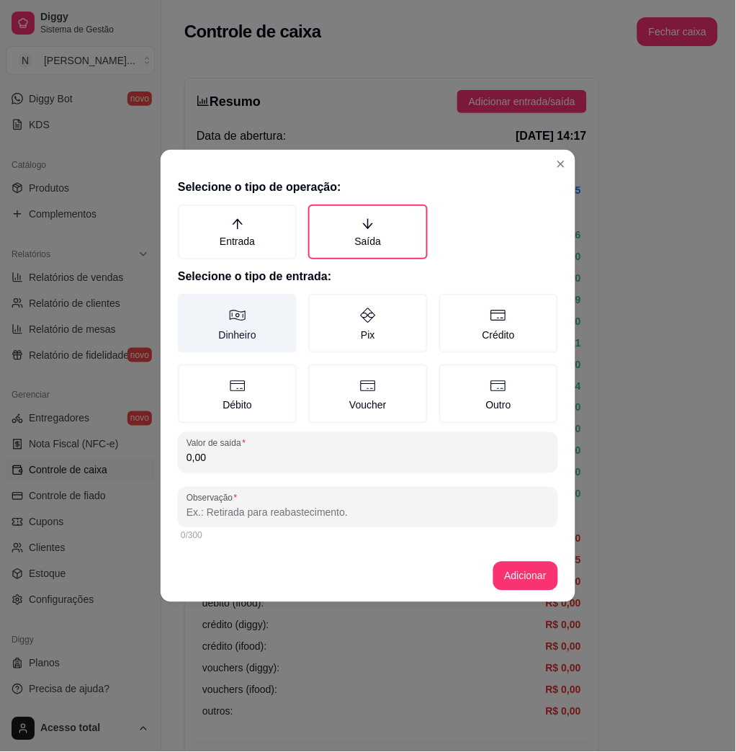
click at [220, 322] on label "Dinheiro" at bounding box center [237, 323] width 119 height 59
click at [189, 305] on button "Dinheiro" at bounding box center [183, 299] width 12 height 12
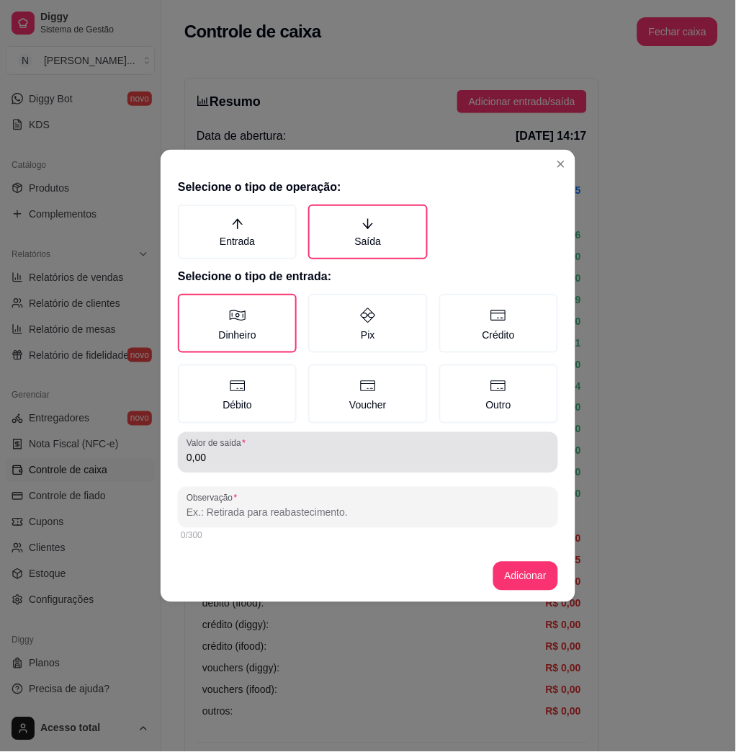
click at [325, 462] on input "0,00" at bounding box center [368, 458] width 363 height 14
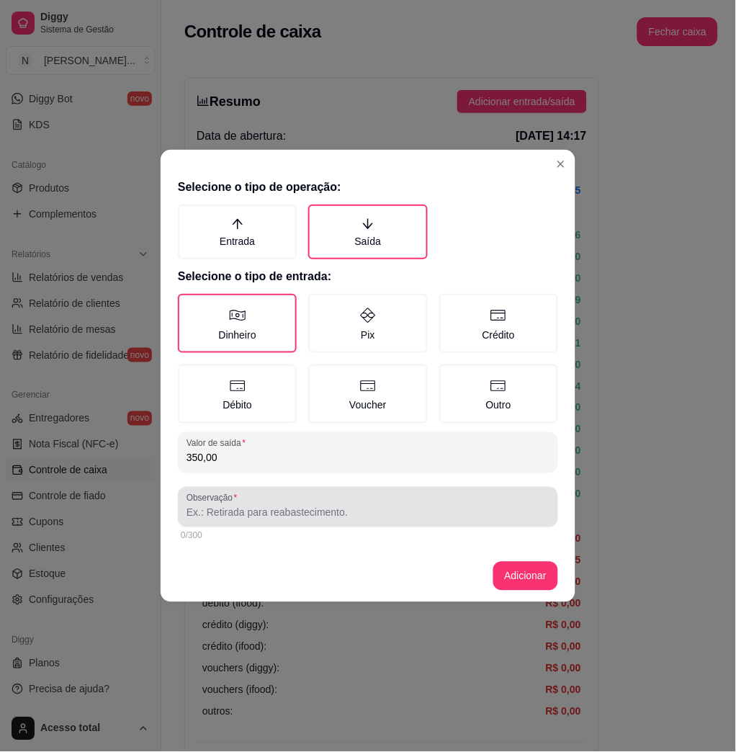
type input "350,00"
click at [324, 497] on div at bounding box center [368, 507] width 363 height 29
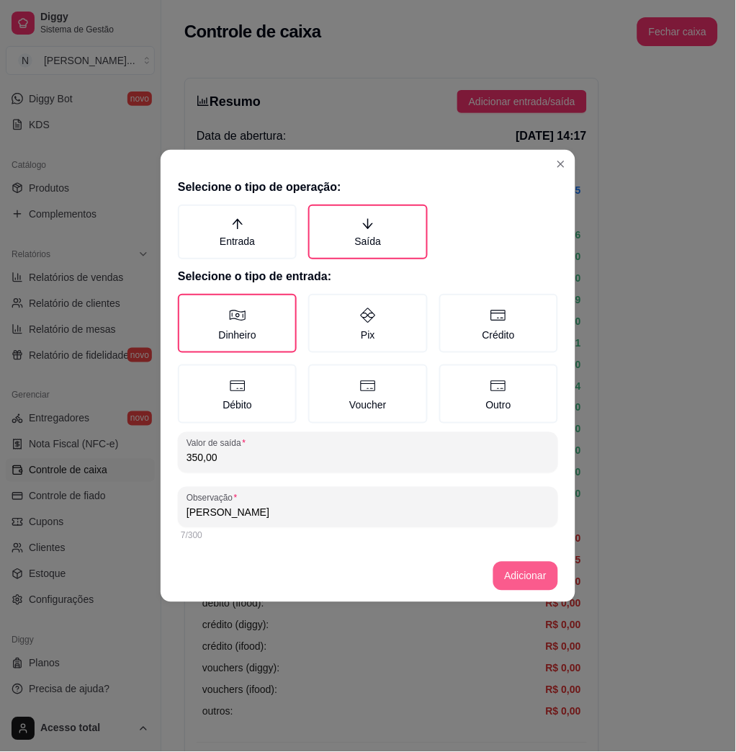
type input "[PERSON_NAME]"
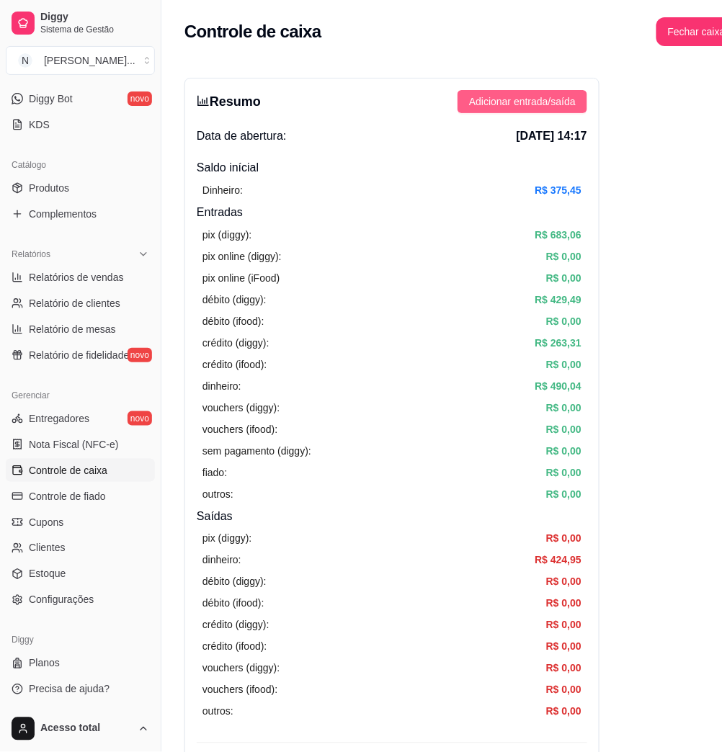
click at [535, 108] on span "Adicionar entrada/saída" at bounding box center [522, 102] width 107 height 16
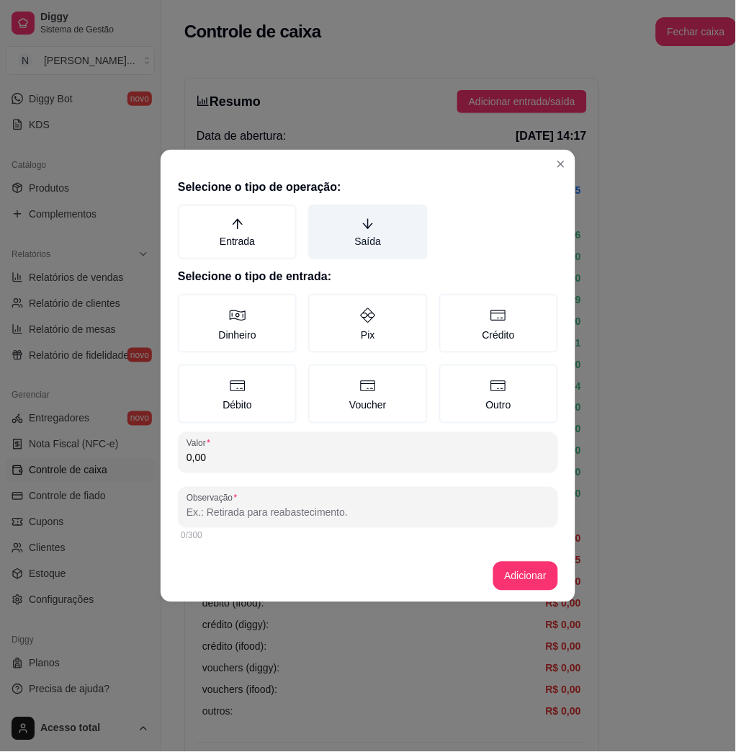
click at [383, 216] on label "Saída" at bounding box center [367, 232] width 119 height 55
click at [319, 215] on button "Saída" at bounding box center [314, 210] width 12 height 12
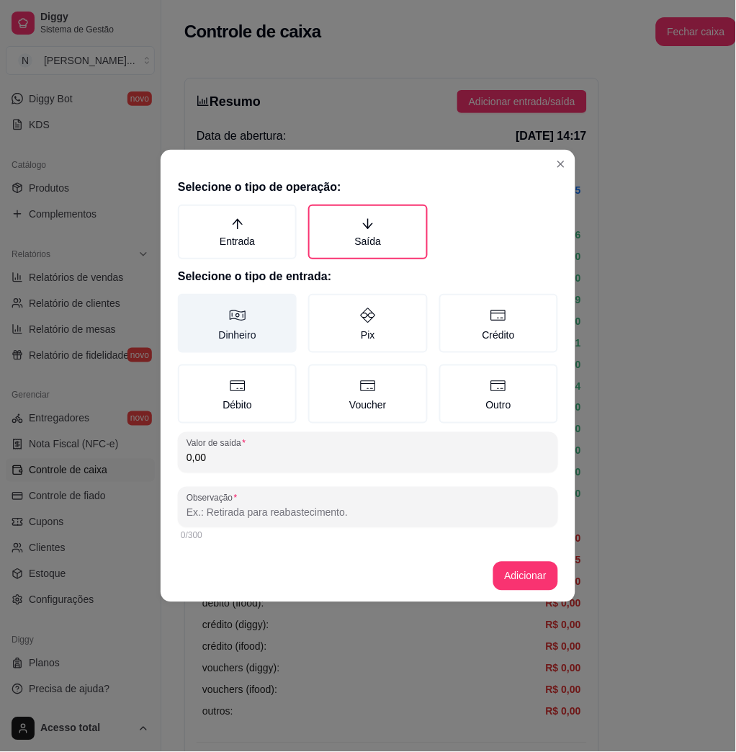
click at [279, 311] on label "Dinheiro" at bounding box center [237, 323] width 119 height 59
click at [189, 305] on button "Dinheiro" at bounding box center [183, 299] width 12 height 12
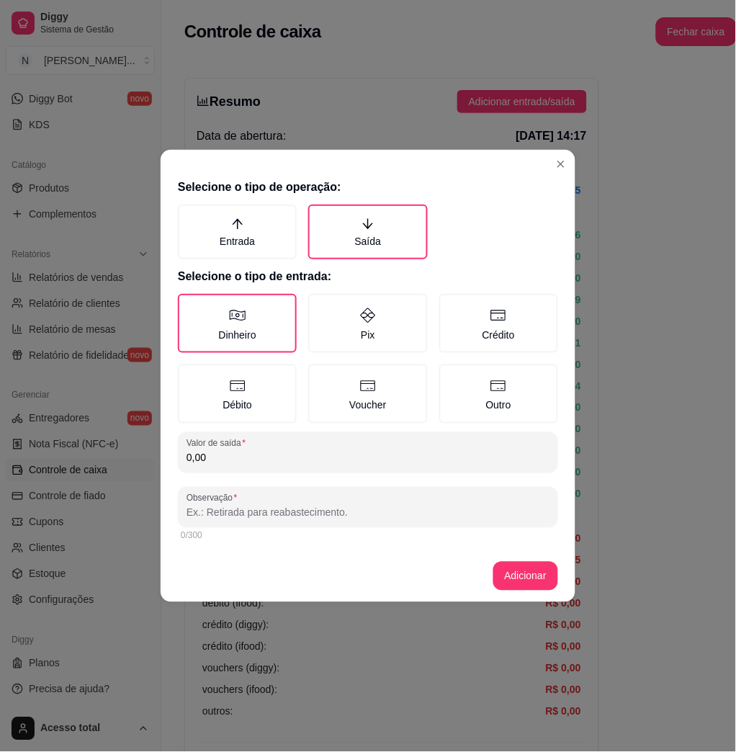
click at [305, 479] on div "Selecione o tipo de operação: Entrada Saída Selecione o tipo de entrada: Dinhei…" at bounding box center [368, 362] width 415 height 378
click at [320, 455] on input "0,00" at bounding box center [368, 458] width 363 height 14
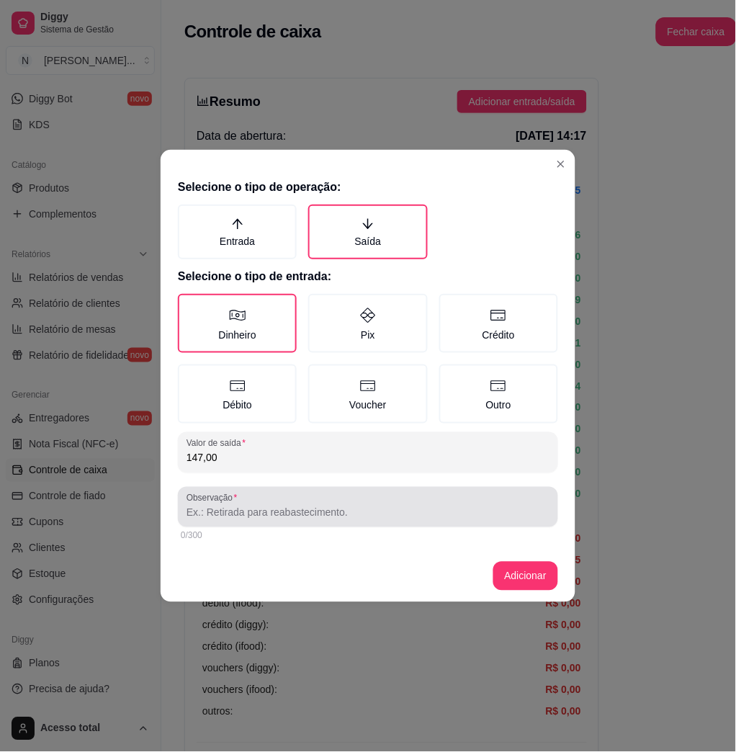
type input "147,00"
click at [304, 488] on div "Observação" at bounding box center [368, 507] width 380 height 40
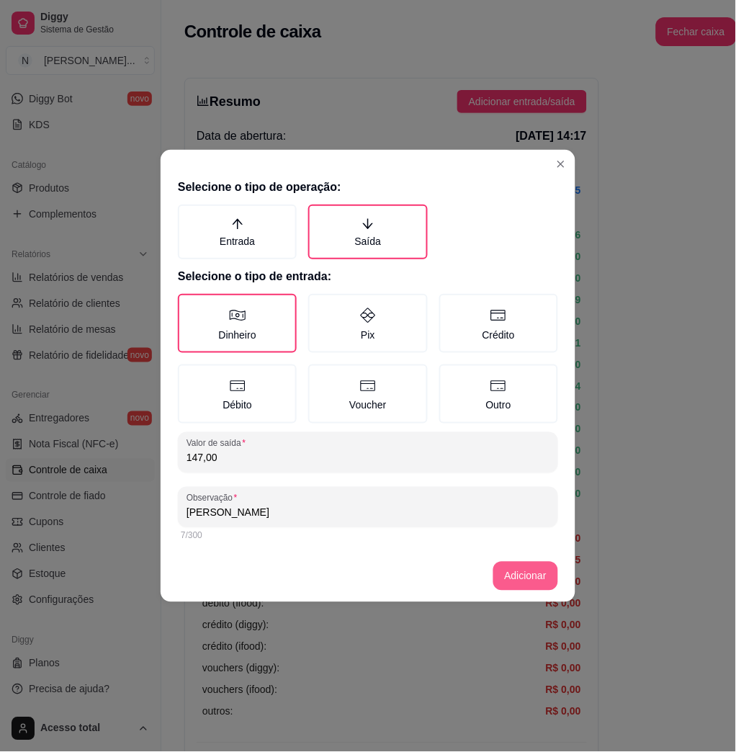
type input "[PERSON_NAME]"
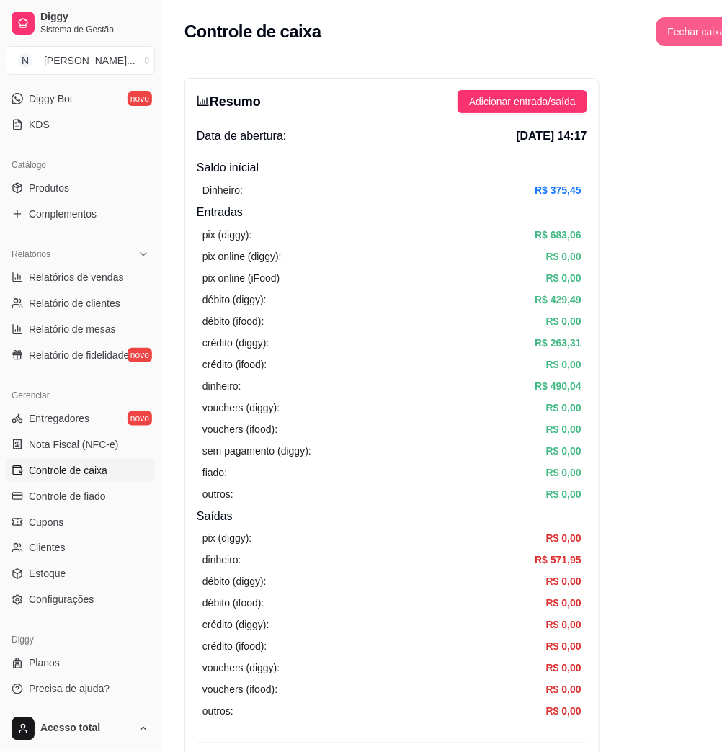
click at [666, 30] on button "Fechar caixa" at bounding box center [696, 31] width 81 height 29
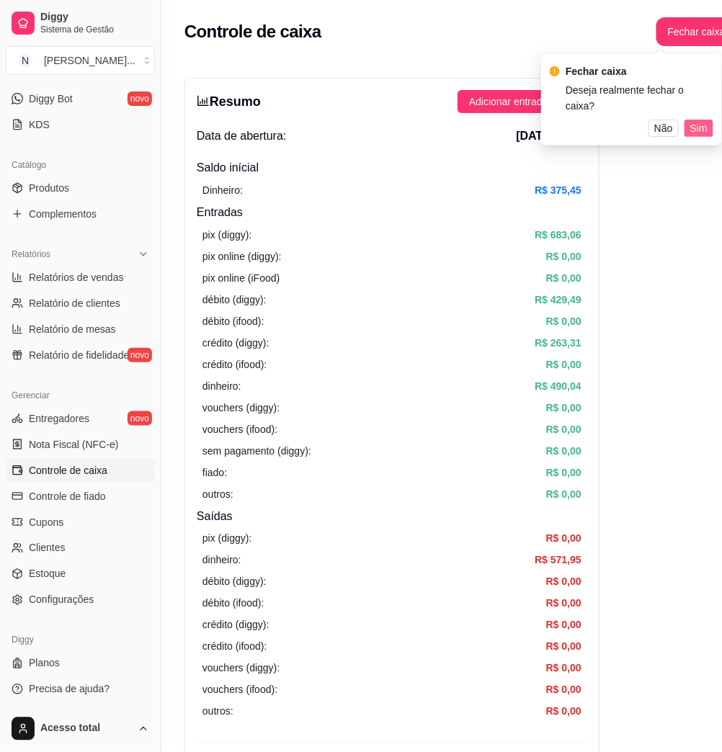
click at [694, 120] on span "Sim" at bounding box center [698, 128] width 17 height 16
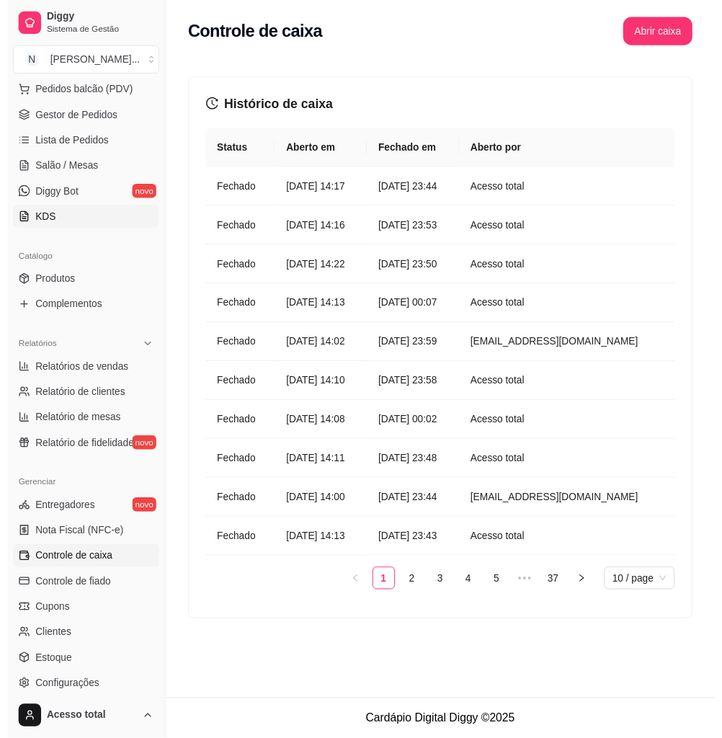
scroll to position [92, 0]
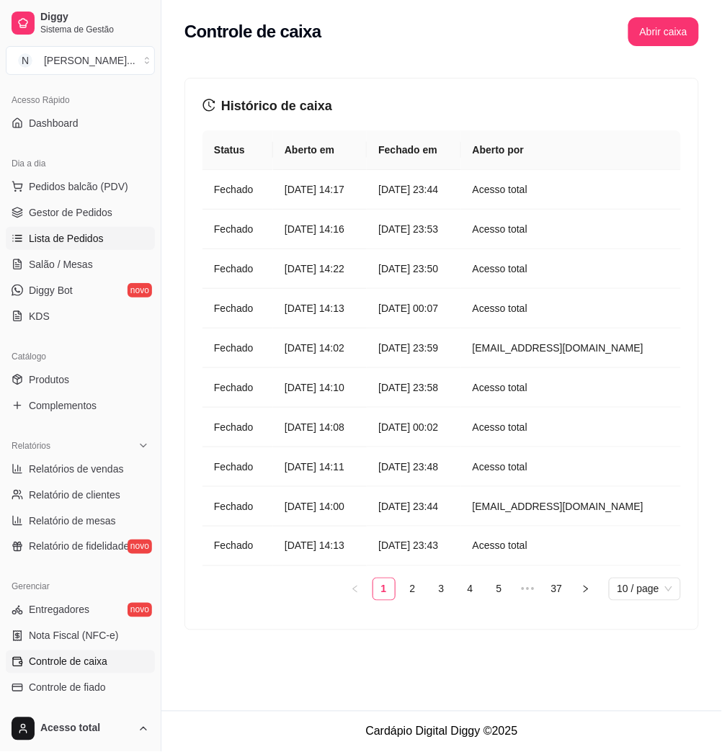
click at [104, 241] on link "Lista de Pedidos" at bounding box center [80, 238] width 149 height 23
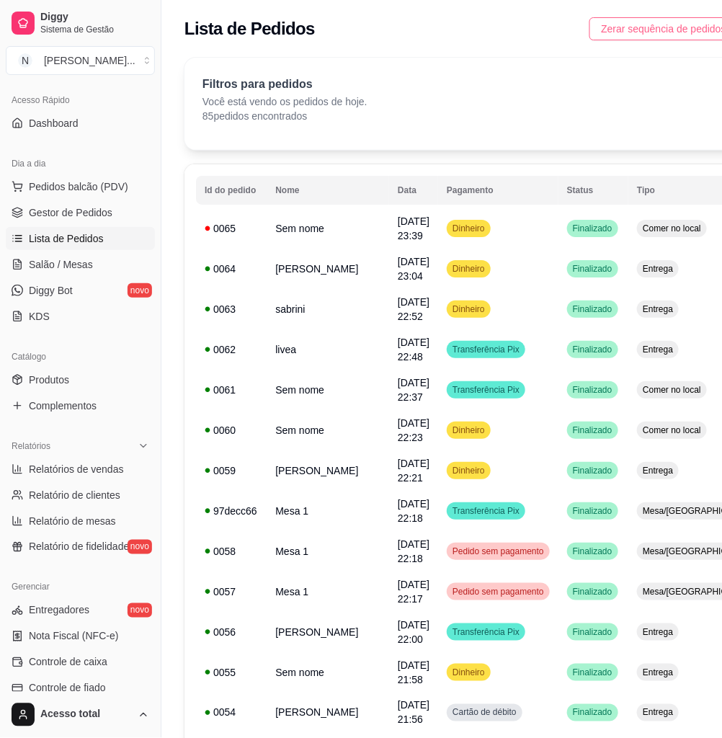
click at [611, 30] on span "Zerar sequência de pedidos" at bounding box center [663, 29] width 125 height 16
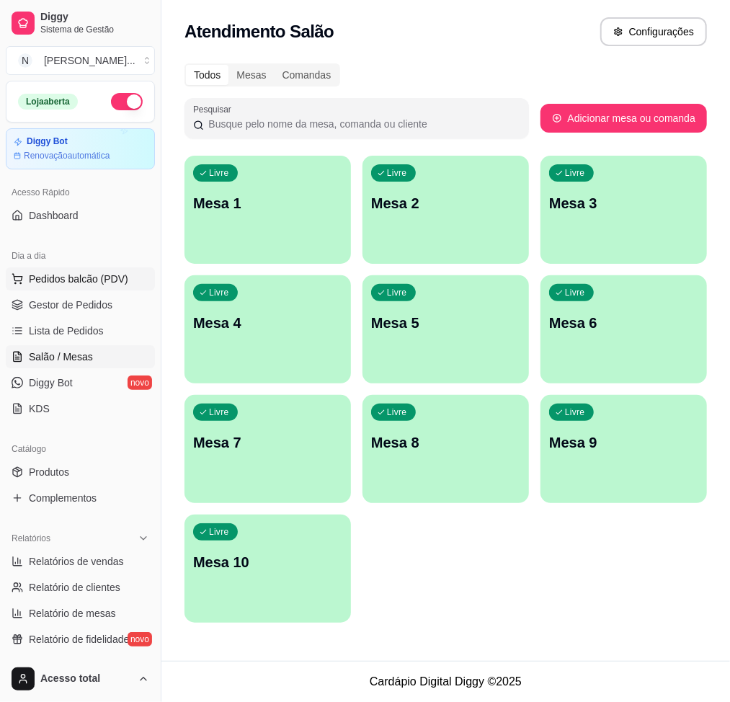
click at [118, 284] on span "Pedidos balcão (PDV)" at bounding box center [78, 279] width 99 height 14
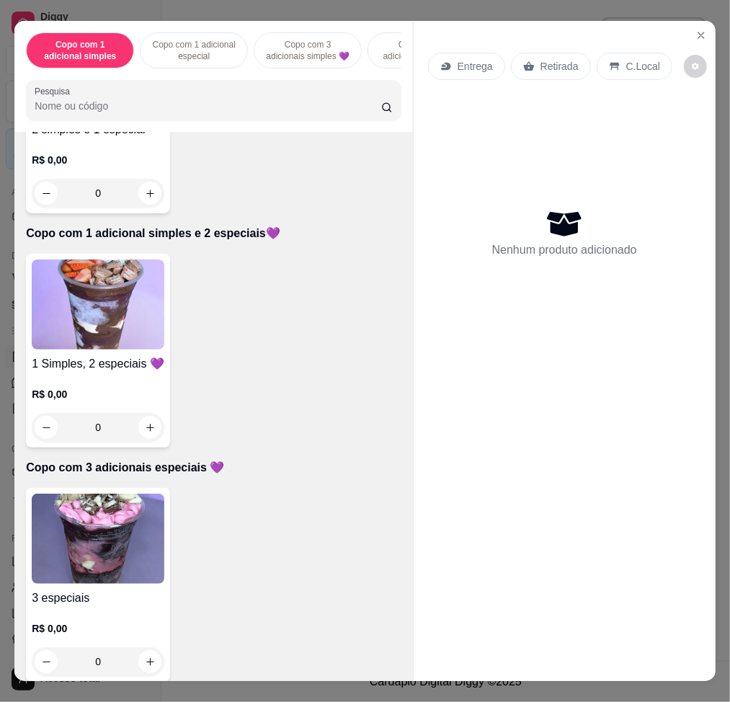
scroll to position [1056, 0]
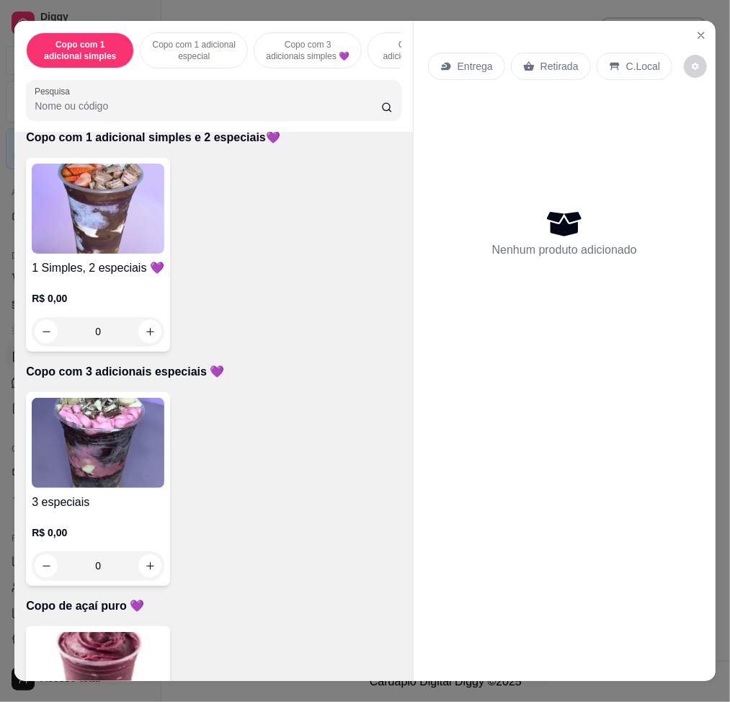
click at [88, 212] on img at bounding box center [98, 209] width 133 height 90
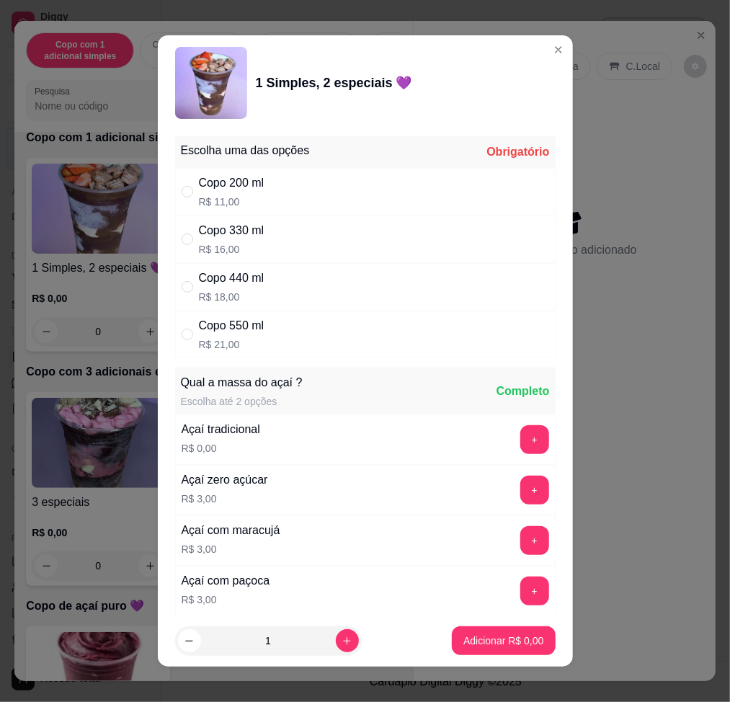
click at [380, 215] on div "Copo 330 ml R$ 16,00" at bounding box center [365, 239] width 380 height 48
radio input "true"
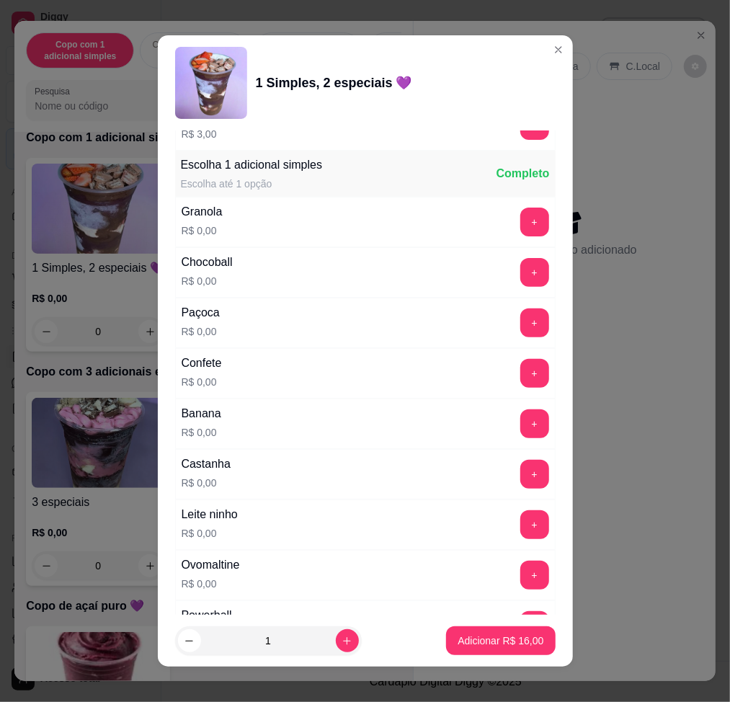
scroll to position [865, 0]
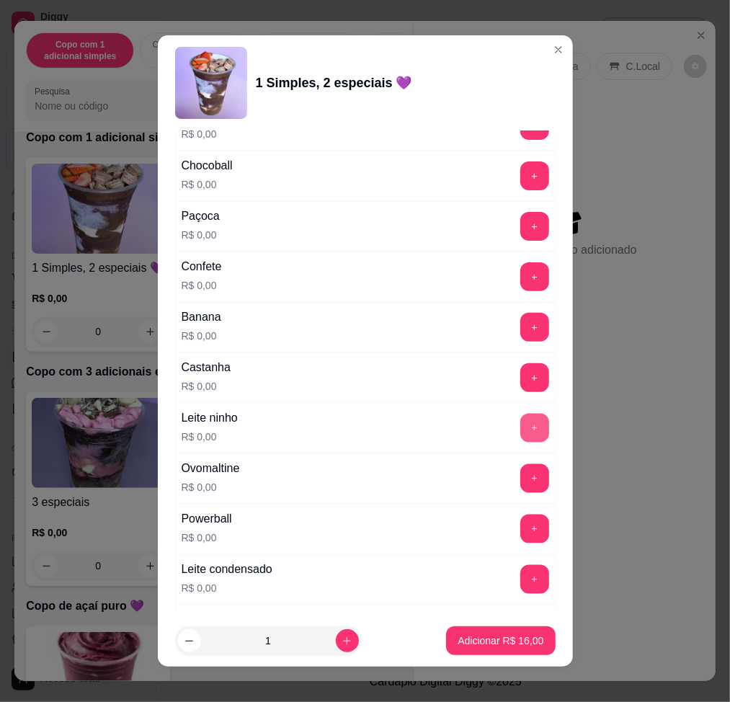
click at [520, 431] on button "+" at bounding box center [534, 428] width 29 height 29
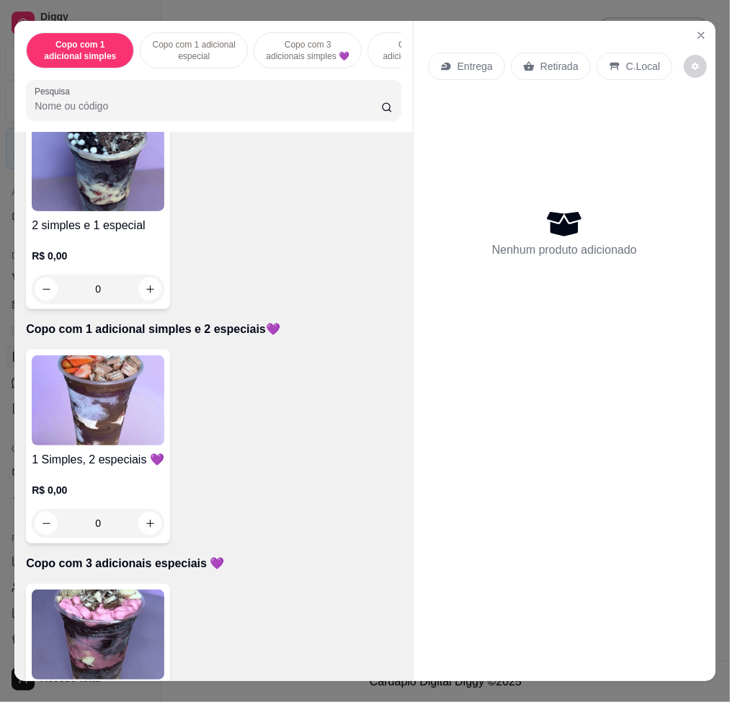
click at [119, 262] on p "R$ 0,00" at bounding box center [98, 256] width 133 height 14
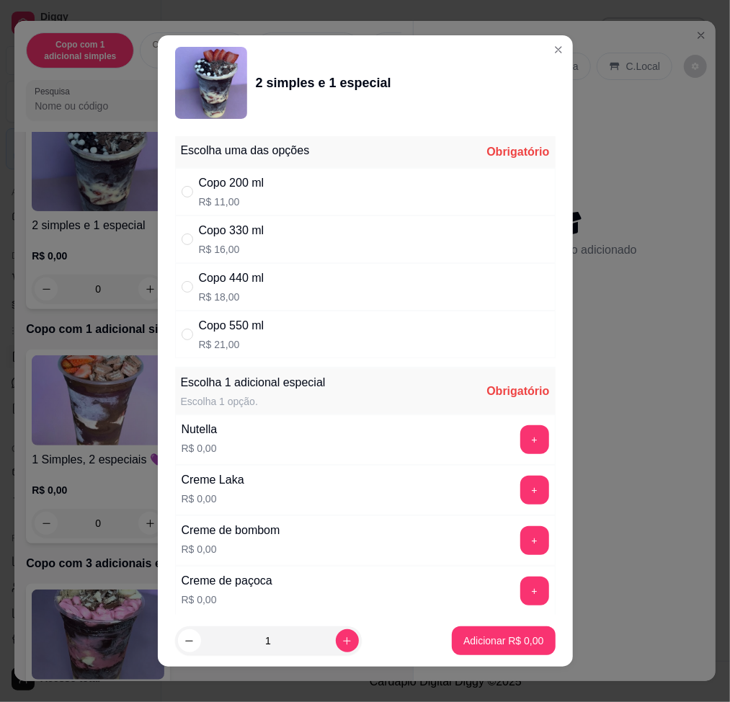
click at [359, 246] on div "Copo 330 ml R$ 16,00" at bounding box center [365, 239] width 380 height 48
radio input "true"
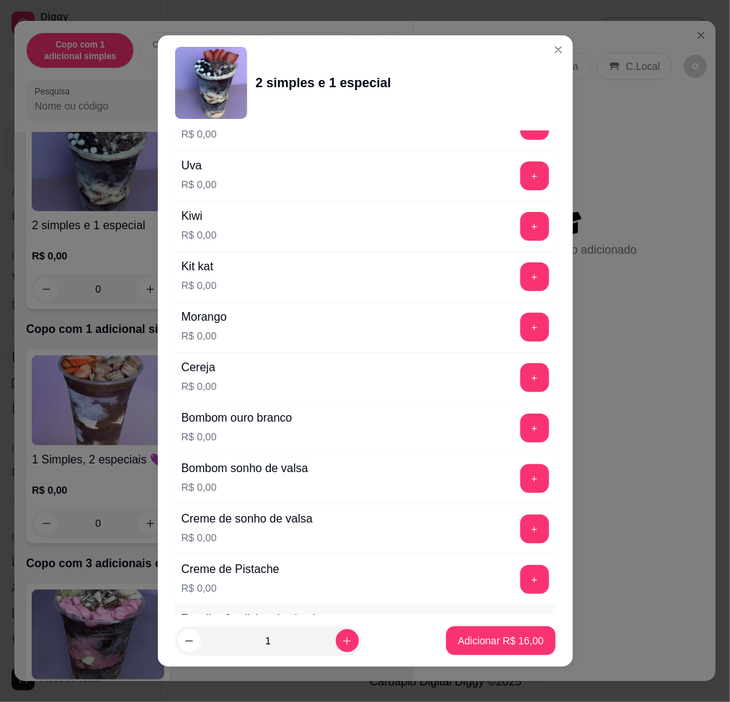
scroll to position [672, 0]
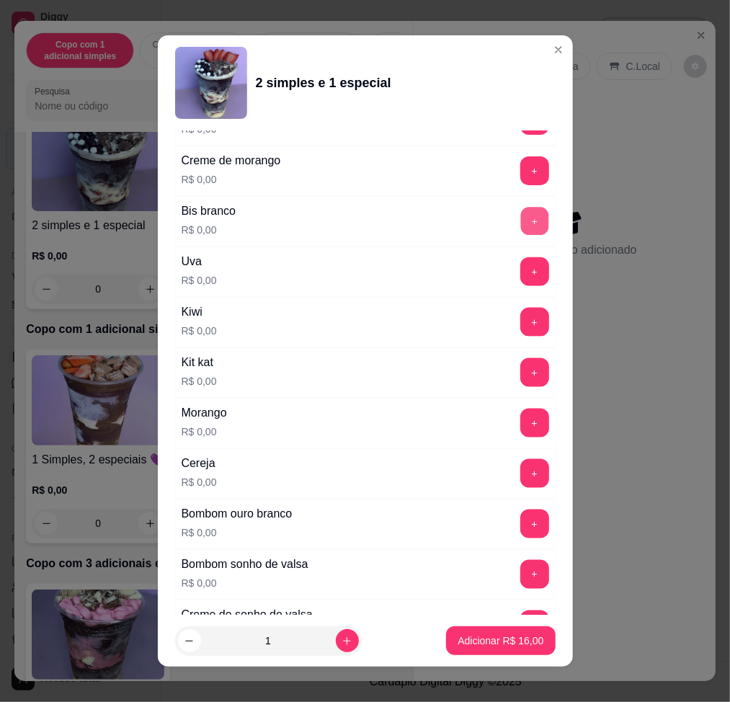
click at [520, 220] on button "+" at bounding box center [534, 221] width 28 height 28
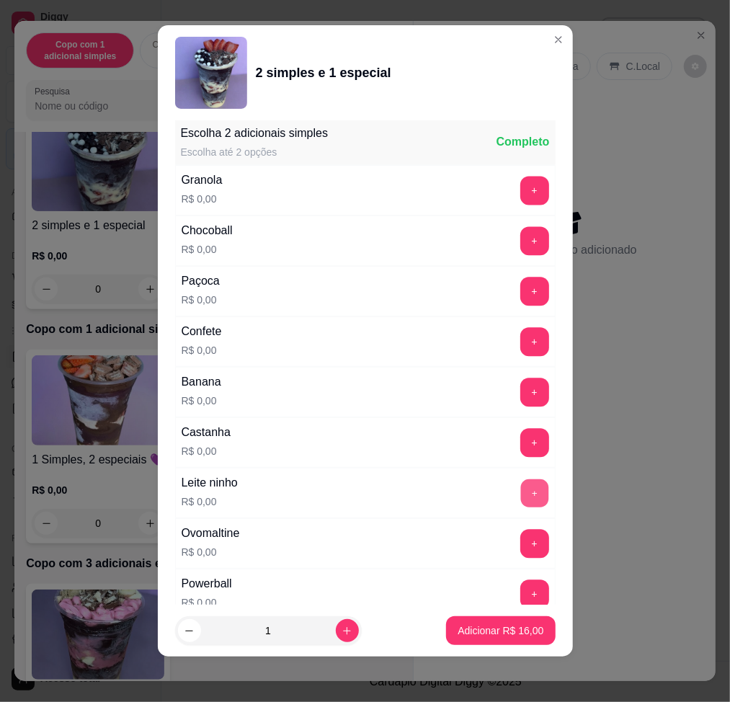
click at [520, 484] on button "+" at bounding box center [534, 492] width 28 height 28
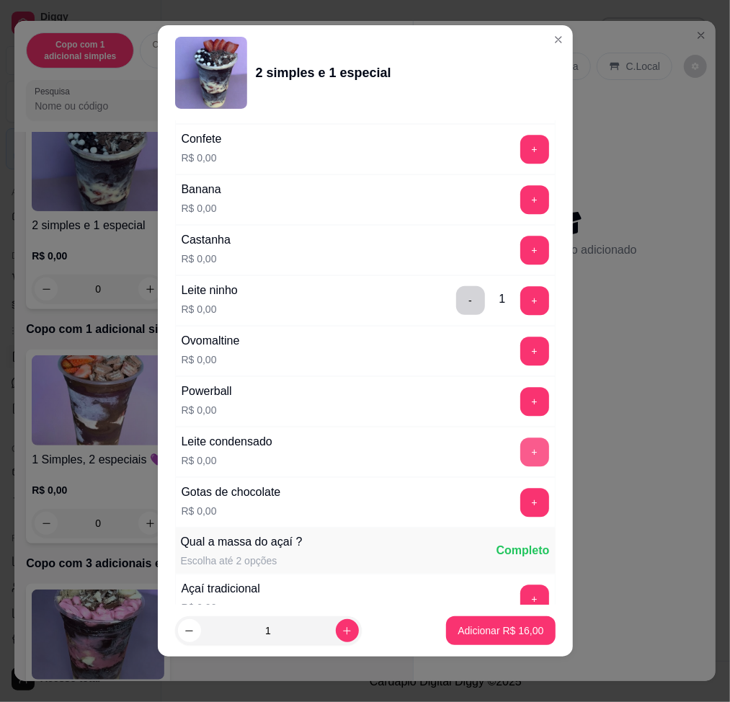
click at [520, 459] on button "+" at bounding box center [534, 451] width 29 height 29
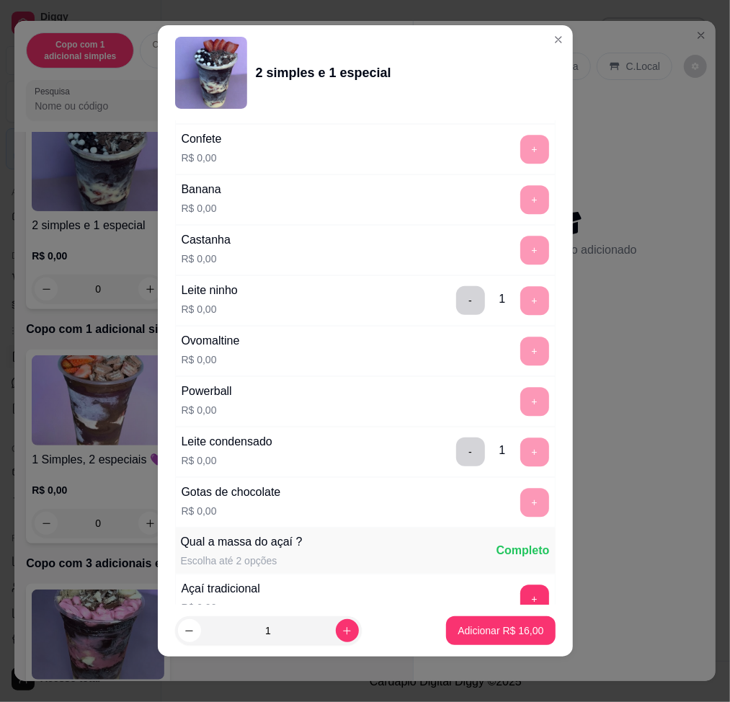
scroll to position [1847, 0]
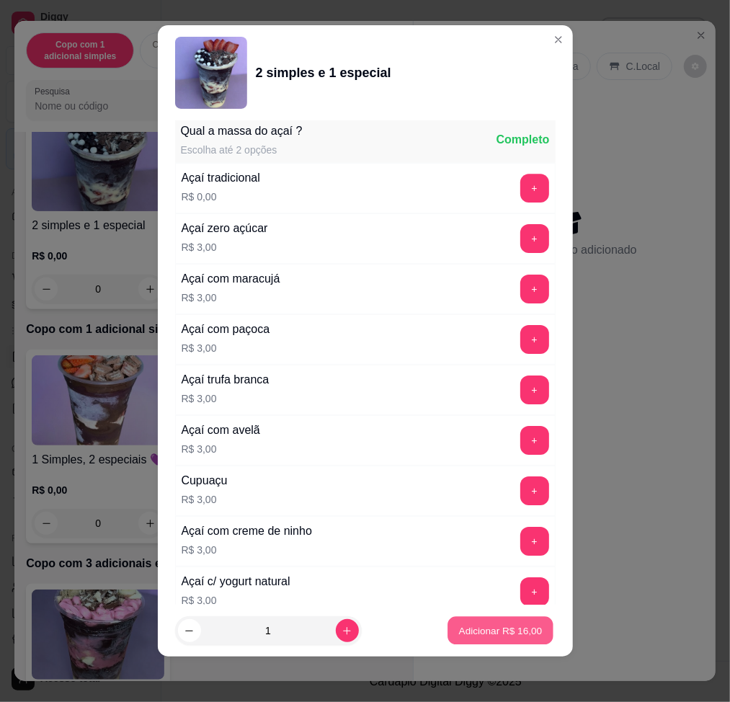
click at [499, 629] on p "Adicionar R$ 16,00" at bounding box center [501, 631] width 84 height 14
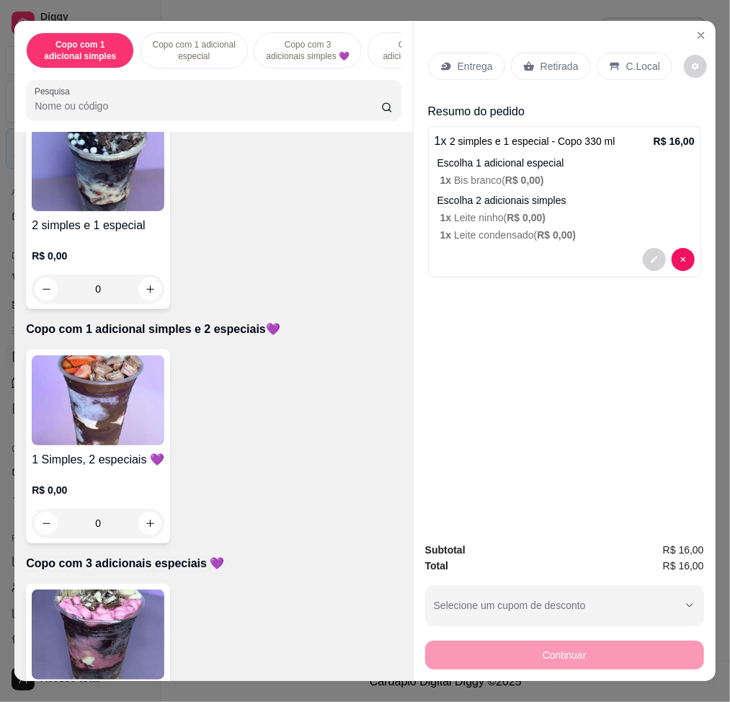
click at [450, 53] on div "Entrega" at bounding box center [466, 66] width 77 height 27
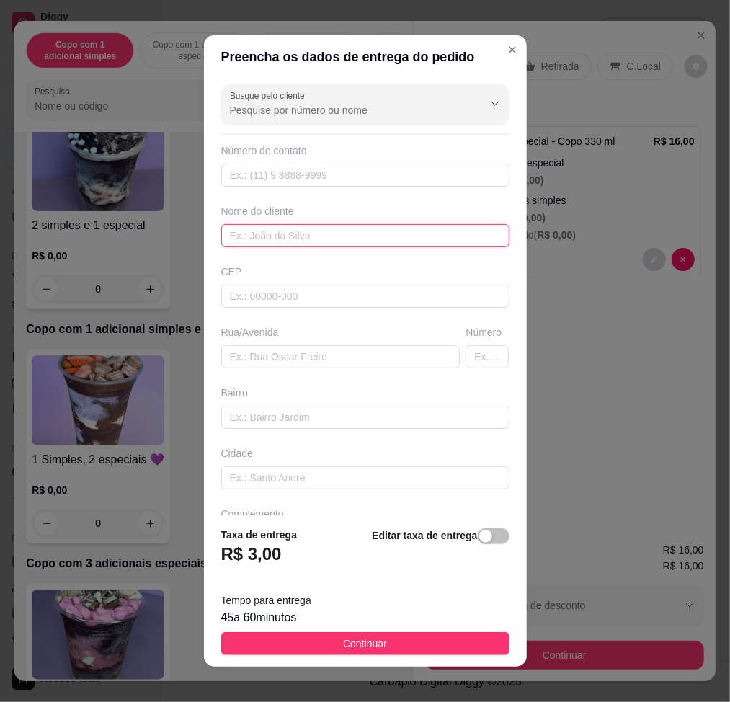
click at [398, 238] on input "text" at bounding box center [365, 235] width 288 height 23
type input "livea"
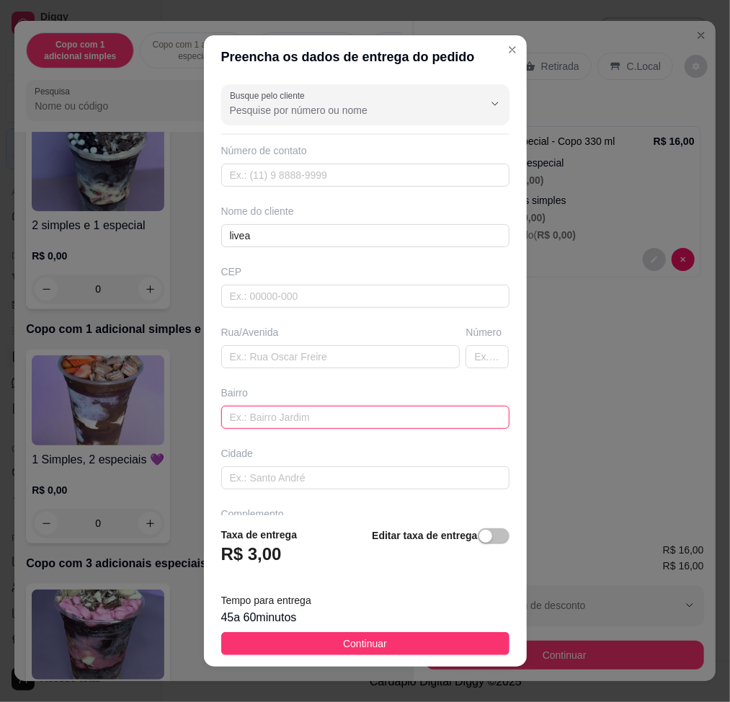
click at [327, 415] on input "text" at bounding box center [365, 417] width 288 height 23
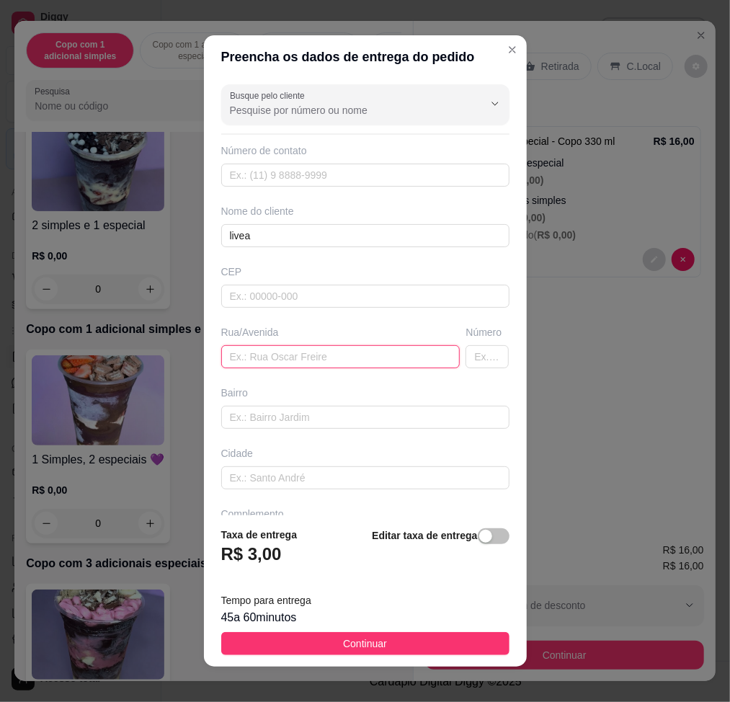
click at [359, 359] on input "text" at bounding box center [340, 356] width 239 height 23
click at [277, 355] on input "jose leandro, n1200" at bounding box center [340, 356] width 239 height 23
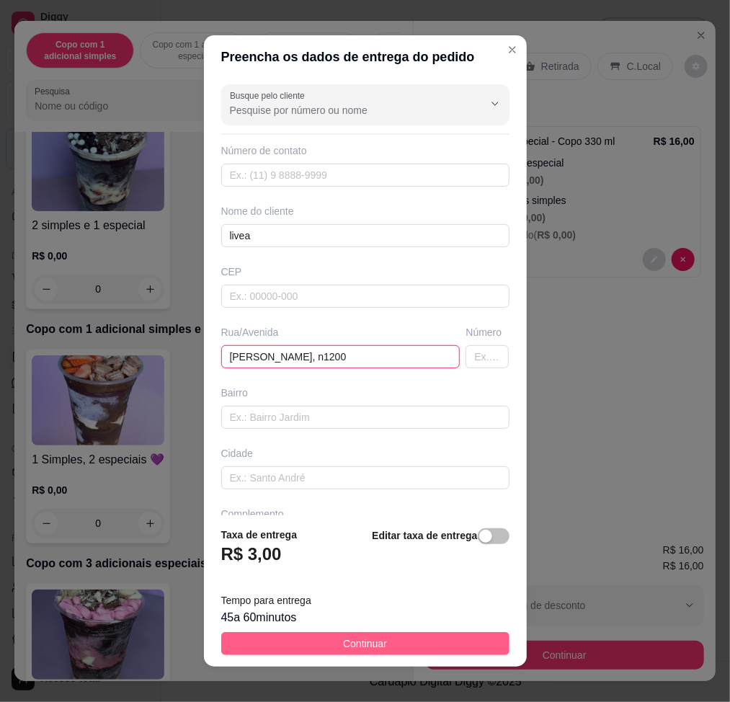
type input "[PERSON_NAME], n1200"
click at [422, 641] on button "Continuar" at bounding box center [365, 643] width 288 height 23
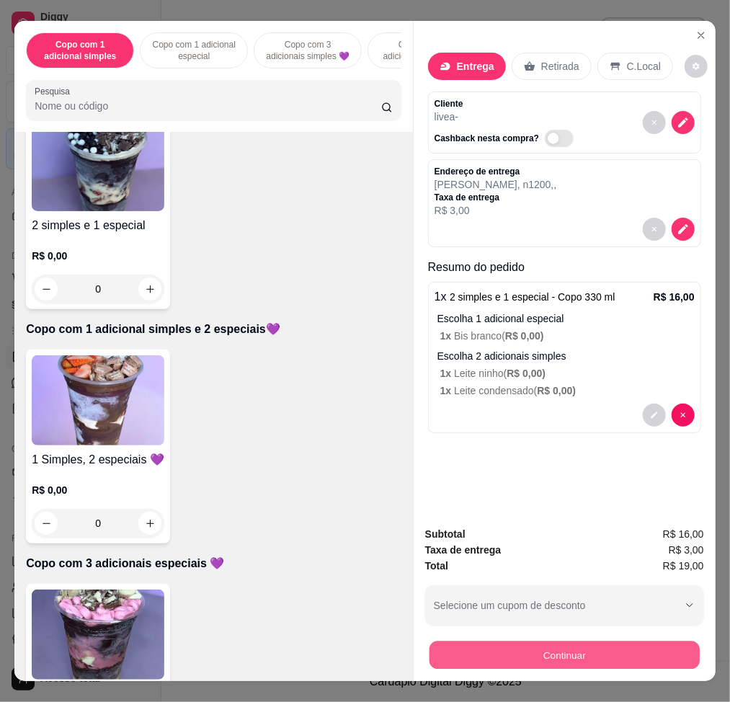
click at [577, 641] on button "Continuar" at bounding box center [564, 655] width 270 height 28
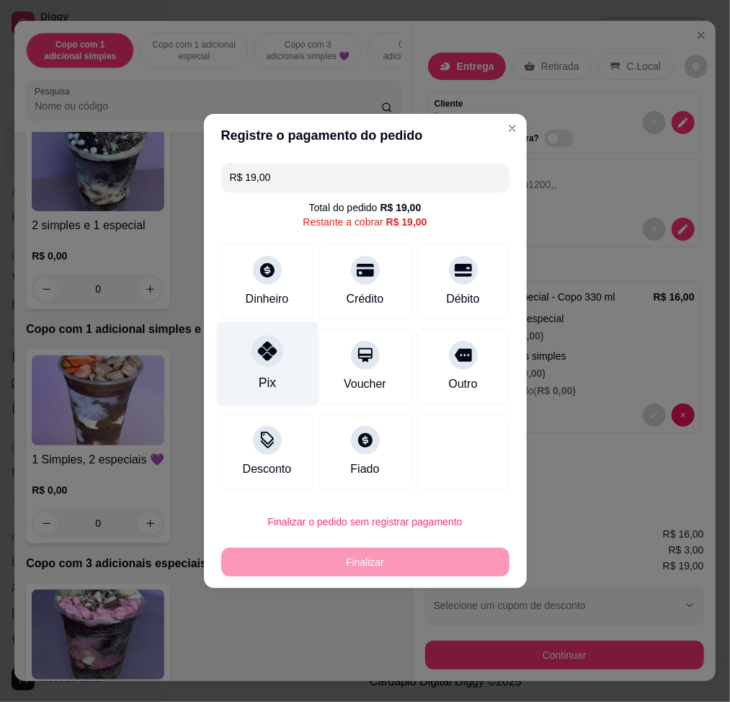
click at [272, 352] on icon at bounding box center [266, 351] width 19 height 19
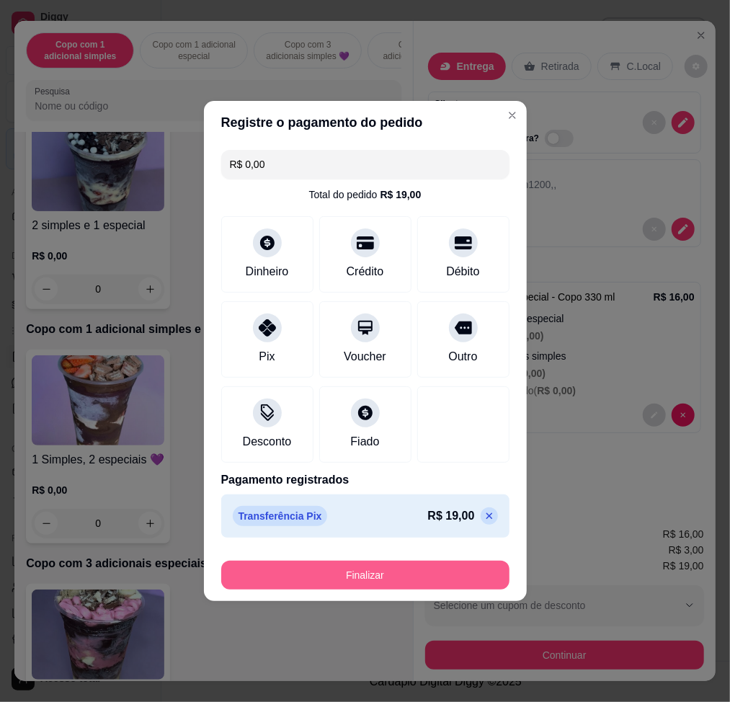
click at [419, 569] on button "Finalizar" at bounding box center [365, 575] width 288 height 29
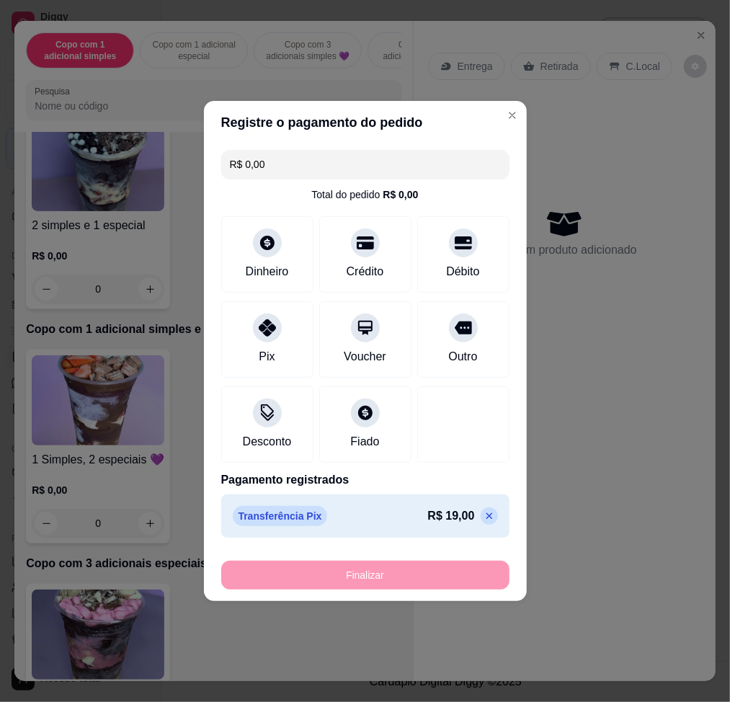
type input "-R$ 19,00"
